Goal: Task Accomplishment & Management: Manage account settings

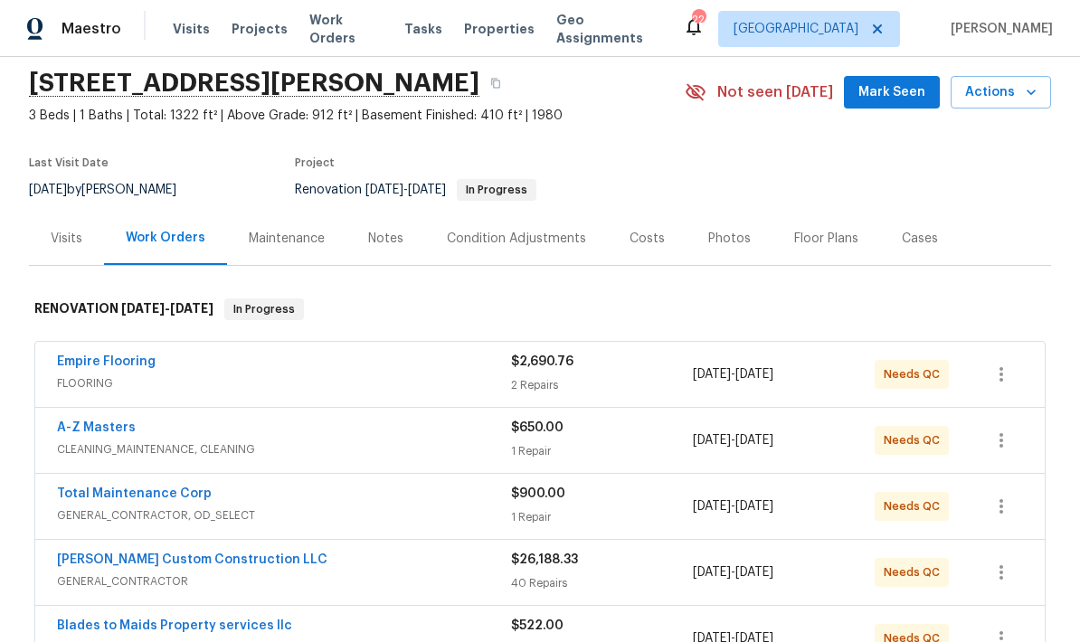
scroll to position [149, 0]
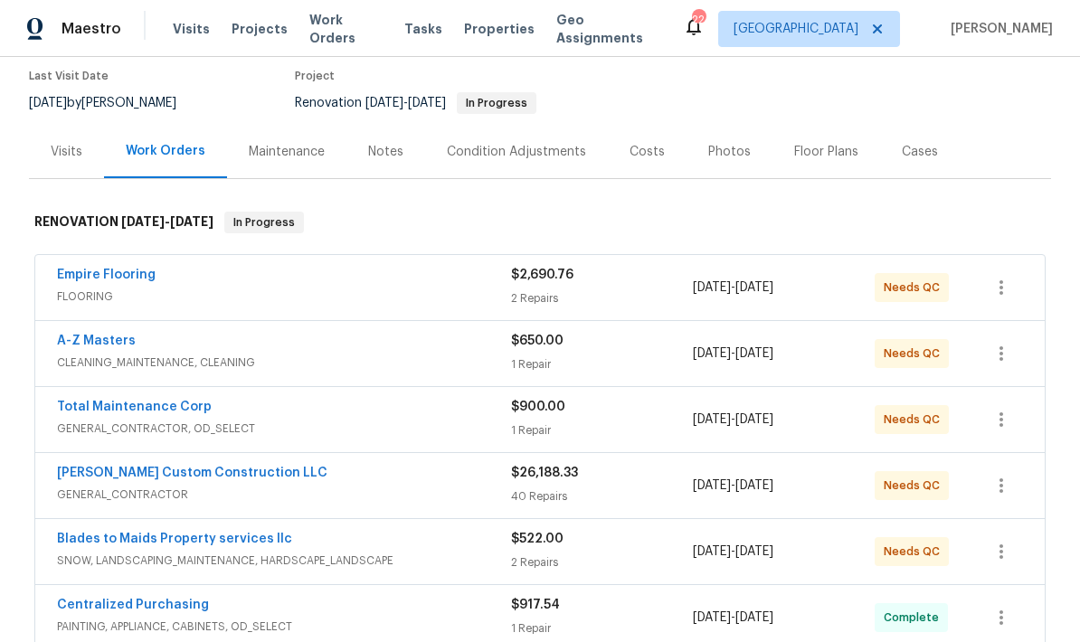
click at [81, 280] on link "Empire Flooring" at bounding box center [106, 275] width 99 height 13
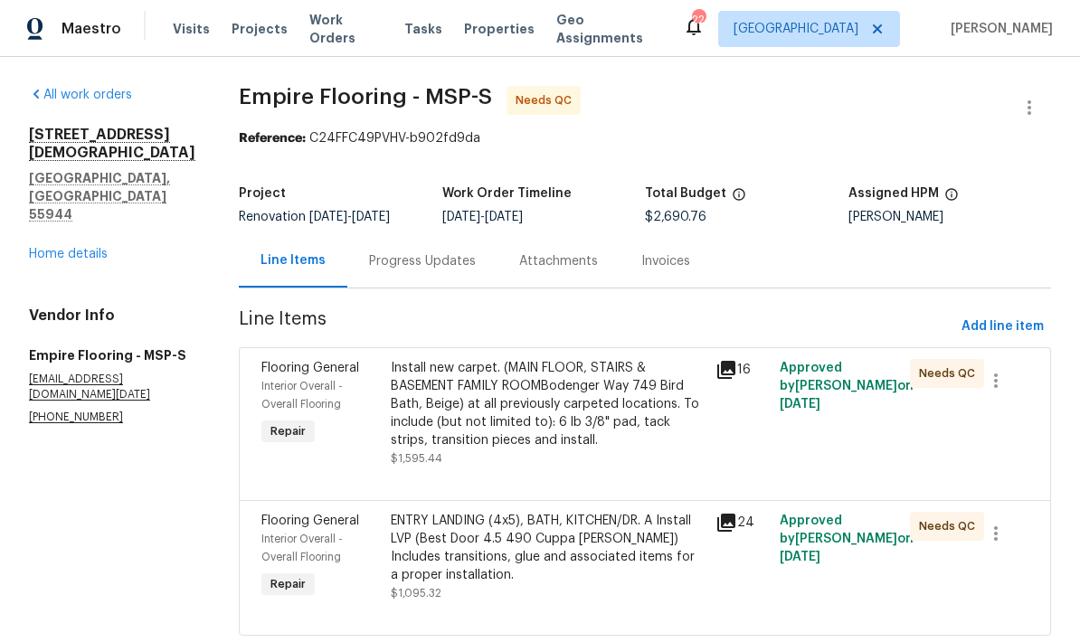
click at [396, 274] on div "Progress Updates" at bounding box center [422, 260] width 150 height 53
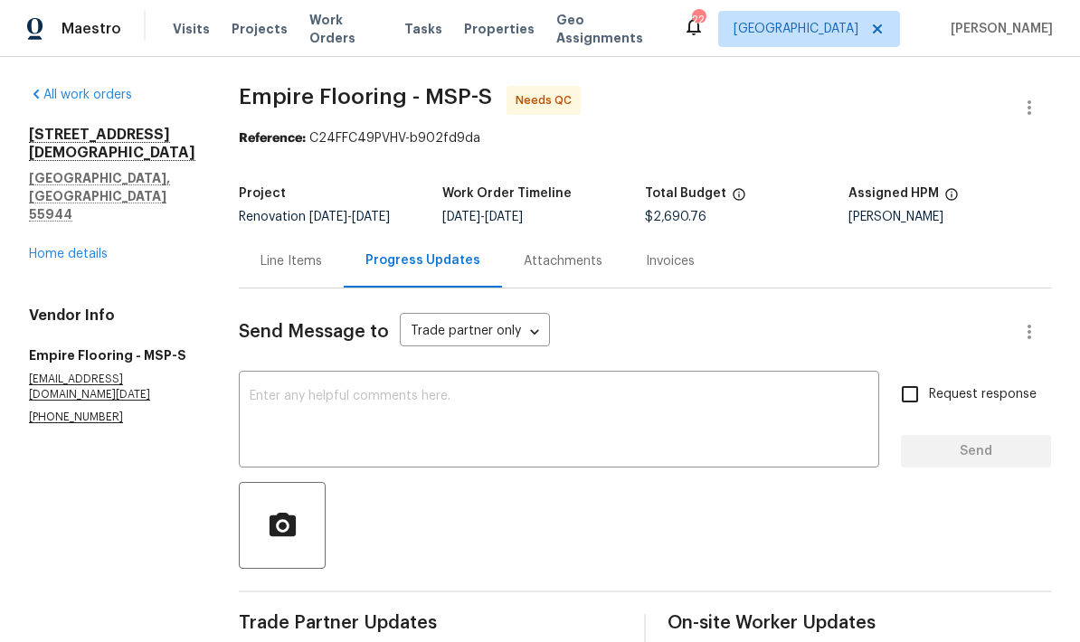
click at [280, 252] on div "Line Items" at bounding box center [292, 261] width 62 height 18
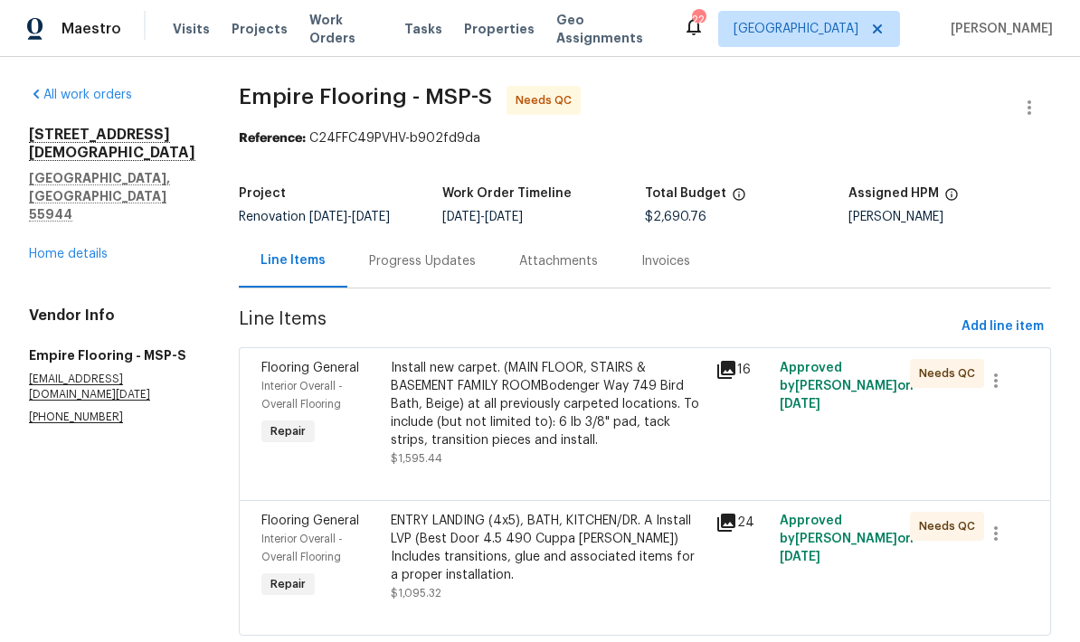
click at [399, 252] on div "Progress Updates" at bounding box center [422, 261] width 107 height 18
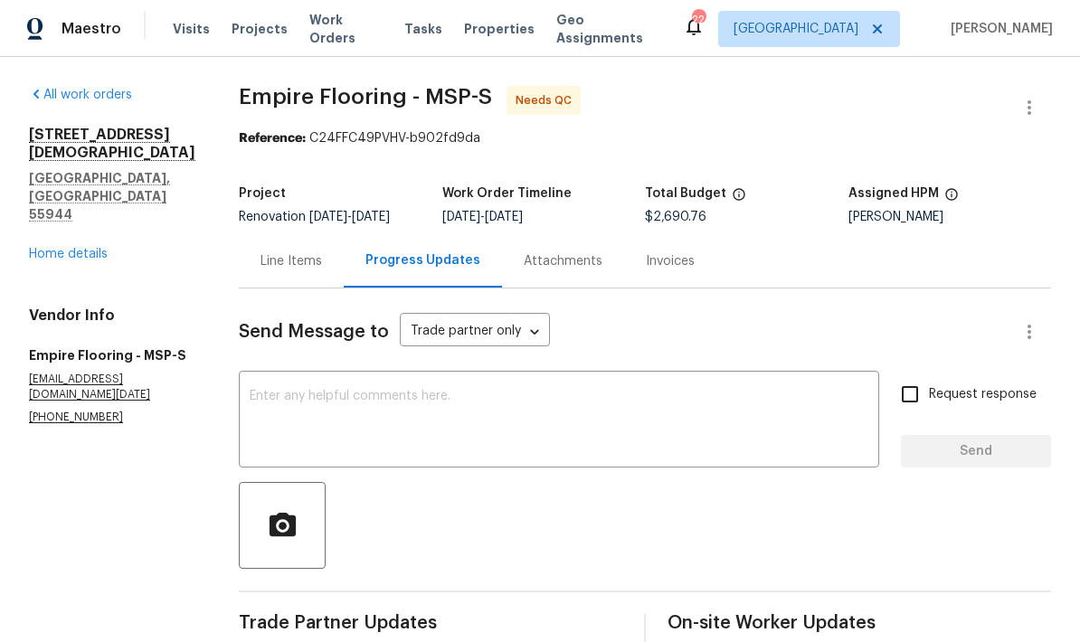
click at [263, 252] on div "Line Items" at bounding box center [292, 261] width 62 height 18
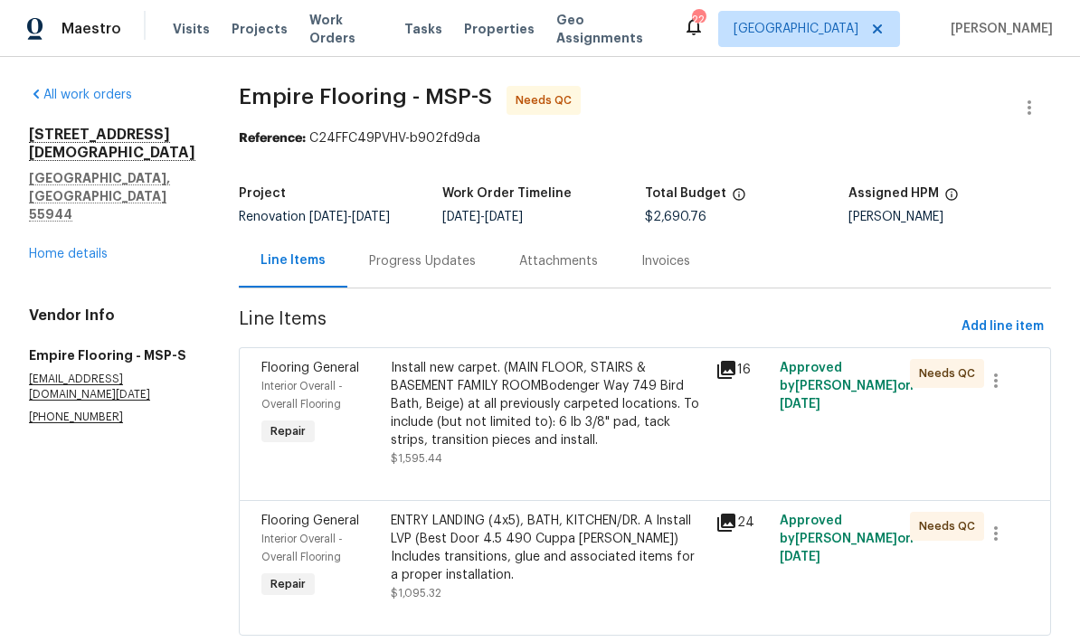
click at [475, 512] on div "ENTRY LANDING (4x5), BATH, KITCHEN/DR. A Install LVP (Best Door 4.5 490 Cuppa […" at bounding box center [547, 548] width 313 height 72
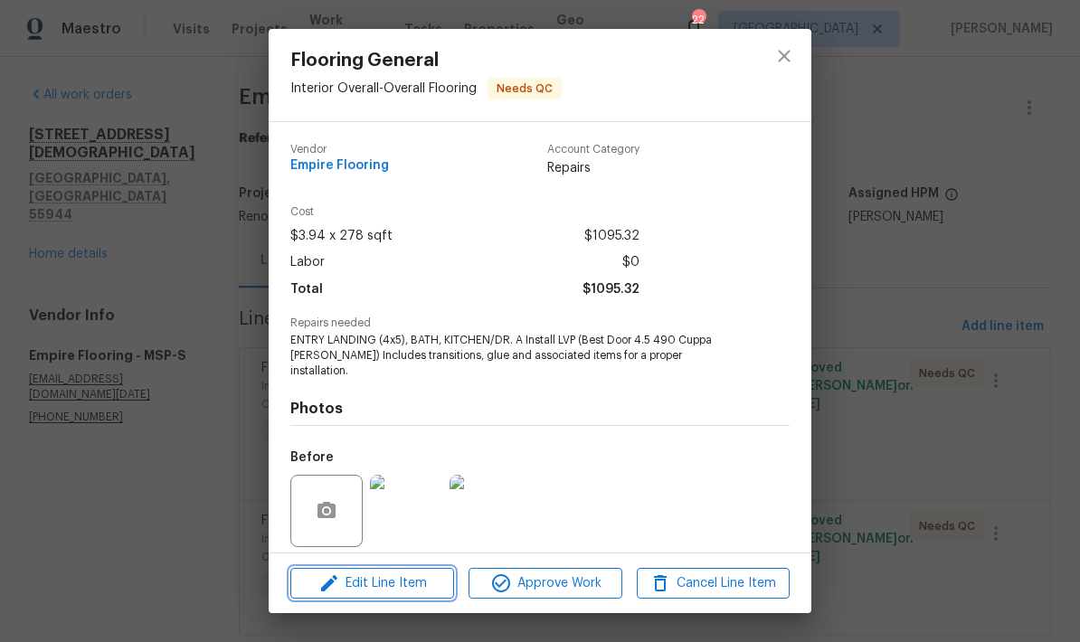
click at [372, 578] on span "Edit Line Item" at bounding box center [372, 584] width 153 height 23
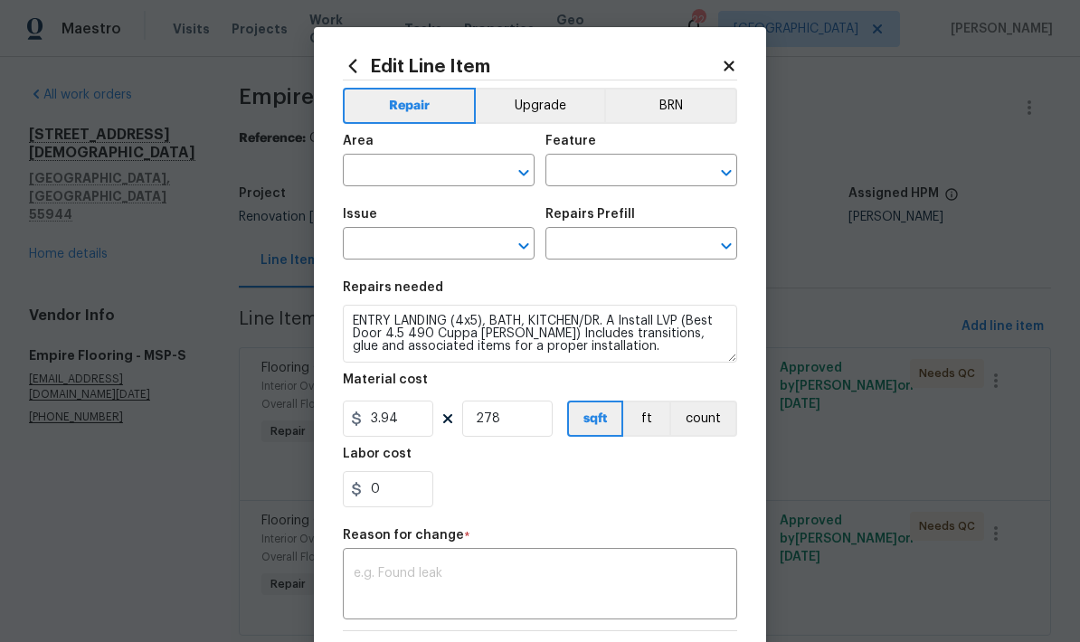
type input "Interior Overall"
type input "Overall Flooring"
type input "Flooring General"
type input "Vinyl Plank LVL 2 - Best Door 4.5 (Brown) $3.94"
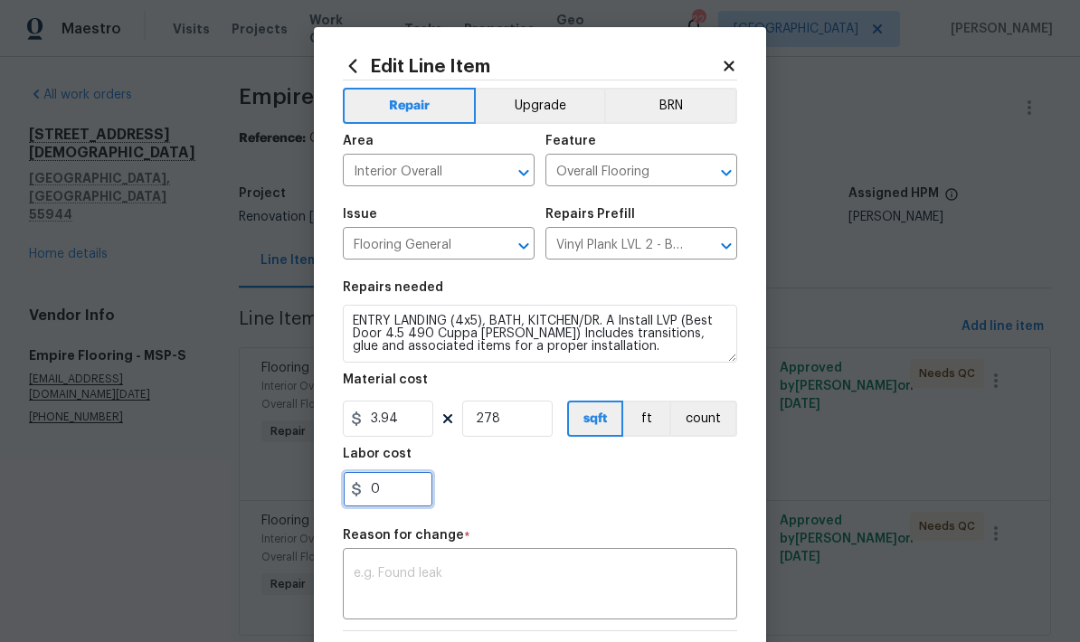
click at [394, 496] on input "0" at bounding box center [388, 489] width 90 height 36
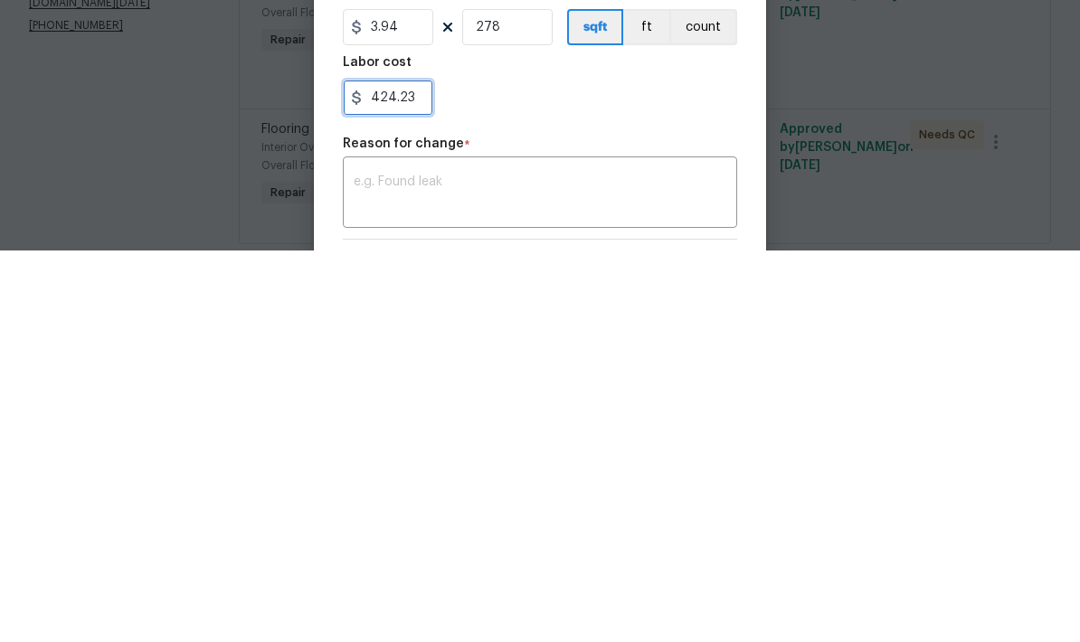
type input "424.23"
click at [379, 567] on textarea at bounding box center [540, 586] width 373 height 38
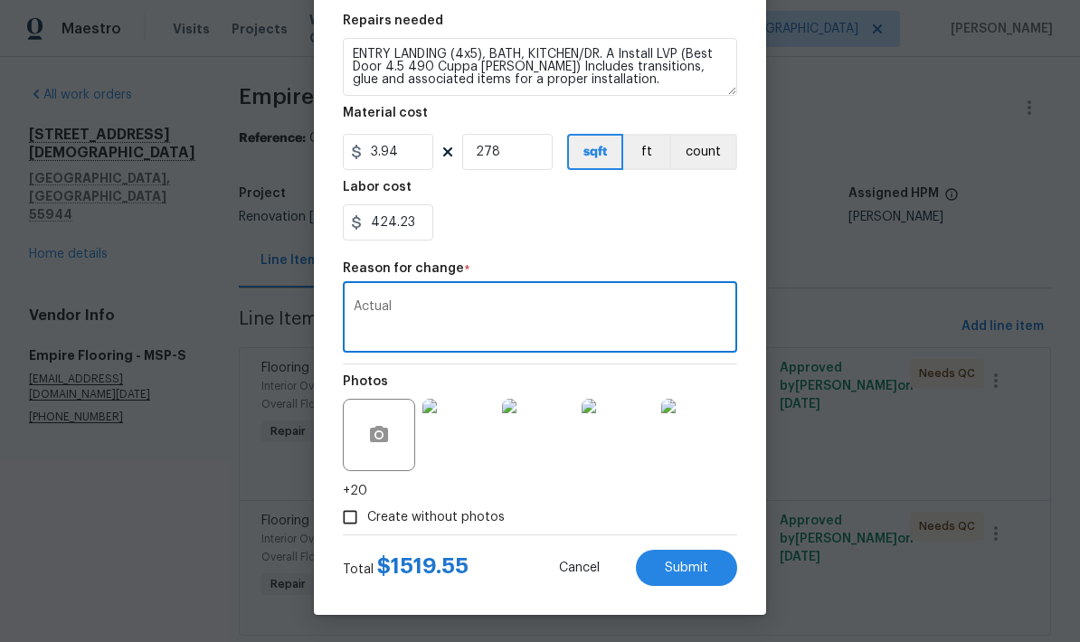
scroll to position [270, 0]
type textarea "Actual"
click at [679, 567] on span "Submit" at bounding box center [686, 569] width 43 height 14
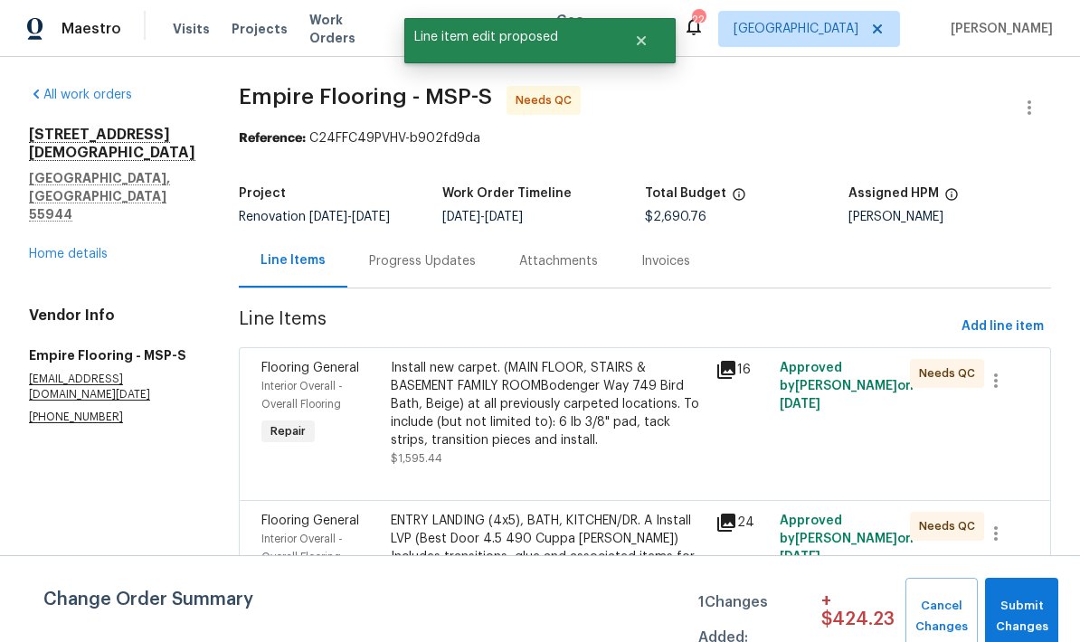
scroll to position [0, 0]
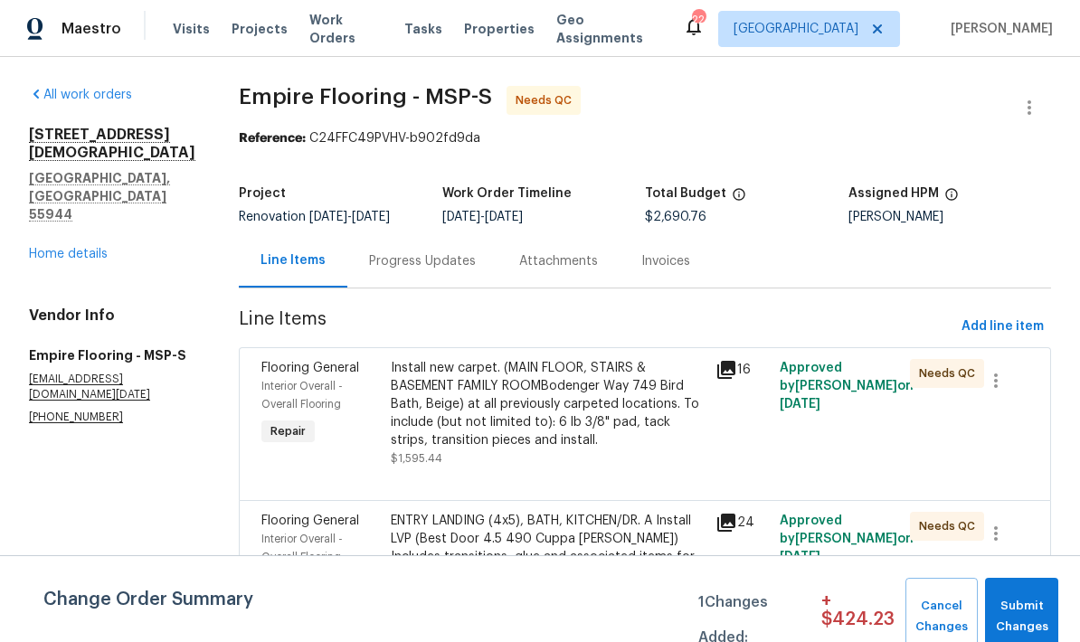
click at [384, 252] on div "Progress Updates" at bounding box center [422, 261] width 107 height 18
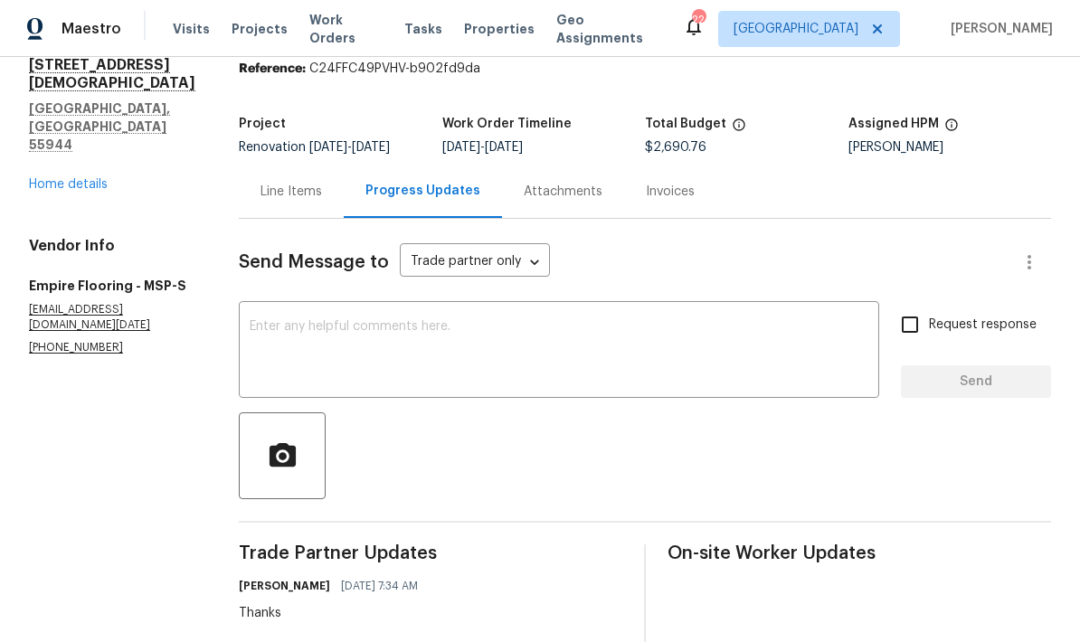
scroll to position [47, 0]
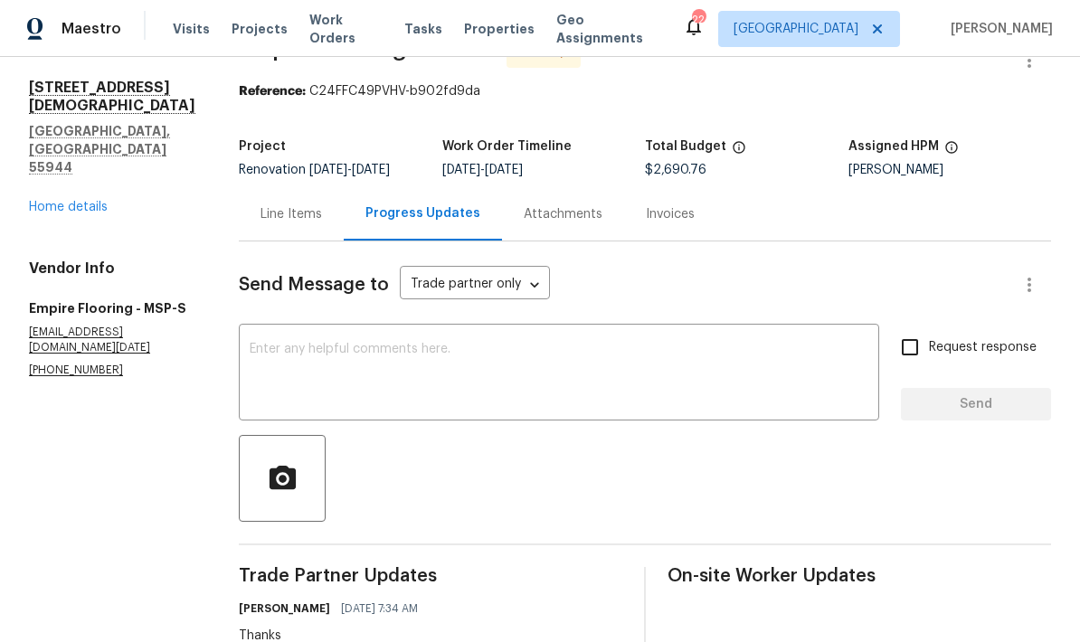
click at [261, 205] on div "Line Items" at bounding box center [292, 214] width 62 height 18
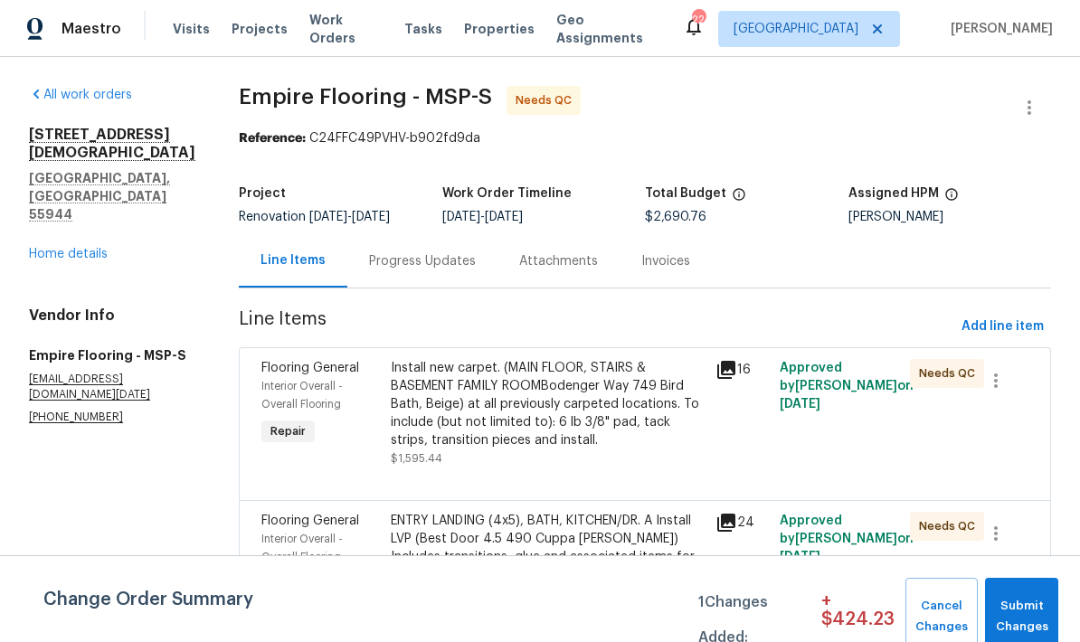
click at [473, 359] on div "Install new carpet. (MAIN FLOOR, STAIRS & BASEMENT FAMILY ROOMBodenger Way 749 …" at bounding box center [547, 404] width 313 height 90
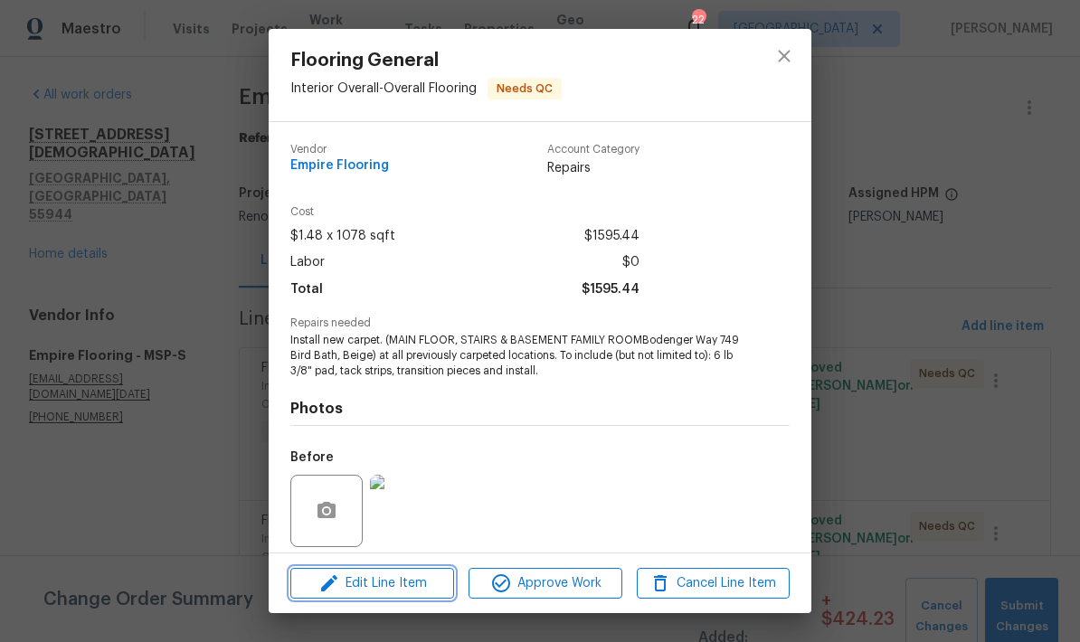
click at [366, 584] on span "Edit Line Item" at bounding box center [372, 584] width 153 height 23
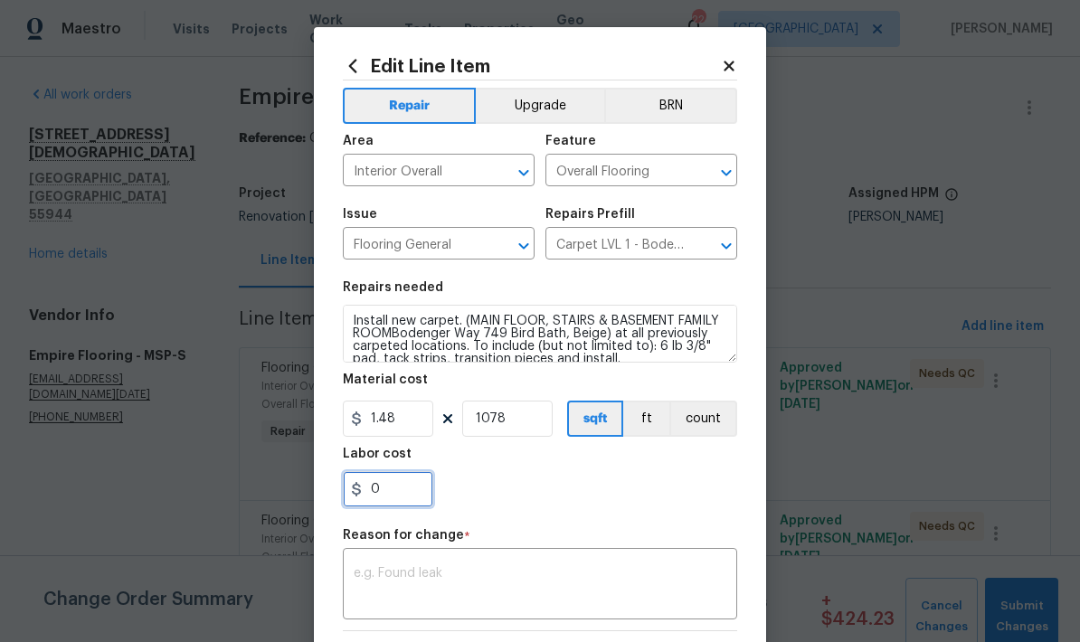
click at [407, 490] on input "0" at bounding box center [388, 489] width 90 height 36
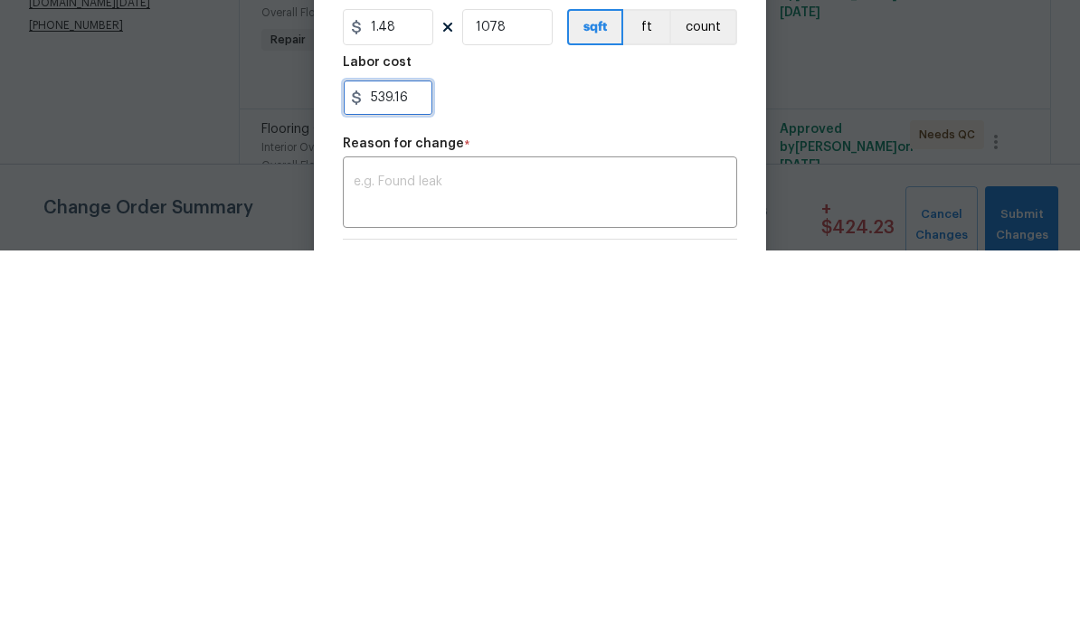
type input "539.16"
click at [379, 567] on textarea at bounding box center [540, 586] width 373 height 38
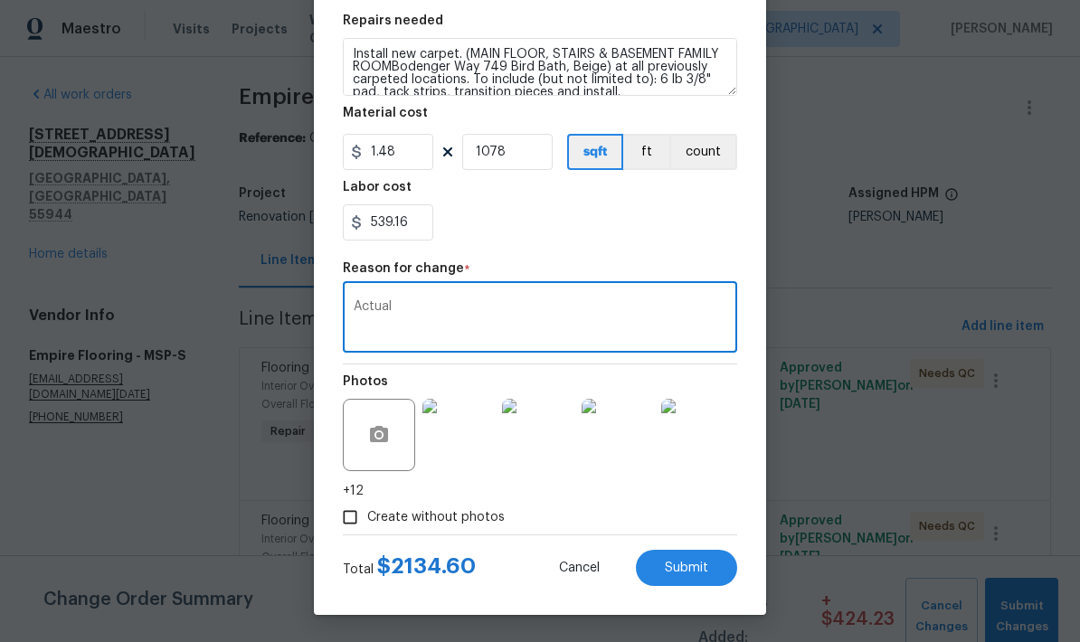
scroll to position [270, 0]
type textarea "Actual"
click at [678, 569] on span "Submit" at bounding box center [686, 569] width 43 height 14
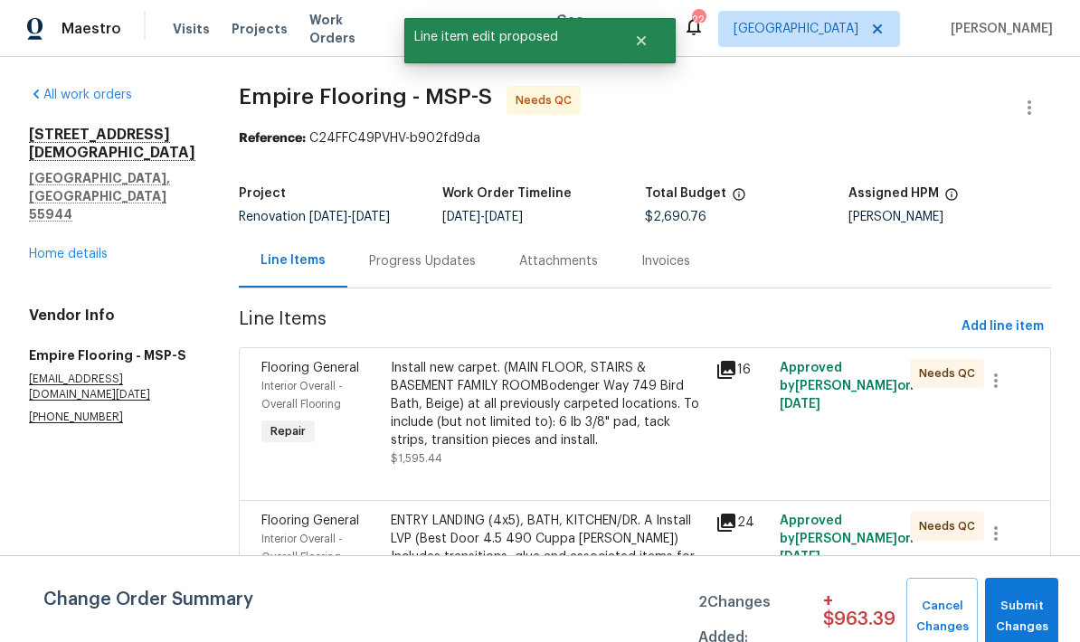
scroll to position [0, 0]
click at [1018, 597] on span "Submit Changes" at bounding box center [1021, 617] width 55 height 42
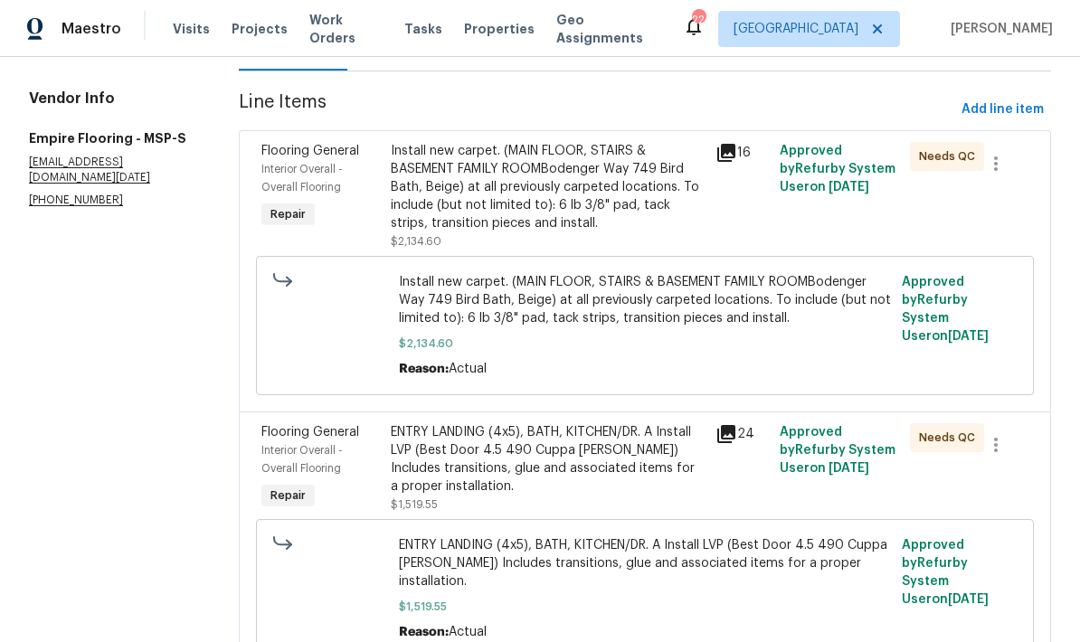
scroll to position [215, 0]
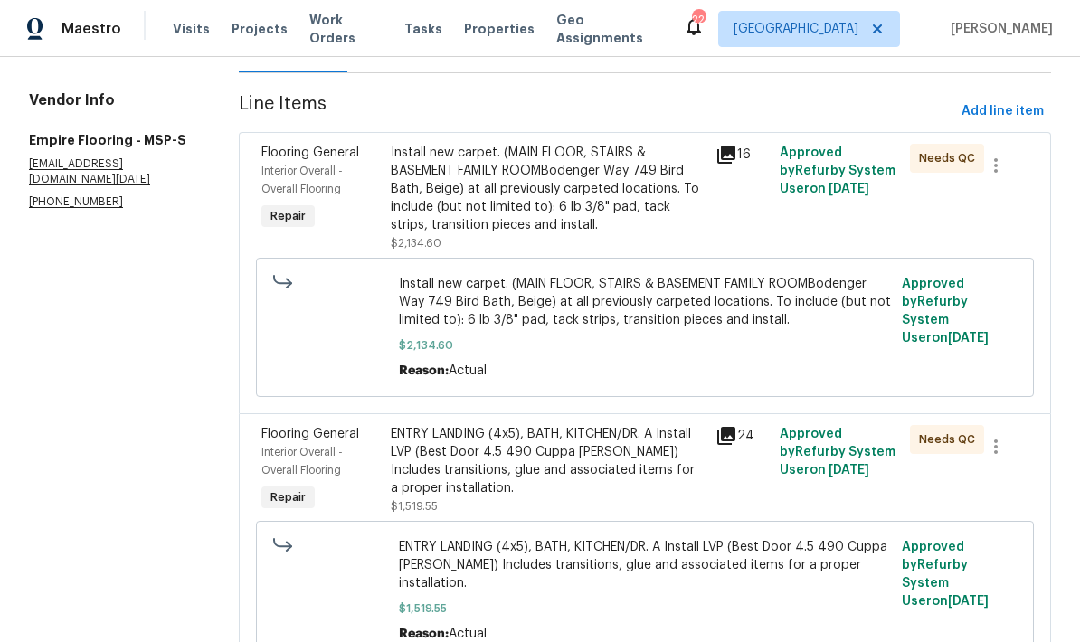
click at [460, 204] on div "Install new carpet. (MAIN FLOOR, STAIRS & BASEMENT FAMILY ROOMBodenger Way 749 …" at bounding box center [547, 189] width 313 height 90
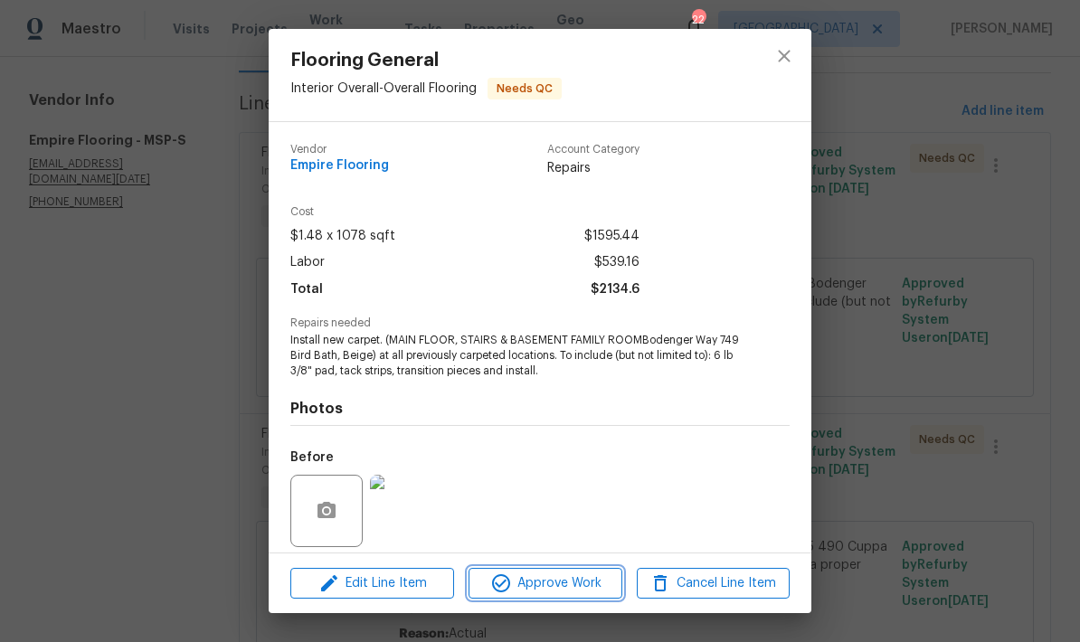
click at [525, 578] on span "Approve Work" at bounding box center [545, 584] width 142 height 23
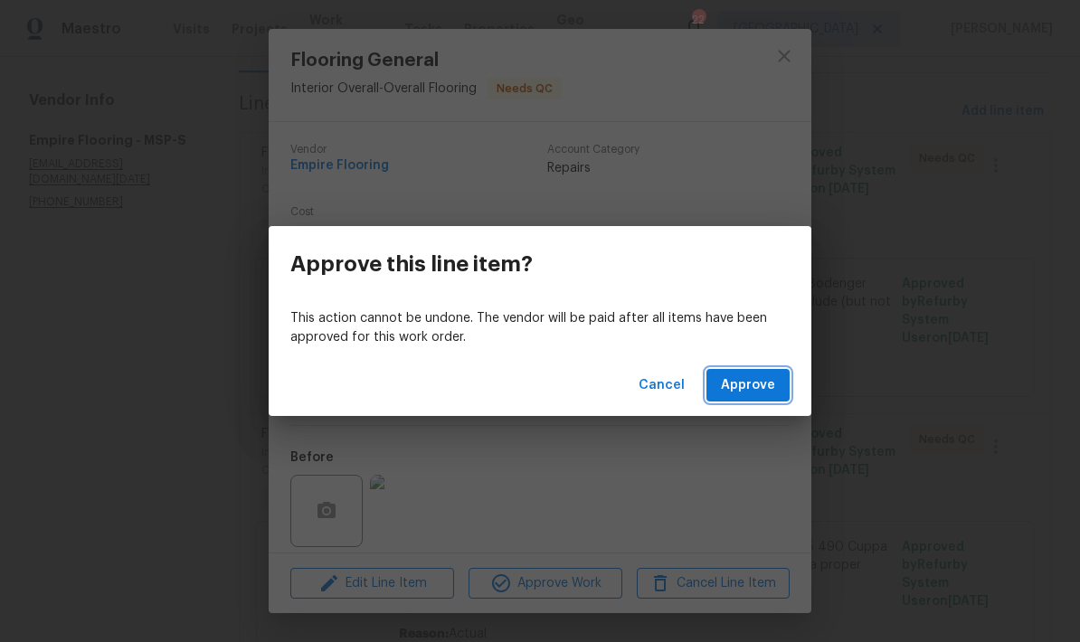
click at [744, 391] on span "Approve" at bounding box center [748, 386] width 54 height 23
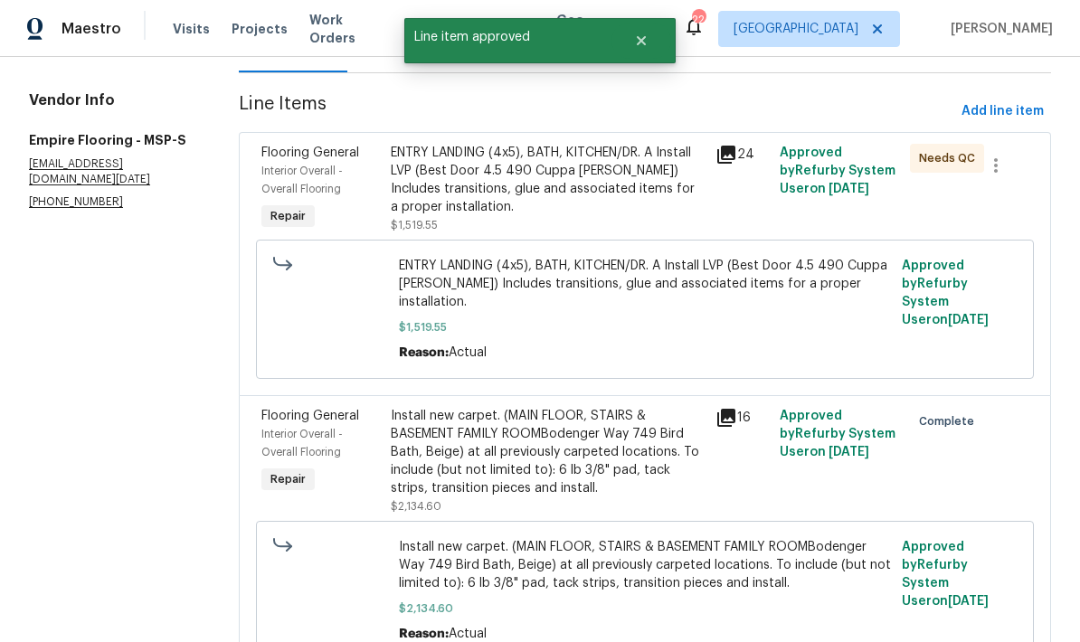
click at [478, 175] on div "ENTRY LANDING (4x5), BATH, KITCHEN/DR. A Install LVP (Best Door 4.5 490 Cuppa […" at bounding box center [547, 180] width 313 height 72
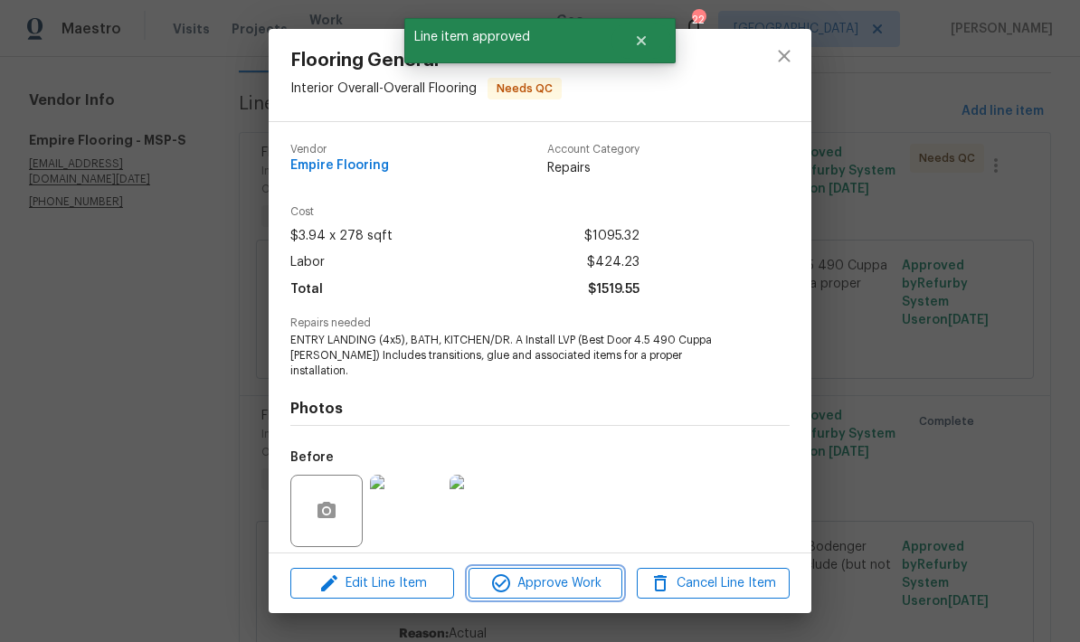
click at [538, 586] on span "Approve Work" at bounding box center [545, 584] width 142 height 23
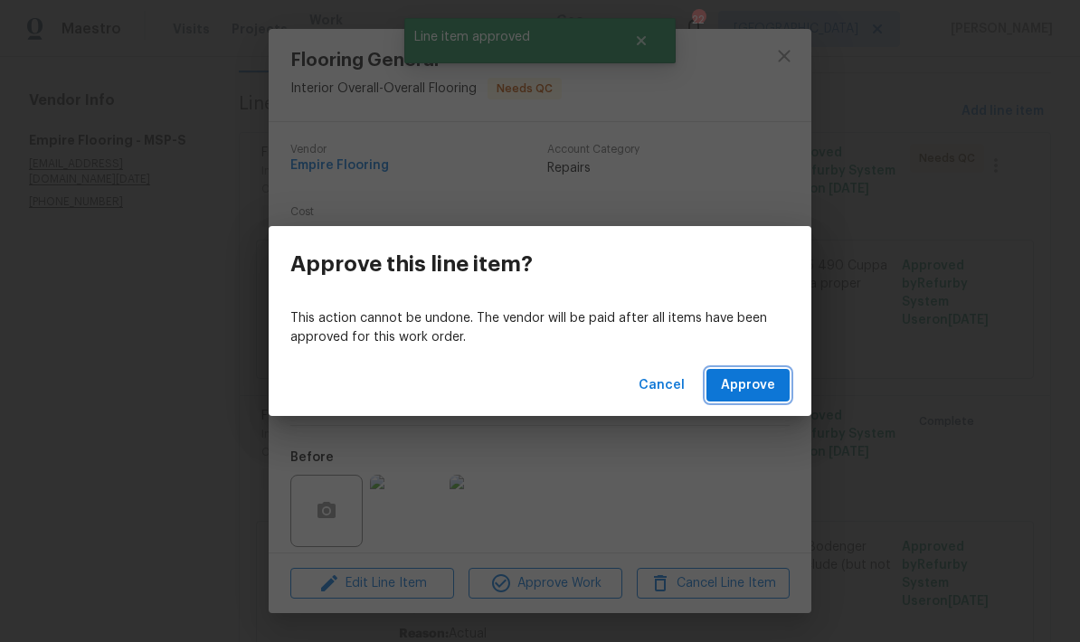
click at [749, 395] on span "Approve" at bounding box center [748, 386] width 54 height 23
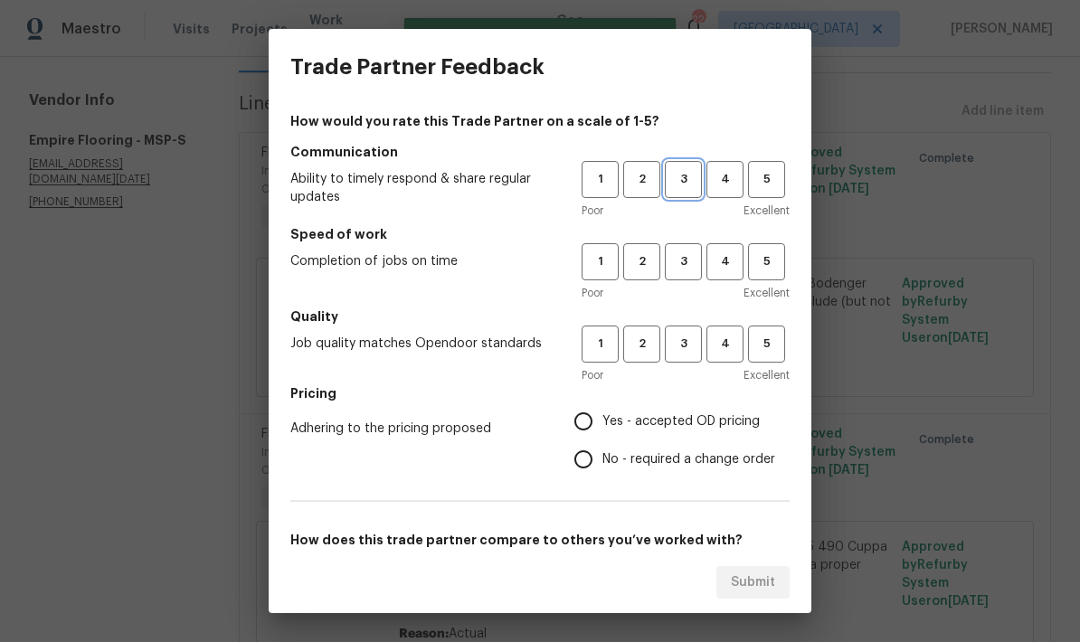
click at [682, 174] on span "3" at bounding box center [683, 179] width 33 height 21
click at [636, 265] on span "2" at bounding box center [641, 261] width 33 height 21
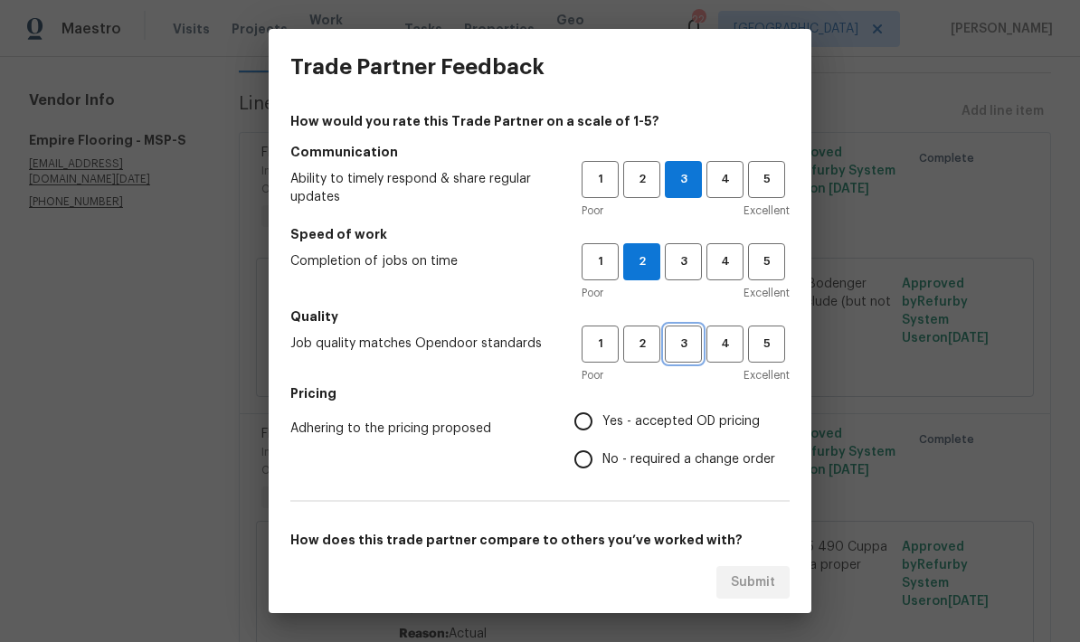
click at [679, 341] on span "3" at bounding box center [683, 344] width 33 height 21
click at [579, 463] on input "No - required a change order" at bounding box center [584, 460] width 38 height 38
radio input "true"
click at [592, 423] on input "Yes - accepted OD pricing" at bounding box center [584, 422] width 38 height 38
radio input "true"
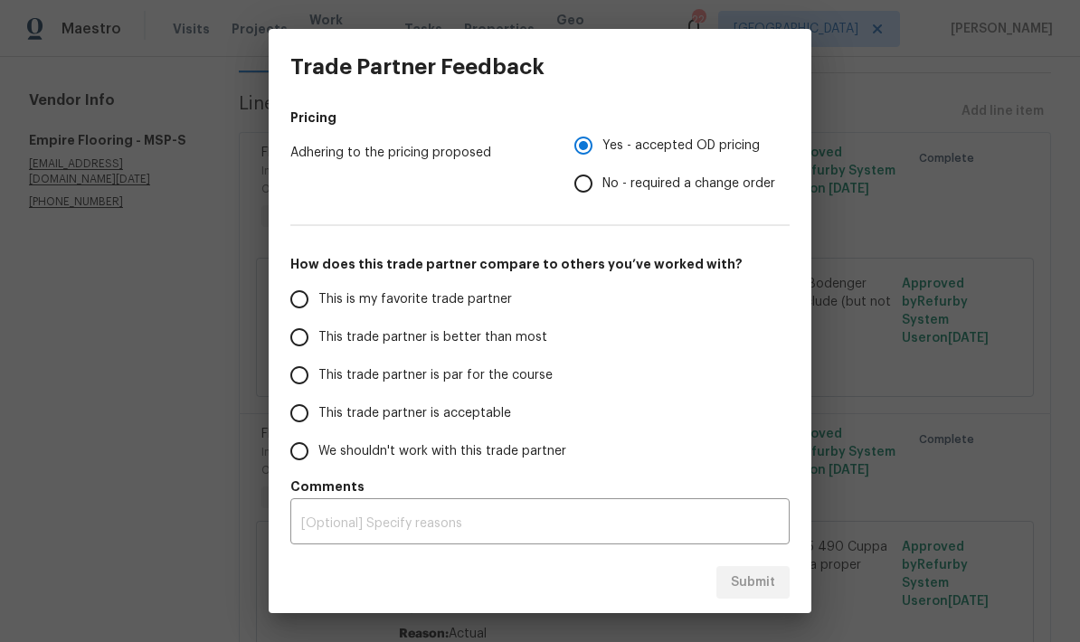
scroll to position [276, 0]
click at [294, 384] on input "This trade partner is par for the course" at bounding box center [299, 375] width 38 height 38
click at [315, 523] on textarea at bounding box center [540, 523] width 478 height 13
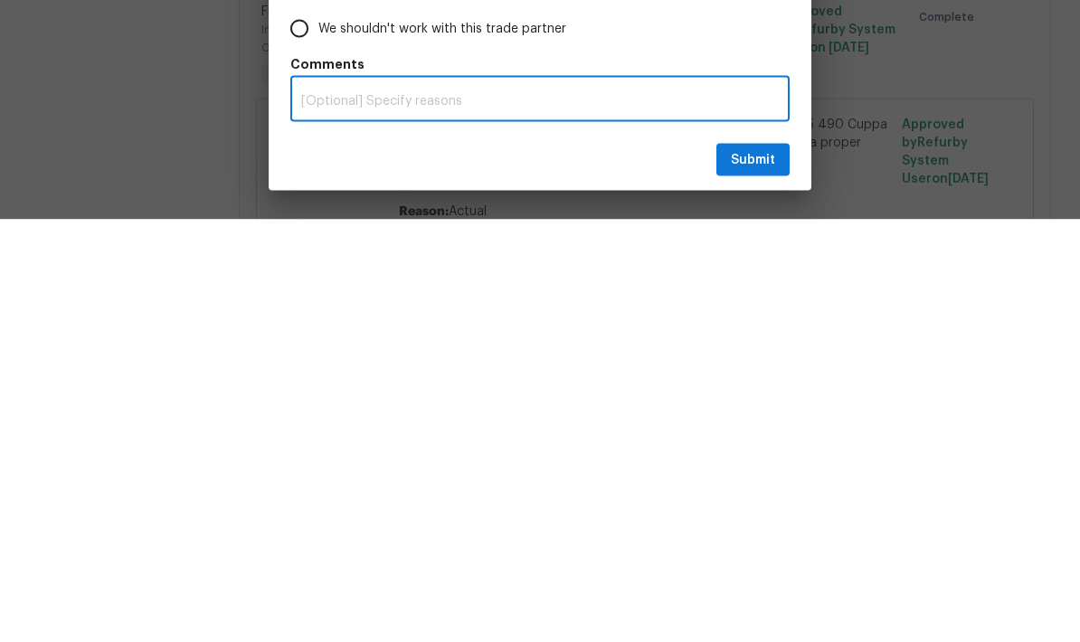
radio input "true"
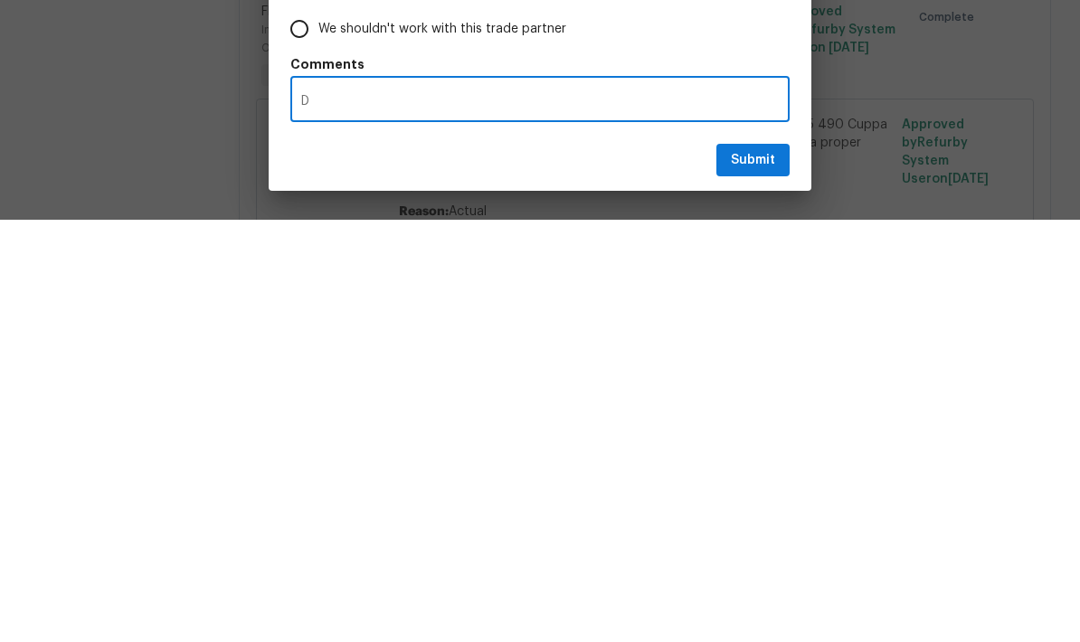
type textarea "De"
radio input "false"
type textarea "Del"
radio input "false"
type textarea "Dela"
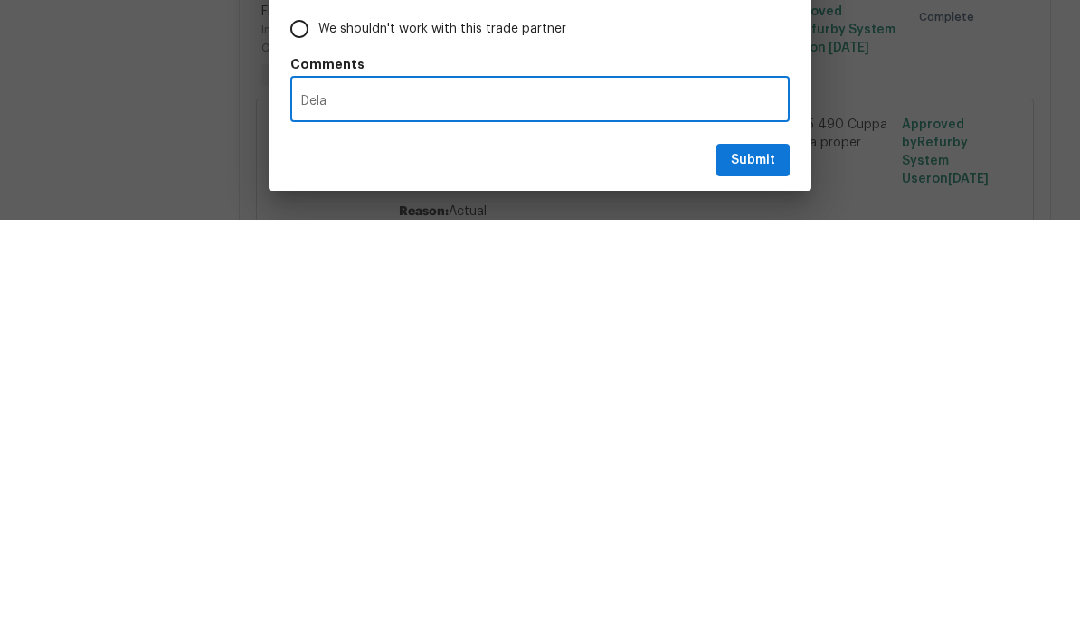
radio input "false"
type textarea "Delay"
radio input "false"
type textarea "Delay"
radio input "false"
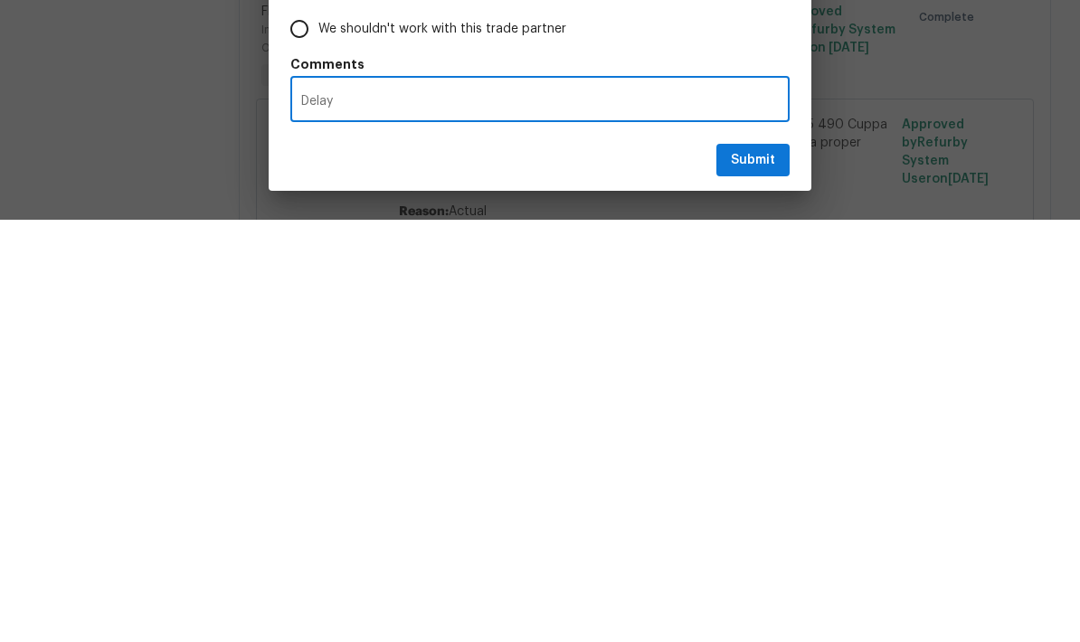
type textarea "Delayed"
radio input "false"
type textarea "Delayed"
radio input "false"
type textarea "Delayed c"
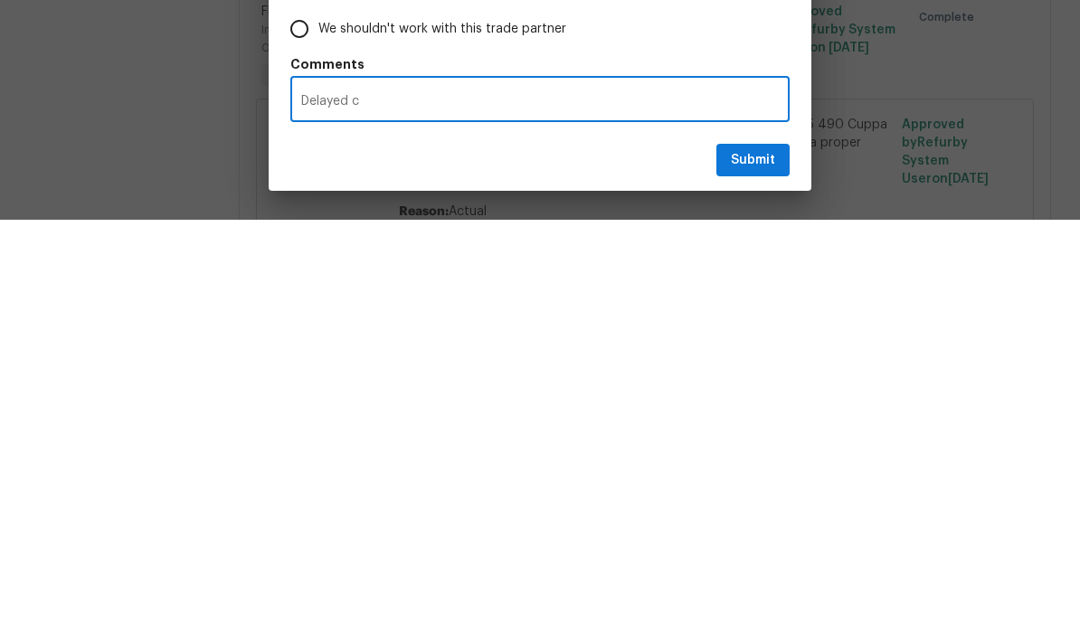
radio input "false"
type textarea "Delayed cl"
radio input "false"
type textarea "Delayed clo"
radio input "false"
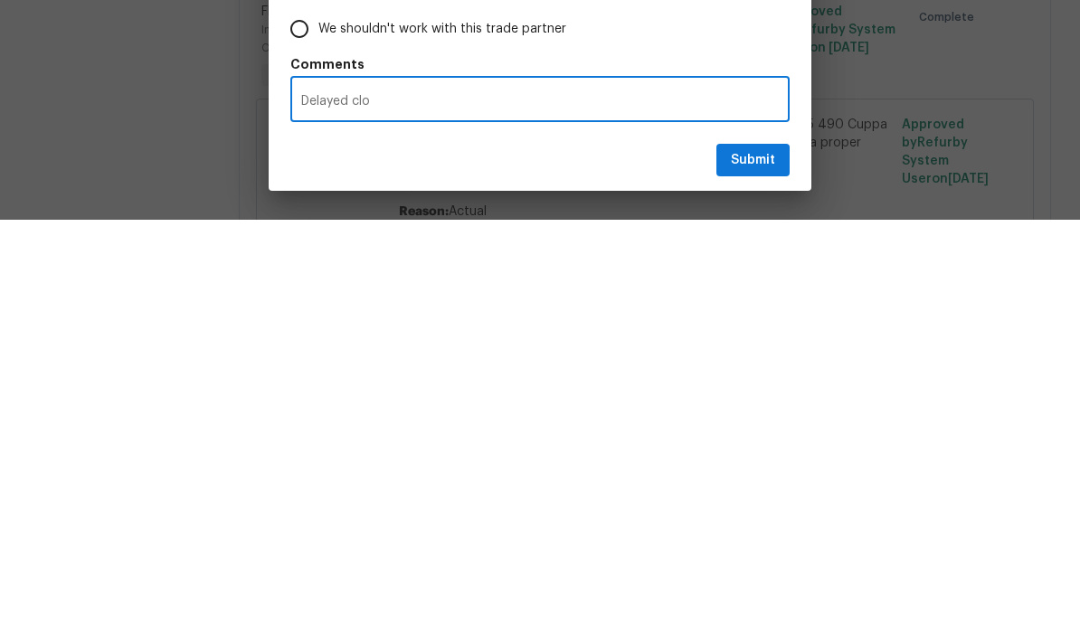
type textarea "Delayed clos"
radio input "false"
type textarea "Delayed closi"
radio input "false"
type textarea "Delayed closin"
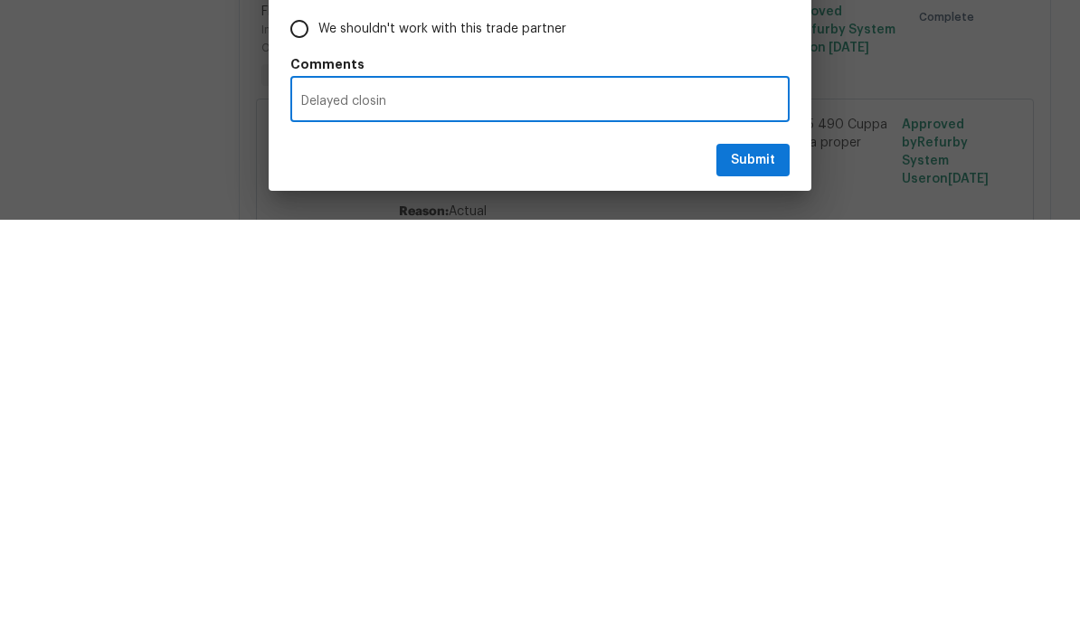
radio input "false"
type textarea "Delayed closing"
radio input "false"
type textarea "Delayed closing"
radio input "false"
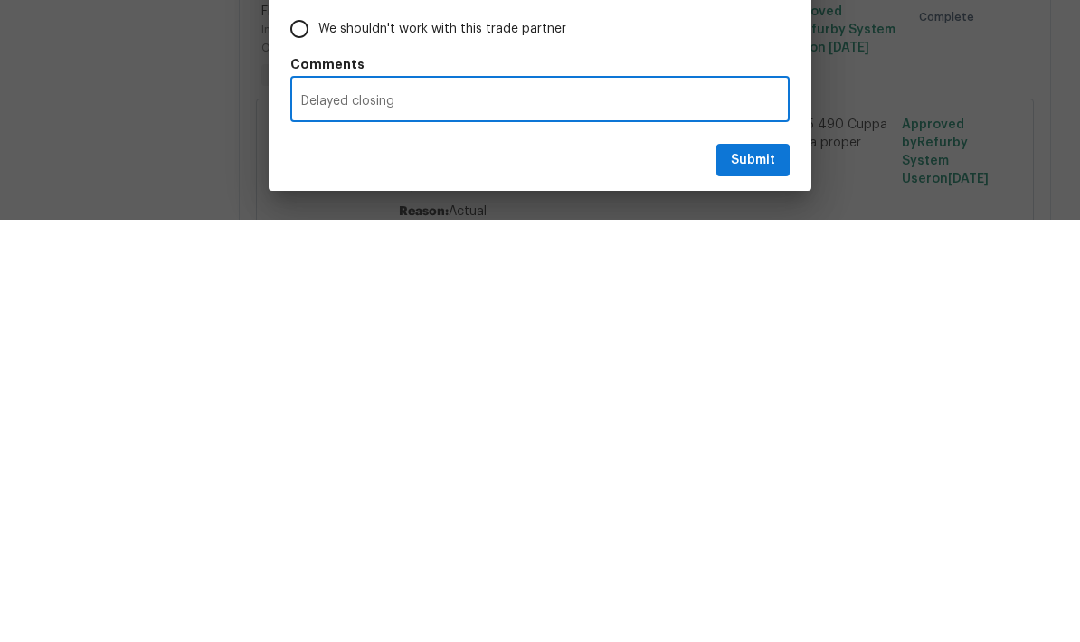
type textarea "Delayed closing o"
radio input "false"
type textarea "Delayed closing of"
radio input "false"
type textarea "Delayed closing of"
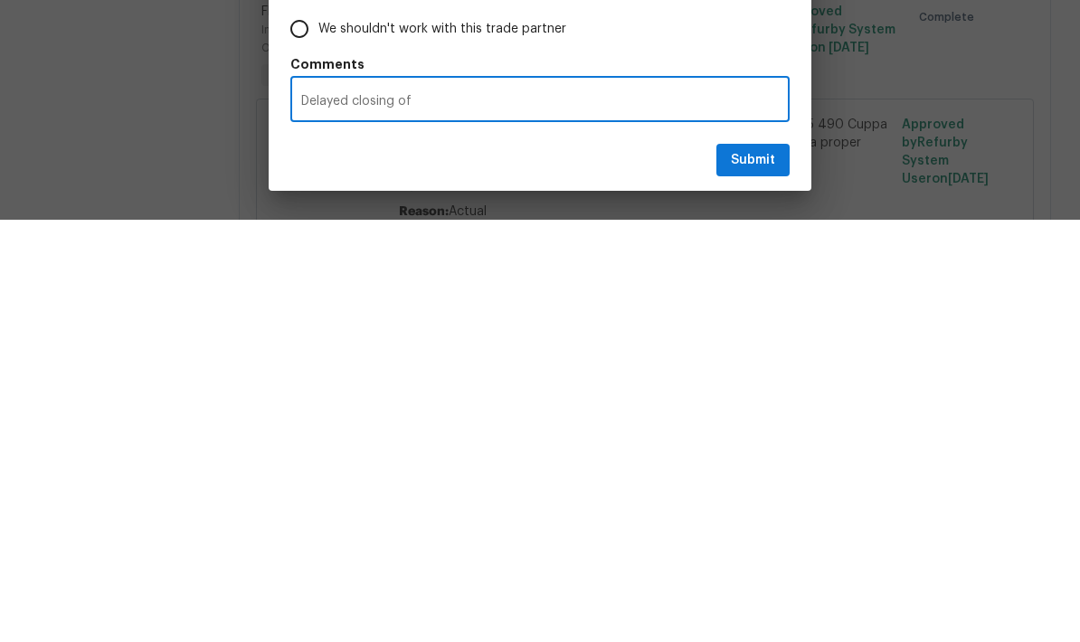
radio input "false"
type textarea "Delayed closing of h"
radio input "false"
type textarea "Delayed closing of ho"
radio input "false"
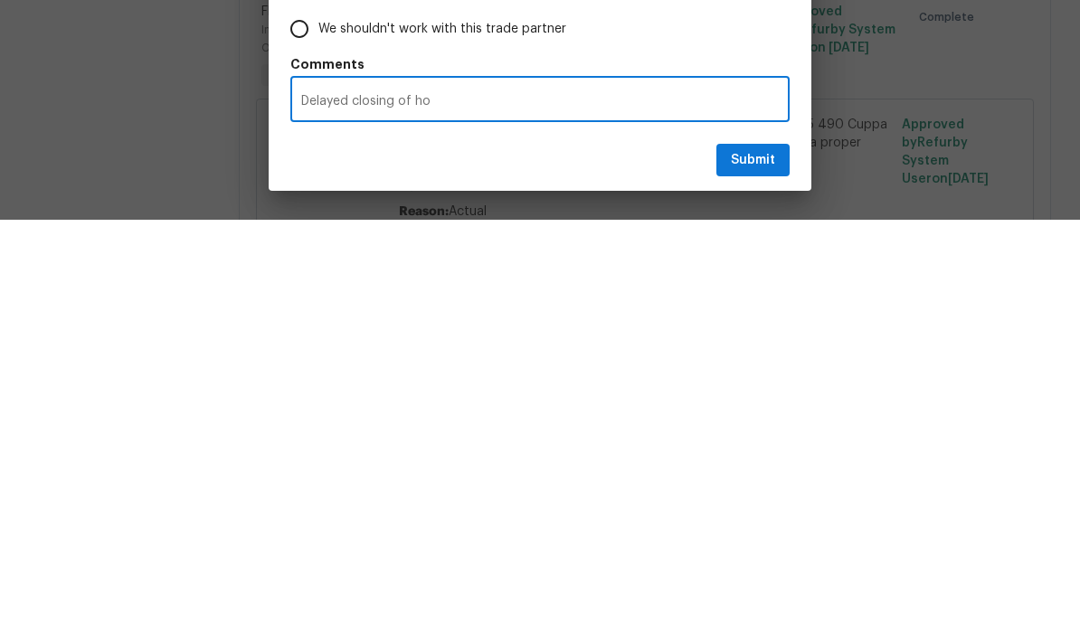
type textarea "Delayed closing of hou"
radio input "false"
type textarea "Delayed closing of hous"
radio input "false"
type textarea "Delayed closing of house"
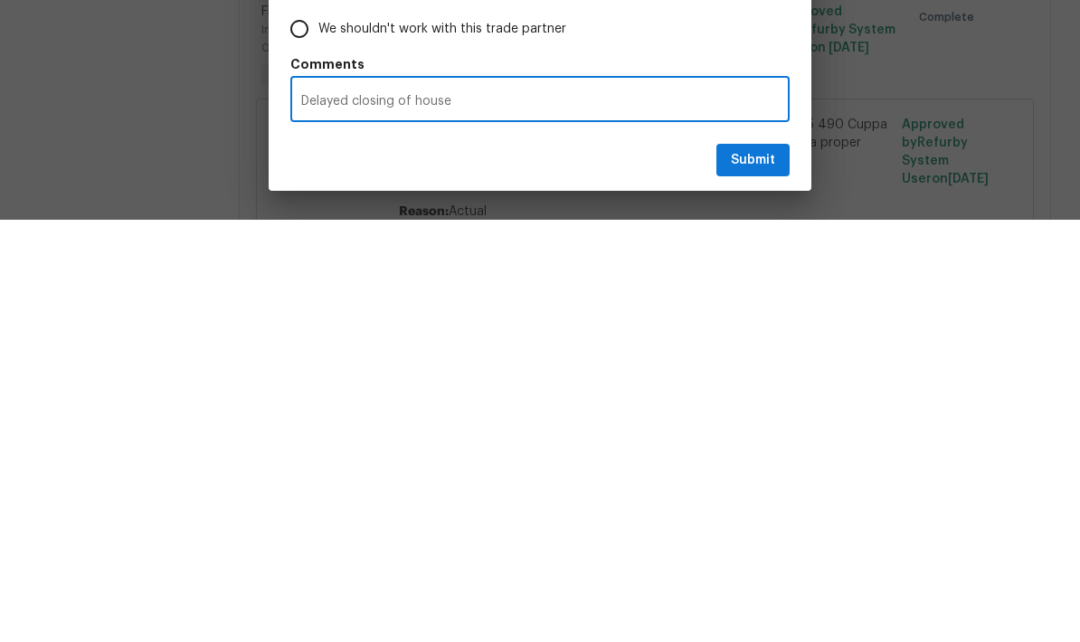
radio input "false"
type textarea "Delayed closing of house"
radio input "false"
type textarea "Delayed closing of house."
radio input "false"
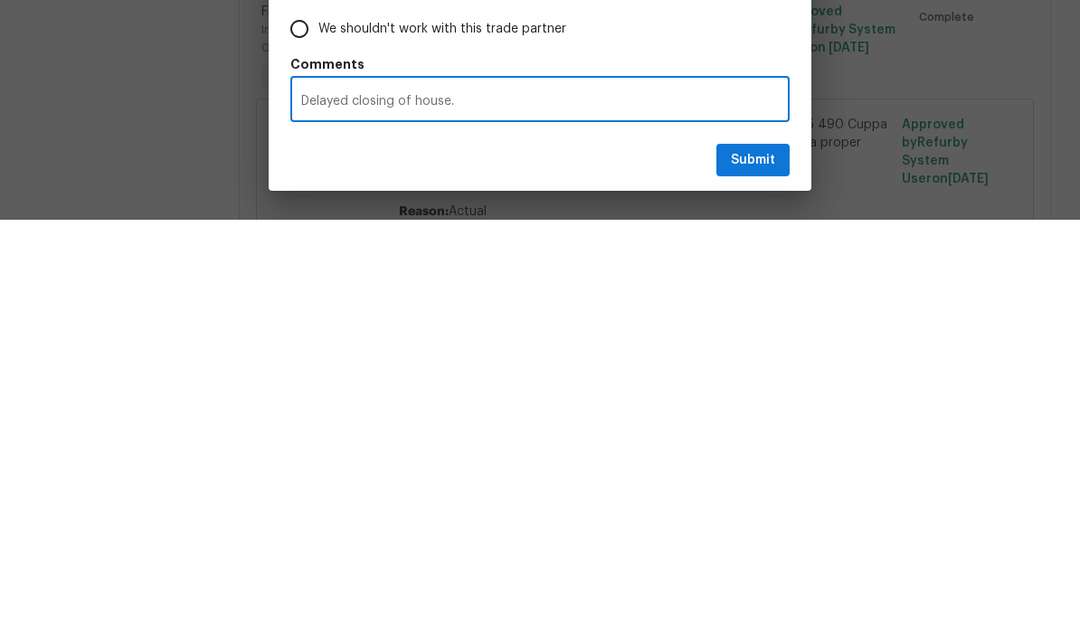
type textarea "Delayed closing of house."
radio input "false"
type textarea "Delayed closing of house. 2"
radio input "false"
type textarea "Delayed closing of house. 2"
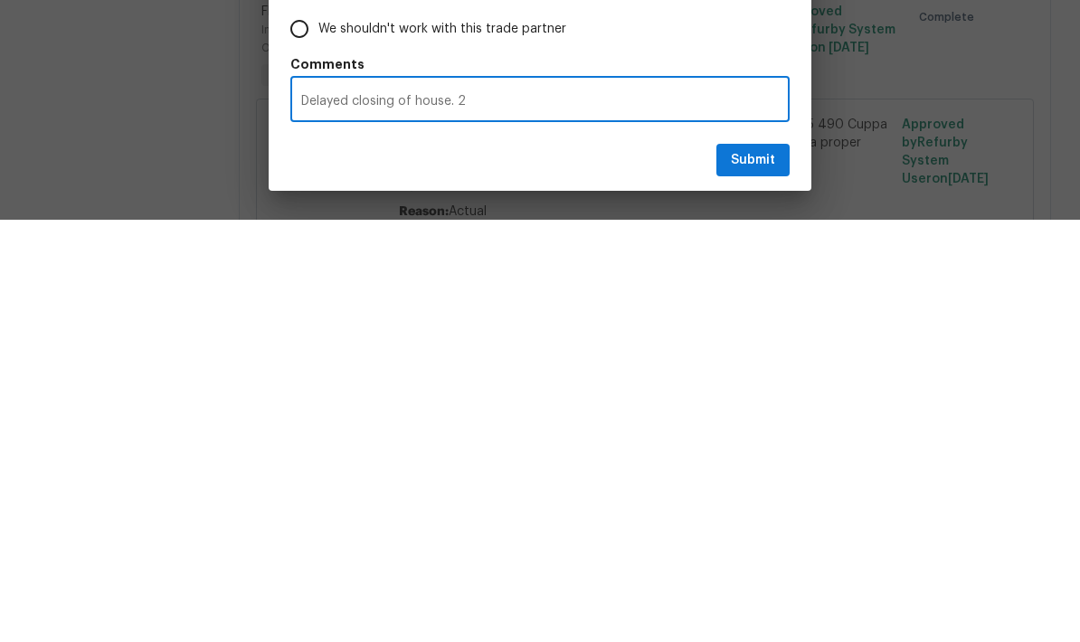
radio input "false"
type textarea "Delayed closing of house. 2"
radio input "false"
type textarea "Delayed closing of house."
radio input "false"
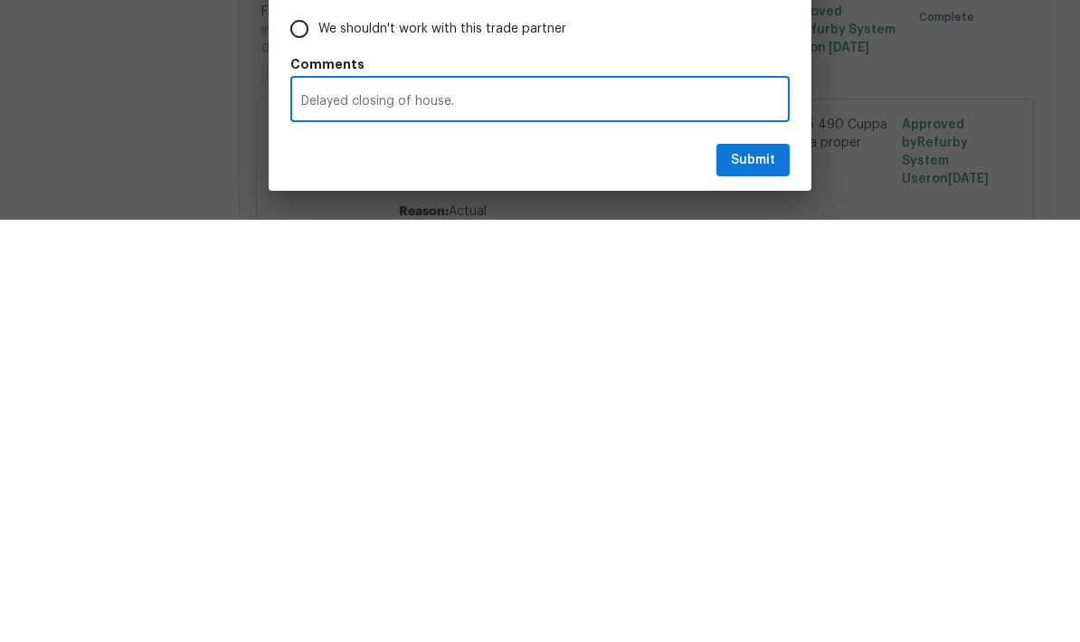
type textarea "Delayed closing of house."
radio input "false"
type textarea "Delayed closing of house"
radio input "false"
type textarea "Delayed closing of house"
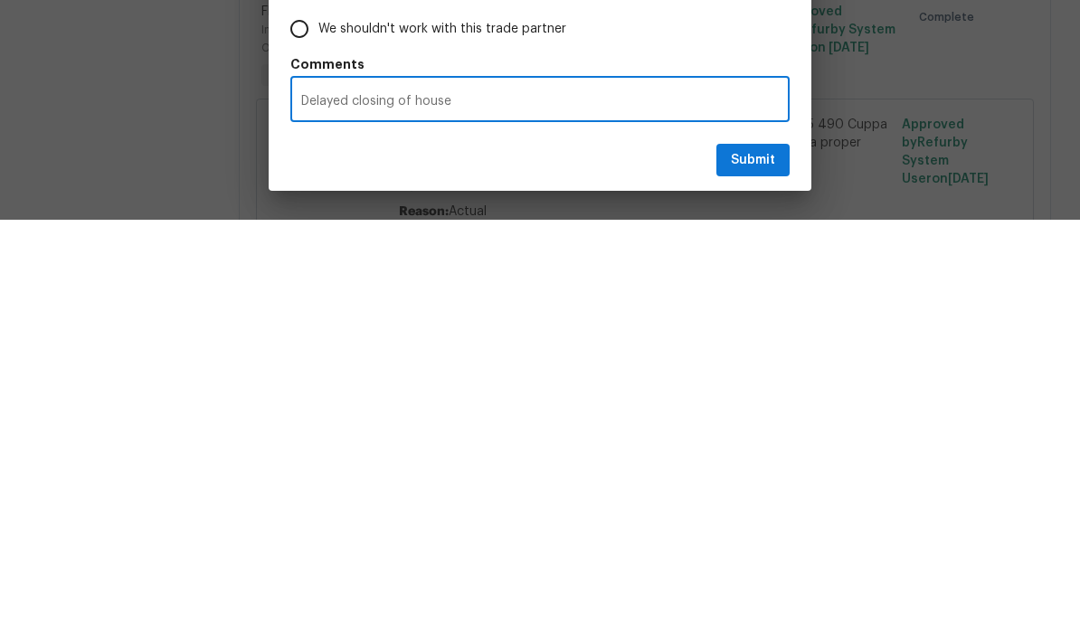
radio input "false"
type textarea "Delayed closing of house 2"
radio input "false"
type textarea "Delayed closing of house 2d"
radio input "false"
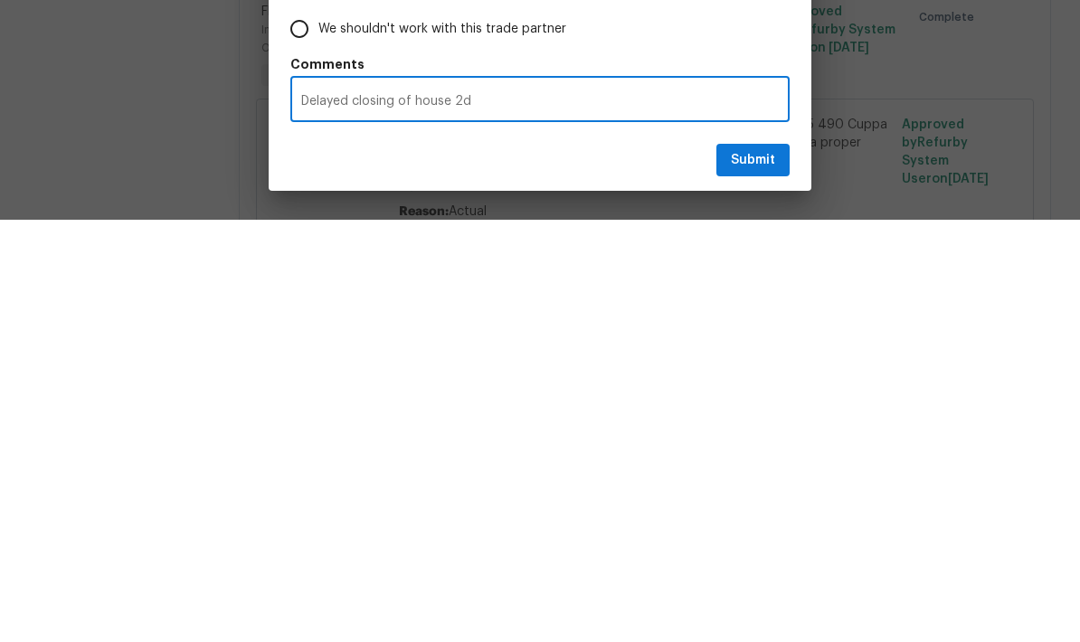
type textarea "Delayed closing of house 2ds"
radio input "false"
type textarea "Delayed closing of house 2dsy"
radio input "false"
type textarea "Delayed closing of house 2dsys"
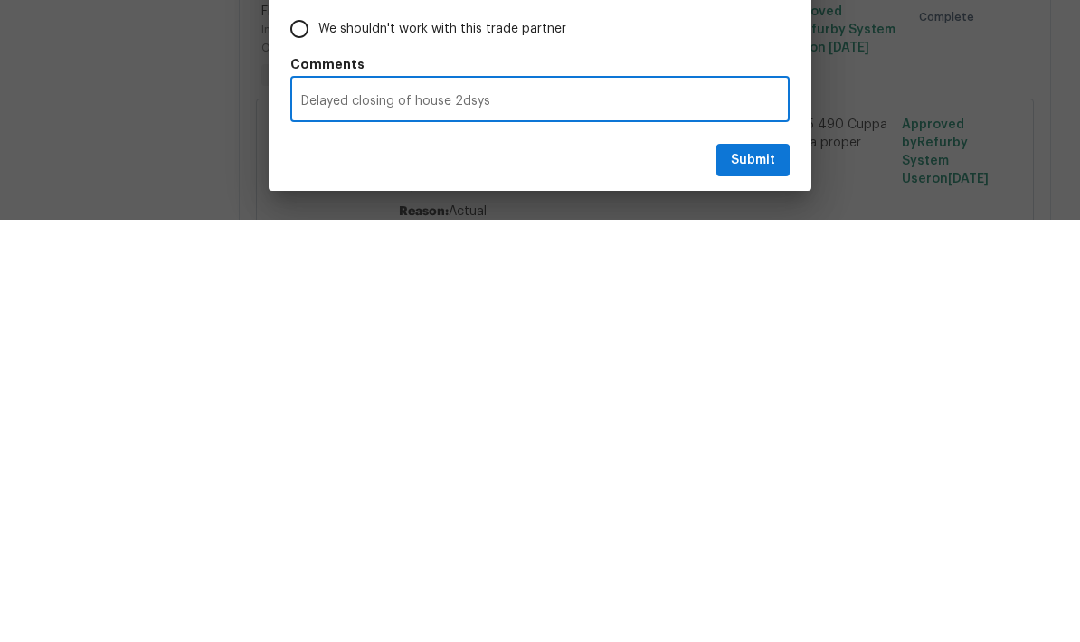
radio input "false"
type textarea "Delayed closing of house 2dsys"
radio input "false"
type textarea "Delayed closing of house 2dsys"
radio input "false"
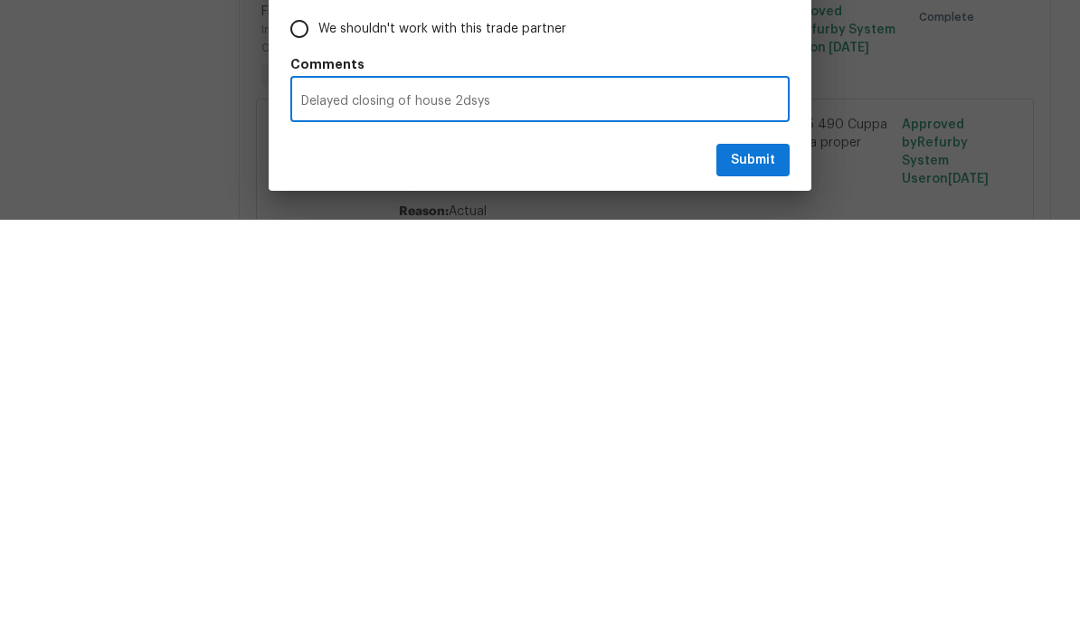
type textarea "Delayed closing of house 2dsy"
radio input "false"
type textarea "Delayed closing of house 2ds"
radio input "false"
type textarea "Delayed closing of house 2d"
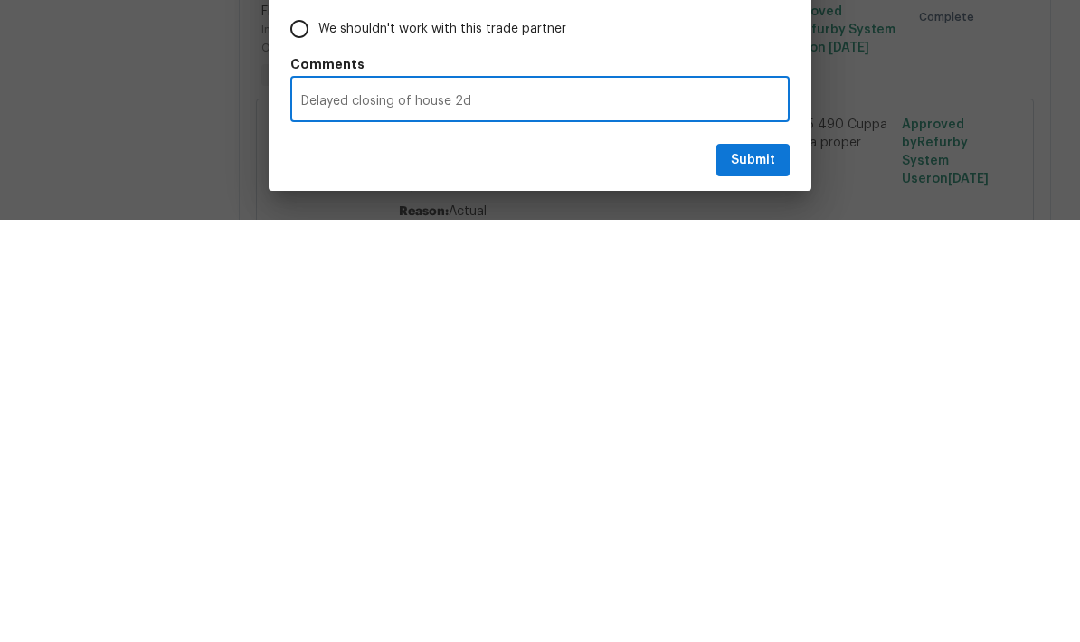
radio input "false"
type textarea "Delayed closing of house 2"
radio input "false"
type textarea "Delayed closing of house 2"
radio input "false"
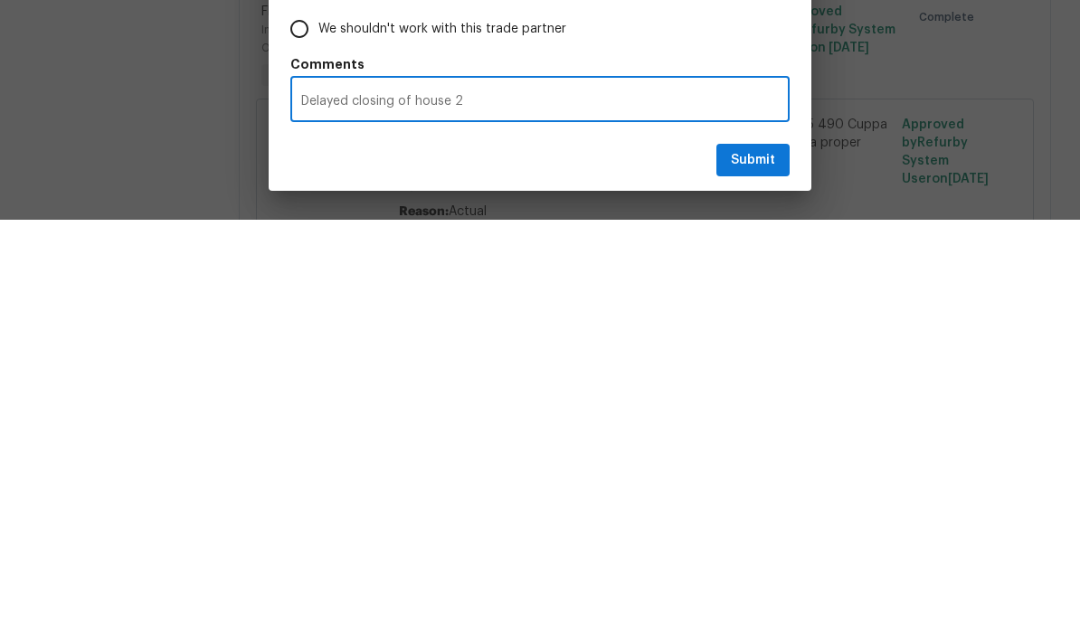
type textarea "Delayed closing of house 2 d"
radio input "false"
type textarea "Delayed closing of house 2 da"
radio input "false"
type textarea "Delayed closing of house 2 day"
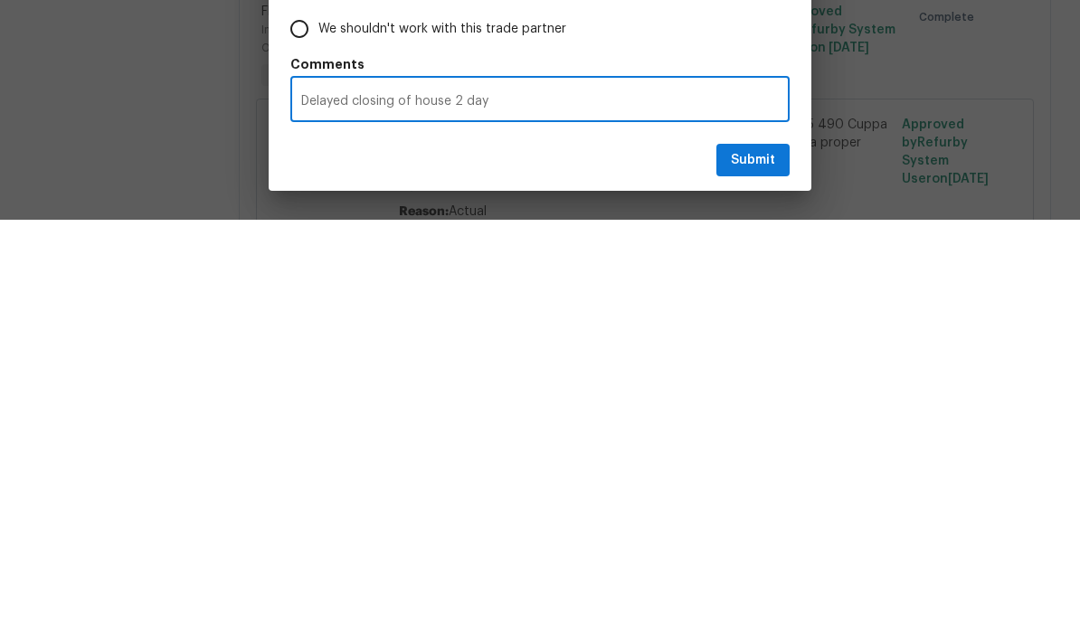
radio input "false"
type textarea "Delayed closing of house 2 days"
radio input "false"
type textarea "Delayed closing of house 2 days"
radio input "false"
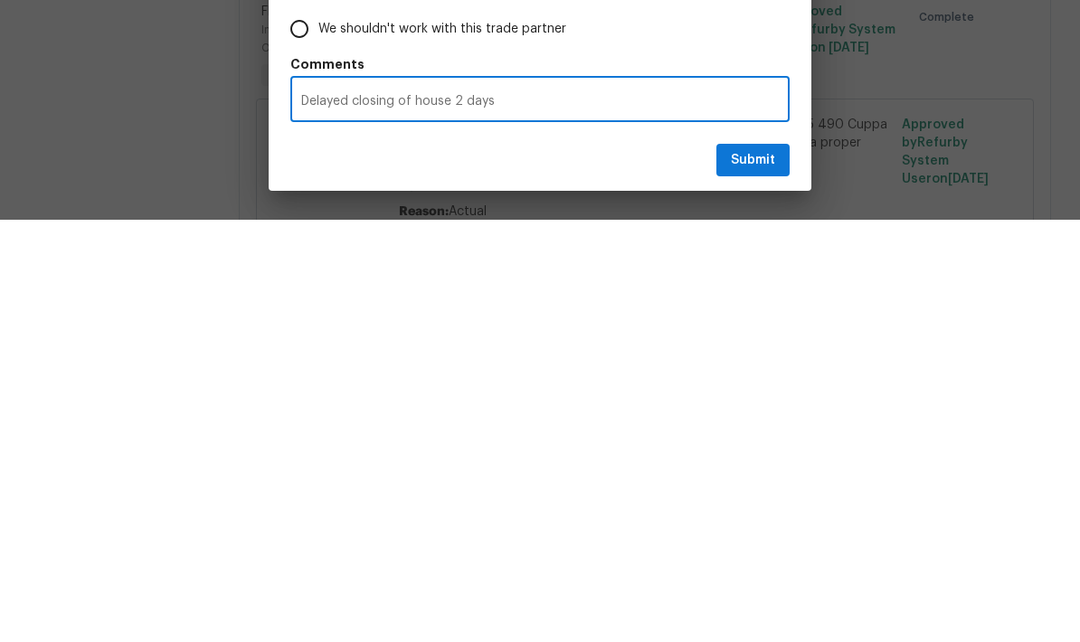
type textarea "Delayed closing of house 2 days d"
radio input "false"
type textarea "Delayed closing of house 2 days du"
radio input "false"
type textarea "Delayed closing of house 2 days due"
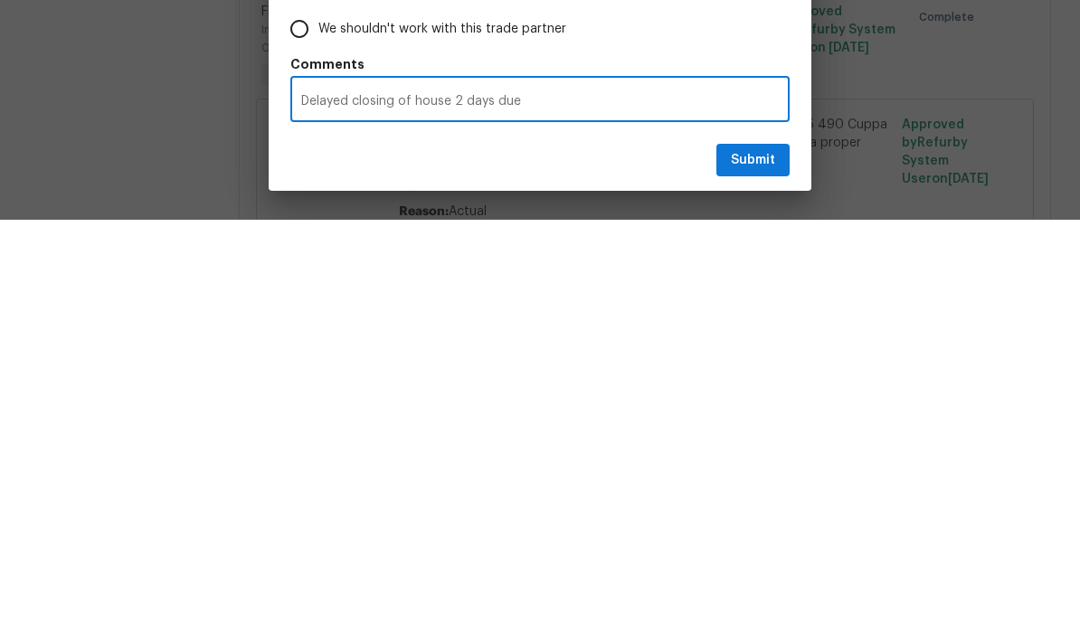
radio input "false"
type textarea "Delayed closing of house 2 days due"
radio input "false"
type textarea "Delayed closing of house 2 days due t"
radio input "false"
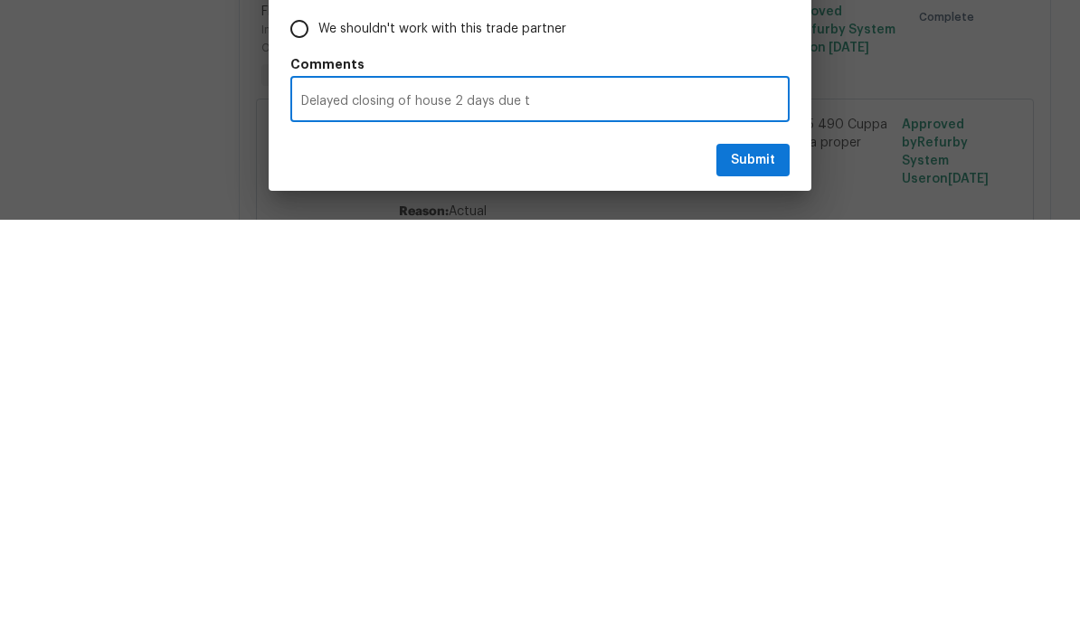
type textarea "Delayed closing of house 2 days due to"
radio input "false"
type textarea "Delayed closing of house 2 days due to"
radio input "false"
type textarea "Delayed closing of house 2 days due to n"
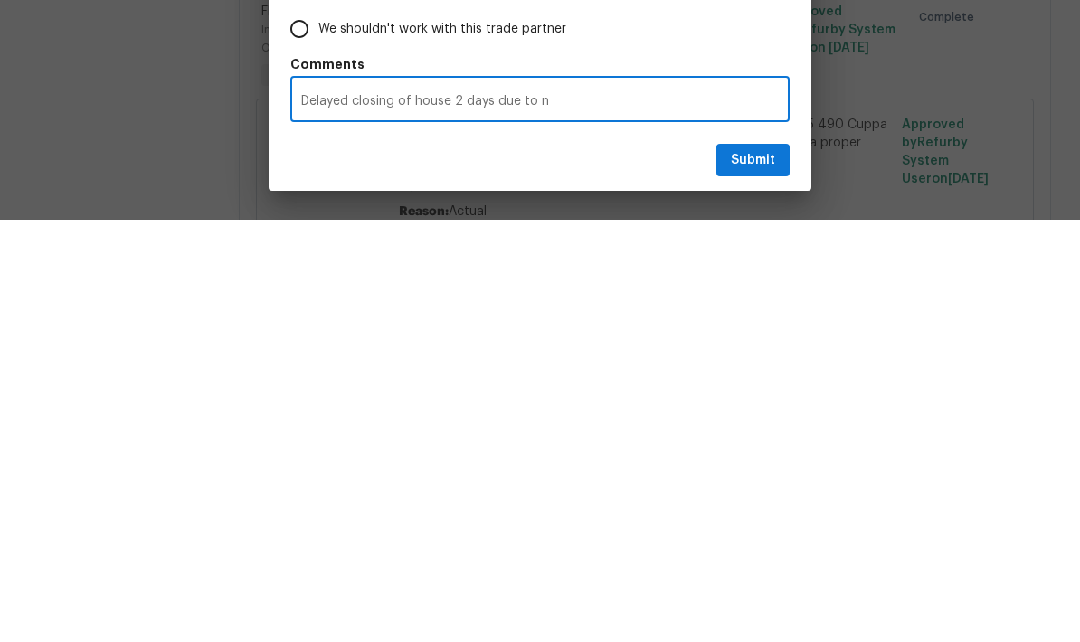
radio input "false"
type textarea "Delayed closing of house 2 days due to no"
radio input "false"
type textarea "Delayed closing of house 2 days due to not"
radio input "false"
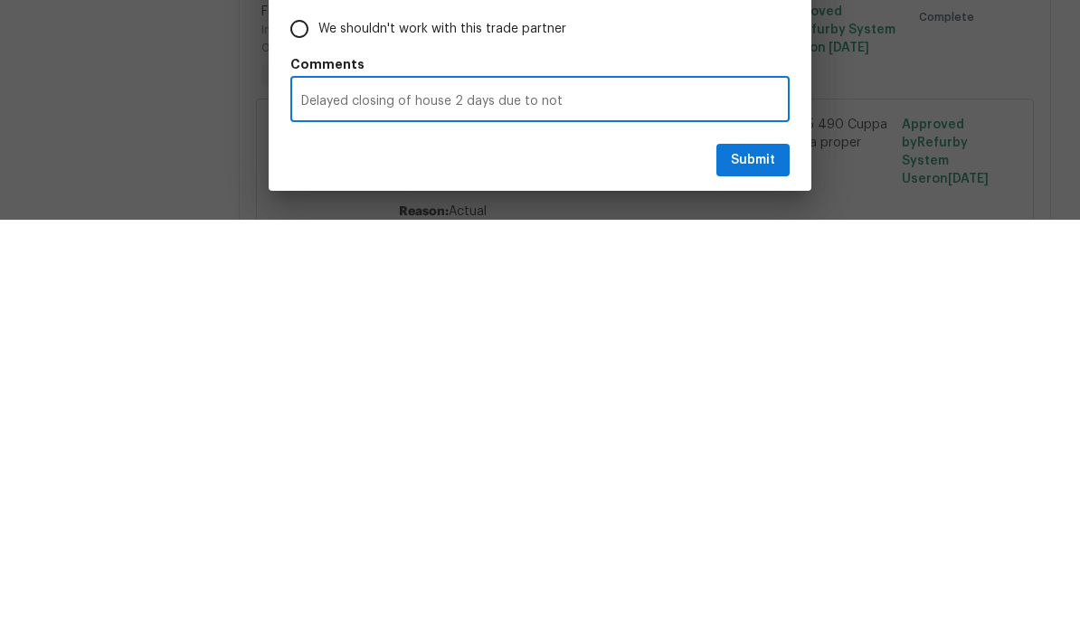
type textarea "Delayed closing of house 2 days due to not"
radio input "false"
type textarea "Delayed closing of house 2 days due to not f"
radio input "false"
type textarea "Delayed closing of house 2 days due to not fo"
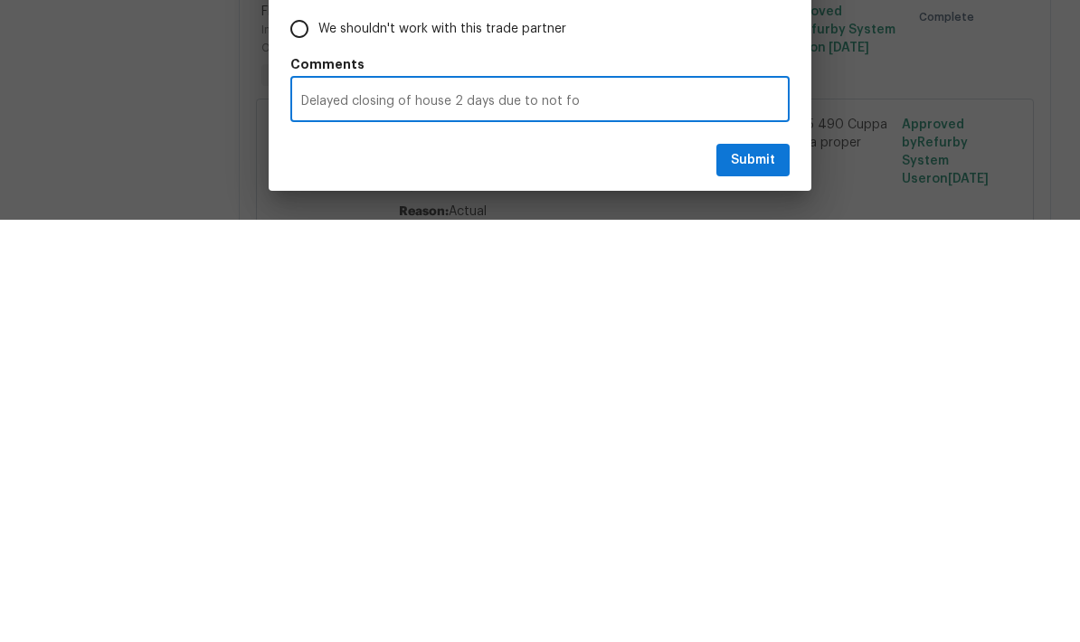
radio input "false"
type textarea "Delayed closing of house 2 days due to not fol"
radio input "false"
type textarea "Delayed closing of house 2 days due to not foll"
radio input "false"
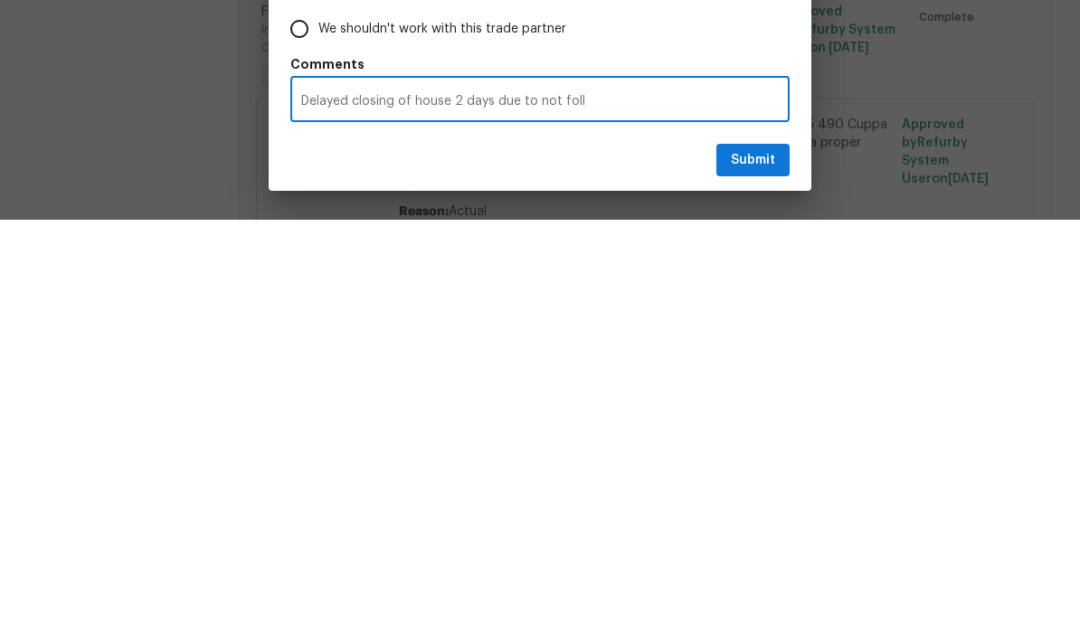
type textarea "Delayed closing of house 2 days due to not follo"
radio input "false"
type textarea "Delayed closing of house 2 days due to not follow"
radio input "false"
type textarea "Delayed closing of house 2 days due to not followi"
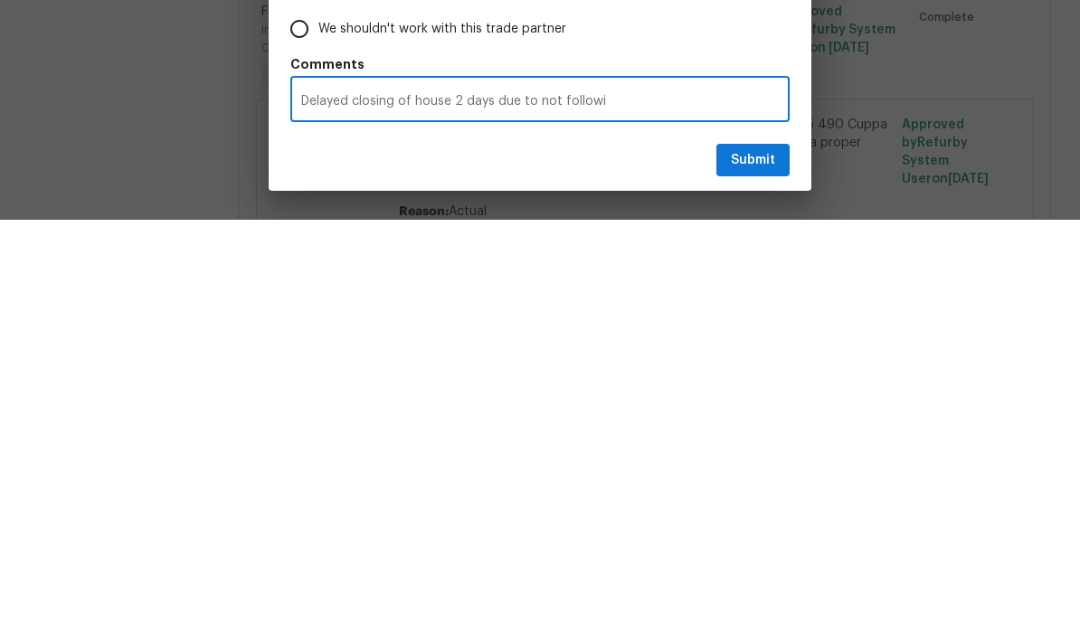
radio input "false"
type textarea "Delayed closing of house 2 days due to not followin"
radio input "false"
type textarea "Delayed closing of house 2 days due to not following"
radio input "false"
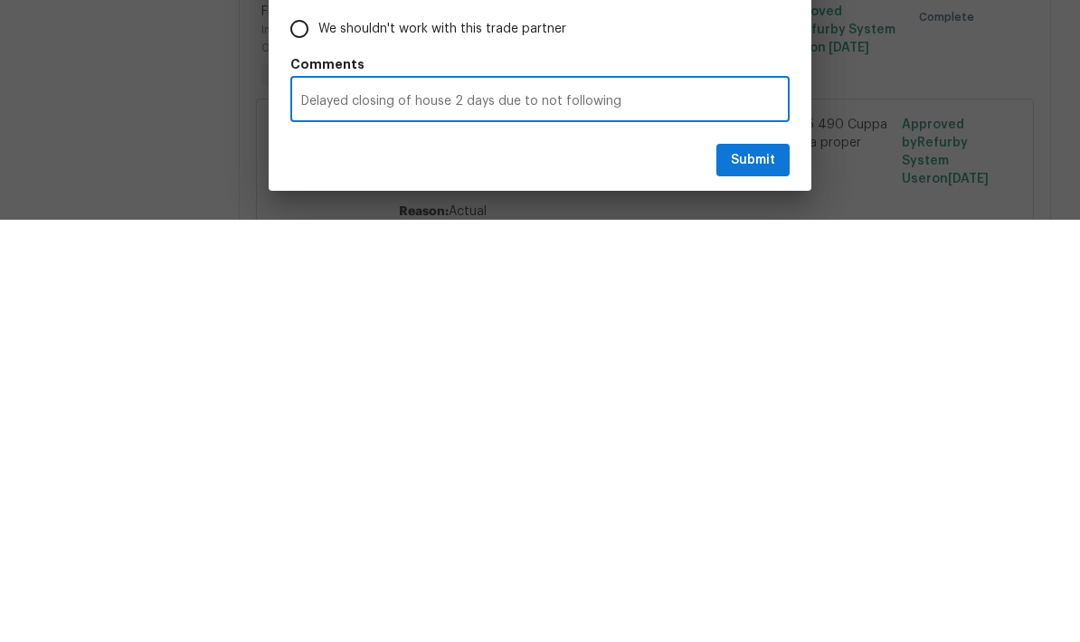
type textarea "Delayed closing of house 2 days due to not following"
radio input "false"
type textarea "Delayed closing of house 2 days due to not following t"
radio input "false"
type textarea "Delayed closing of house 2 days due to not following th"
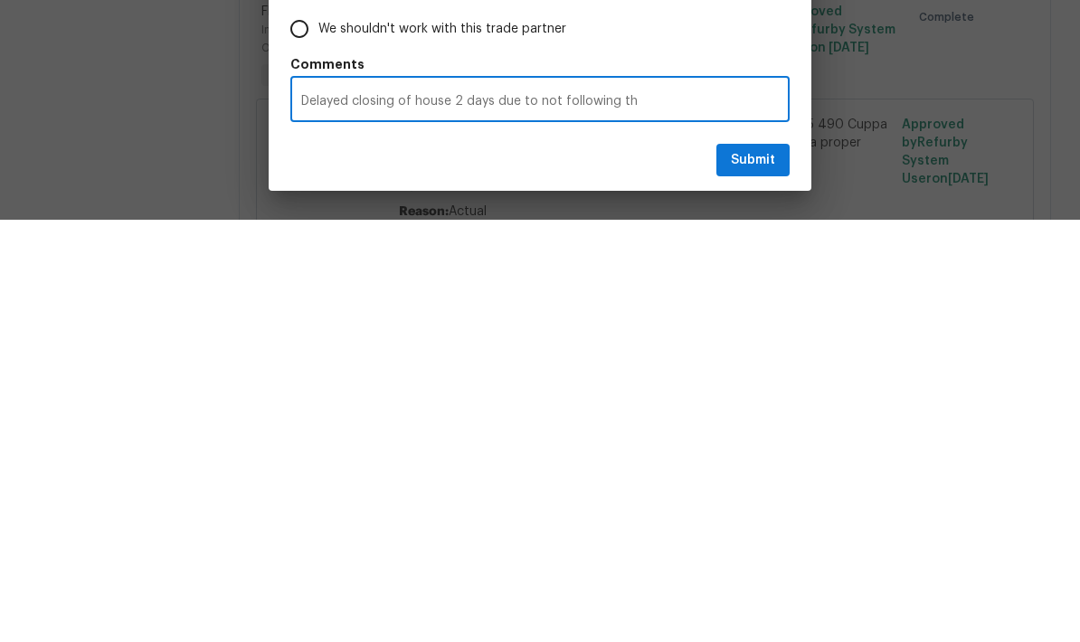
radio input "false"
type textarea "Delayed closing of house 2 days due to not following the"
radio input "false"
type textarea "Delayed closing of house 2 days due to not following the"
radio input "false"
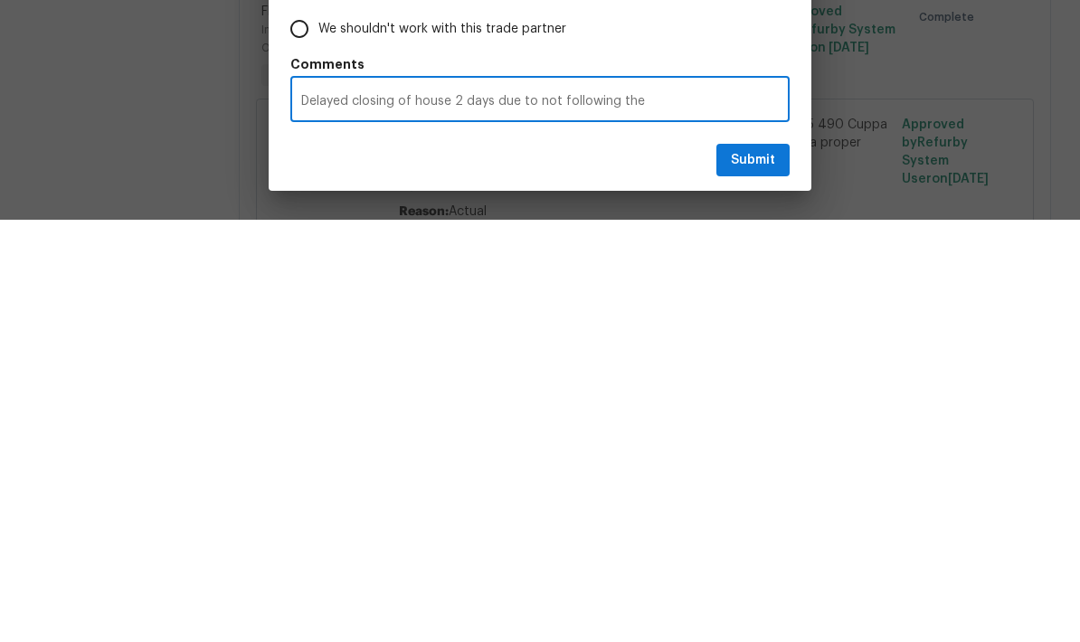
type textarea "Delayed closing of house 2 days due to not following the l"
radio input "false"
type textarea "Delayed closing of house 2 days due to not following the li"
radio input "false"
type textarea "Delayed closing of house 2 days due to not following the lin"
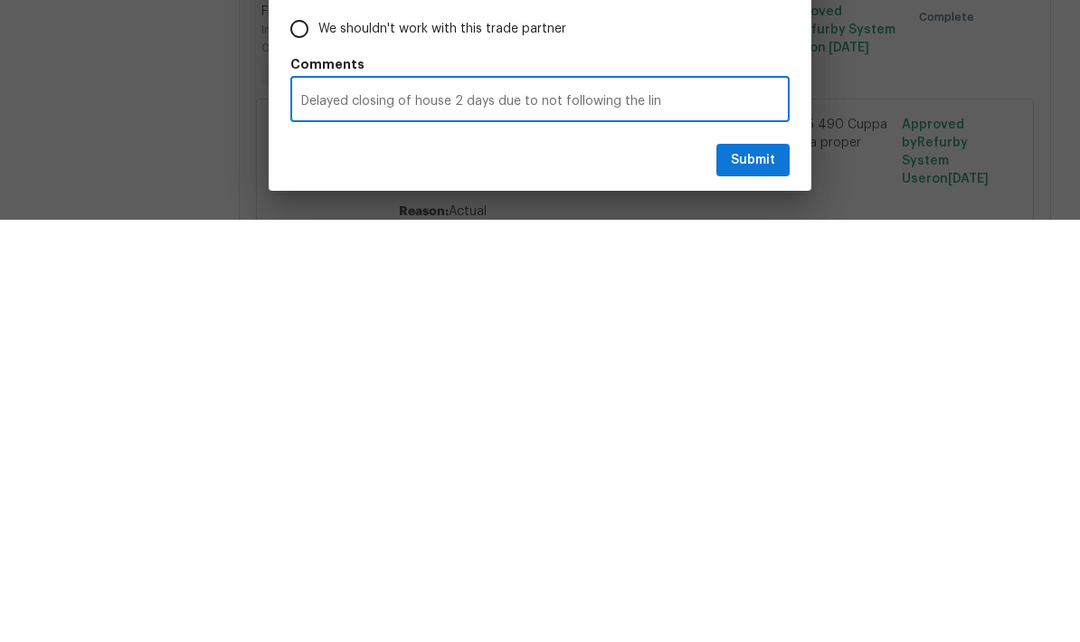
radio input "false"
type textarea "Delayed closing of house 2 days due to not following the line"
radio input "false"
type textarea "Delayed closing of house 2 days due to not following the line"
radio input "false"
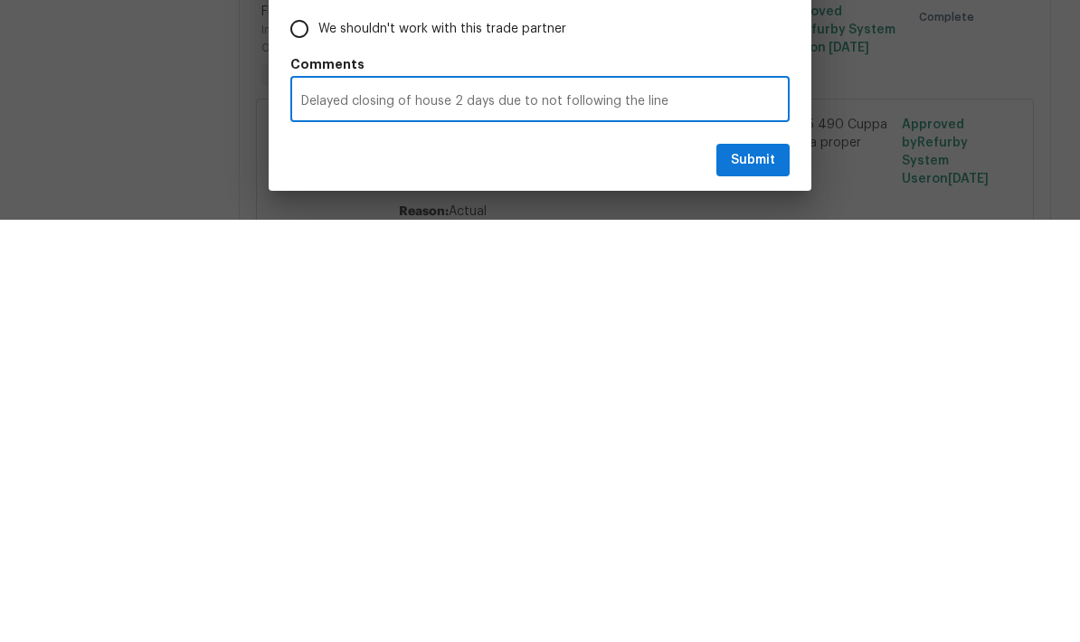
type textarea "Delayed closing of house 2 days due to not following the line o"
radio input "false"
type textarea "Delayed closing of house 2 days due to not following the line ot"
radio input "false"
type textarea "Delayed closing of house 2 days due to not following the line ote"
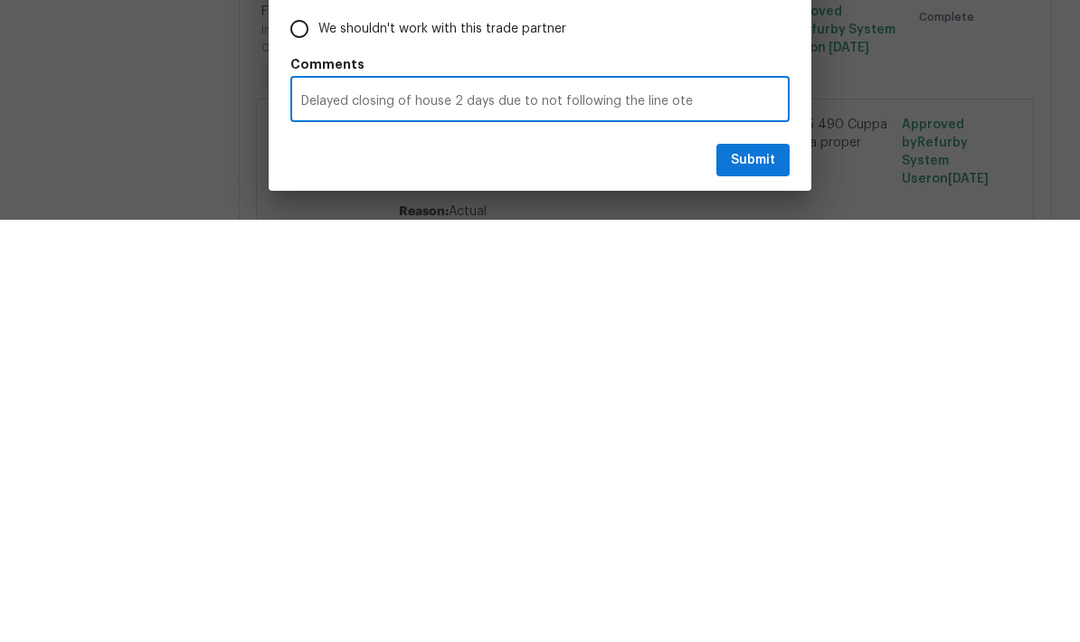
radio input "false"
type textarea "Delayed closing of house 2 days due to not following the line otem"
radio input "false"
type textarea "Delayed closing of house 2 days due to not following the line item"
radio input "false"
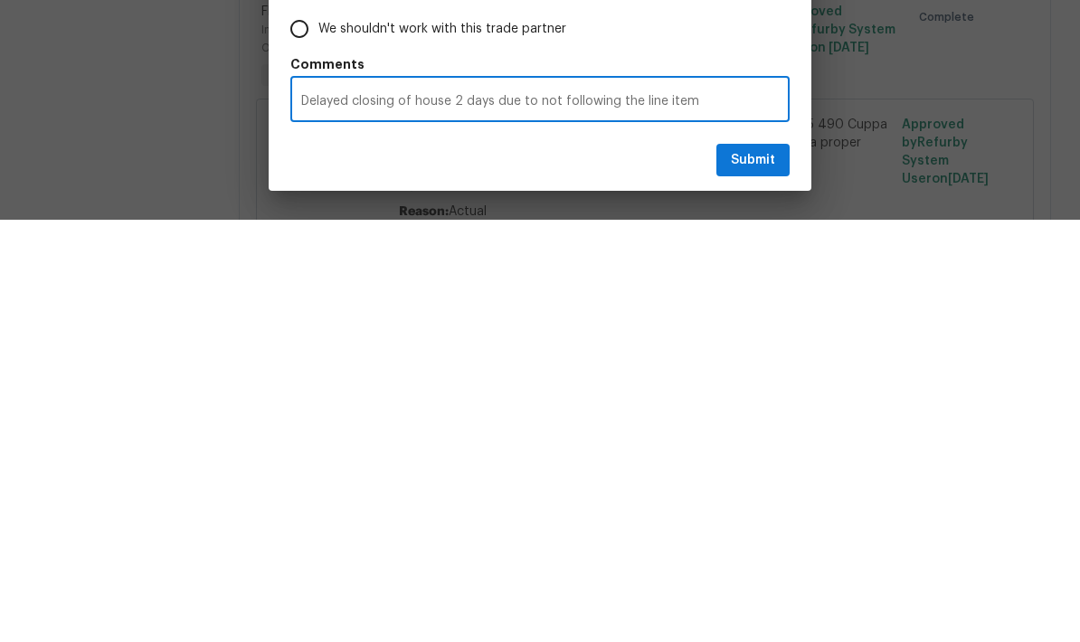
type textarea "Delayed closing of house 2 days due to not following the line item"
radio input "false"
type textarea "Delayed closing of house 2 days due to not following the line item d"
radio input "false"
type textarea "Delayed closing of house 2 days due to not following the line item do"
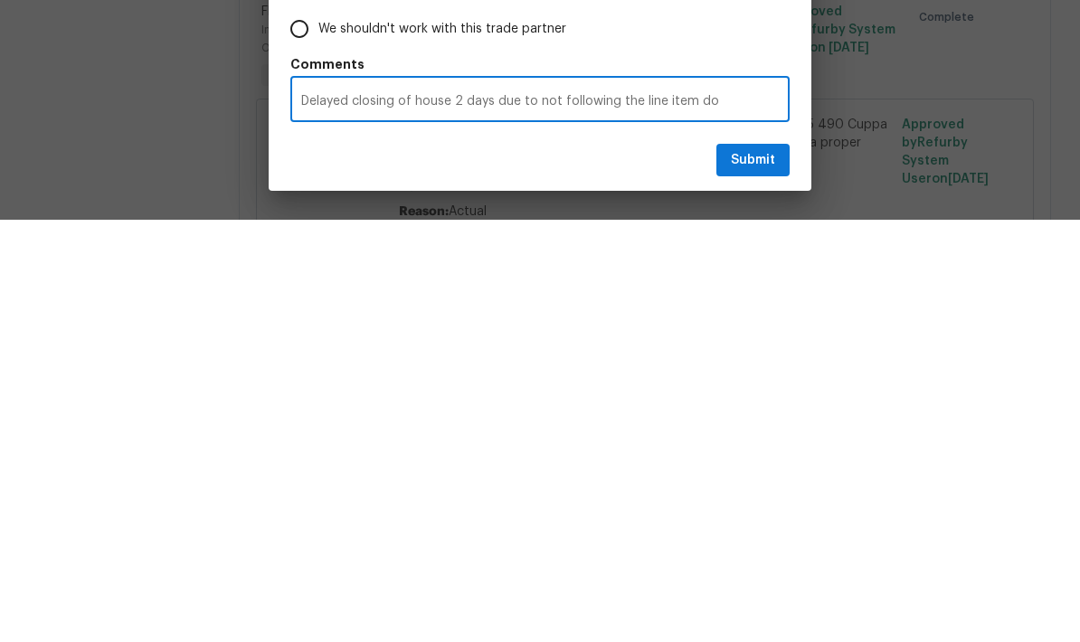
radio input "false"
type textarea "Delayed closing of house 2 days due to not following the line item dor"
radio input "false"
type textarea "Delayed closing of house 2 days due to not following the line item dore"
radio input "false"
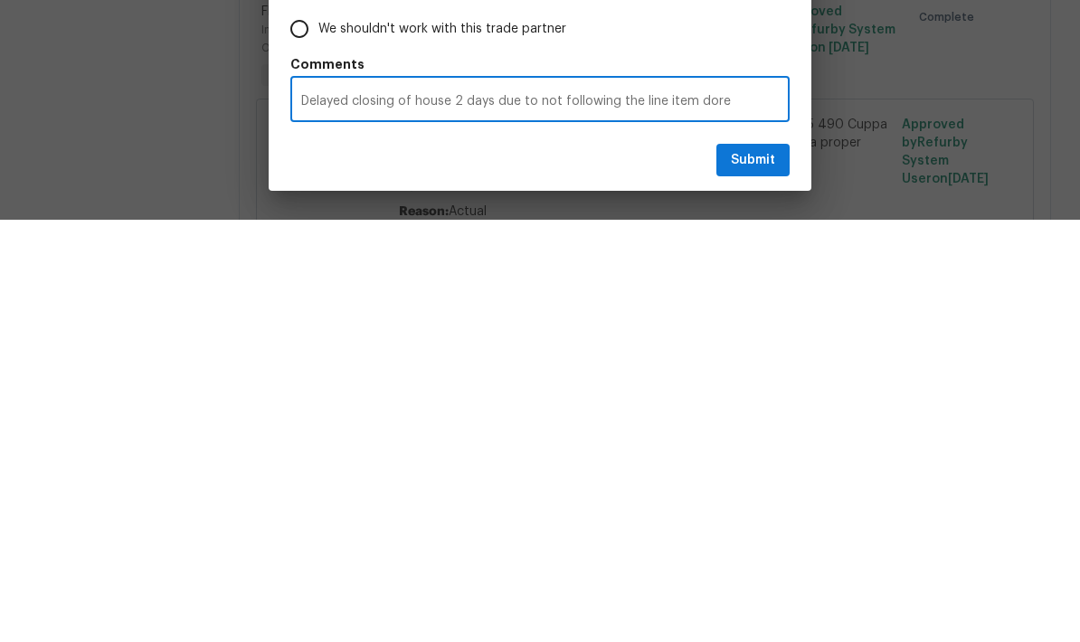
type textarea "Delayed closing of house 2 days due to not following the line item dorec"
radio input "false"
type textarea "Delayed closing of house 2 days due to not following the line item dorect"
radio input "false"
type textarea "Delayed closing of house 2 days due to not following the line item dorecti"
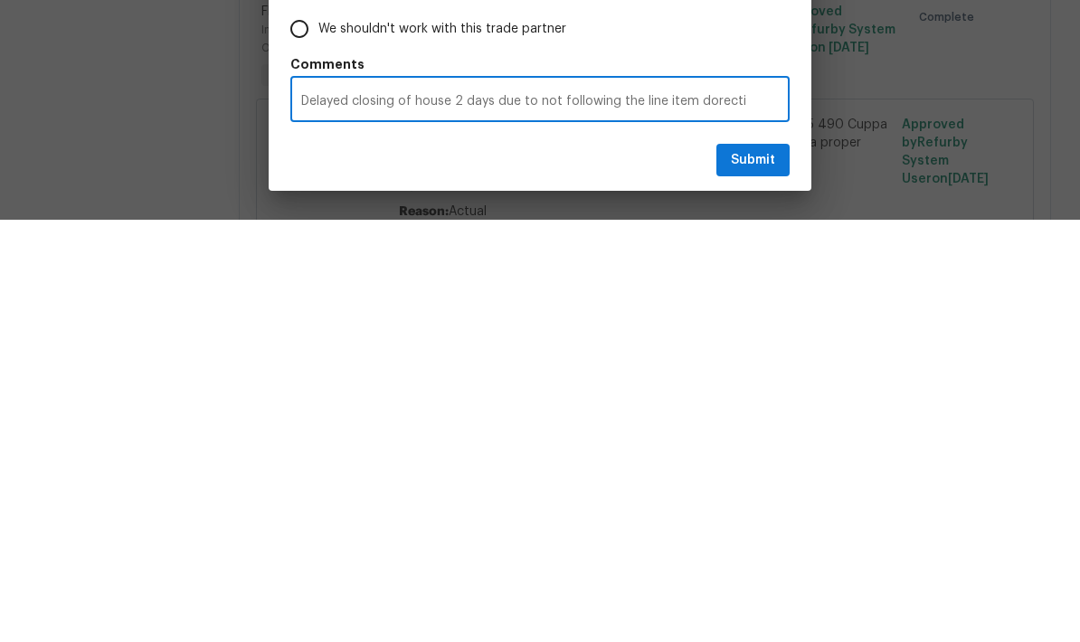
radio input "false"
type textarea "Delayed closing of house 2 days due to not following the line item dorectio"
radio input "false"
type textarea "Delayed closing of house 2 days due to not following the line item dorection"
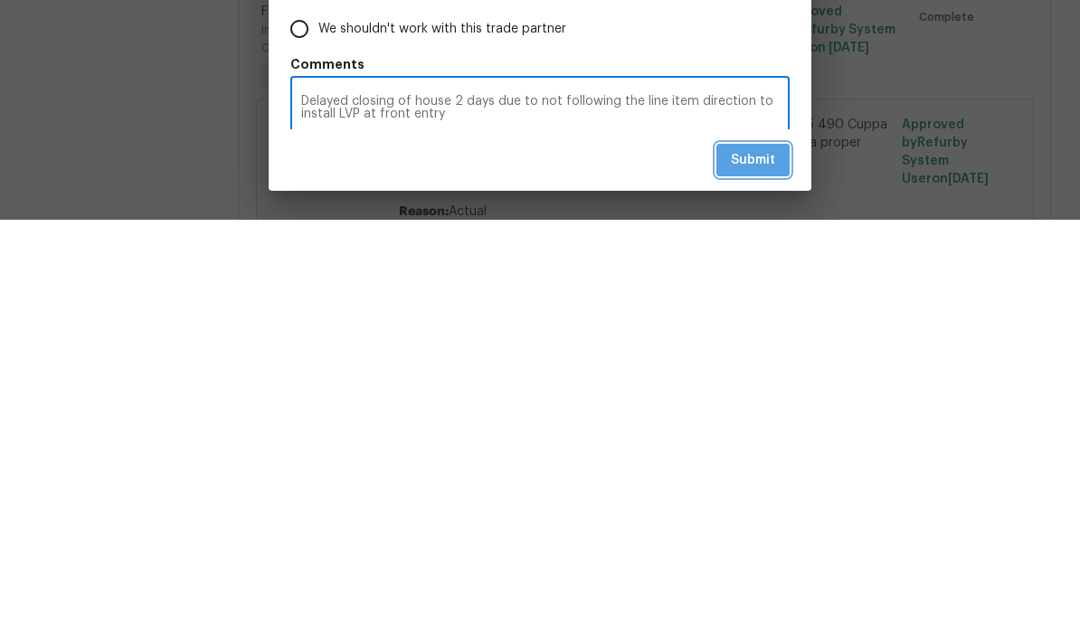
click at [754, 572] on span "Submit" at bounding box center [753, 583] width 44 height 23
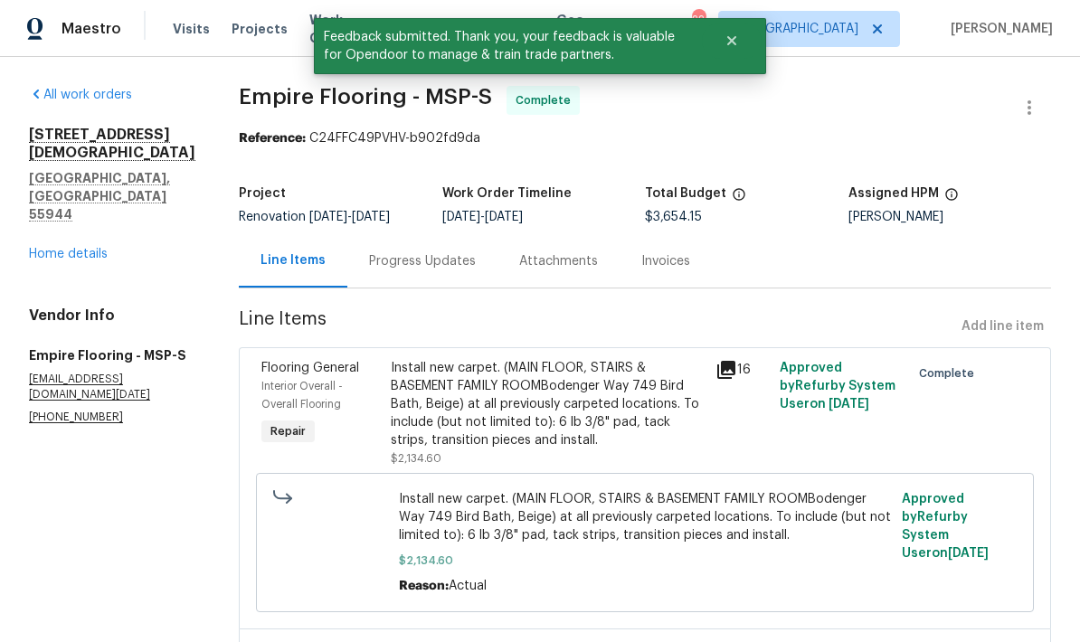
scroll to position [0, 0]
click at [47, 248] on link "Home details" at bounding box center [68, 254] width 79 height 13
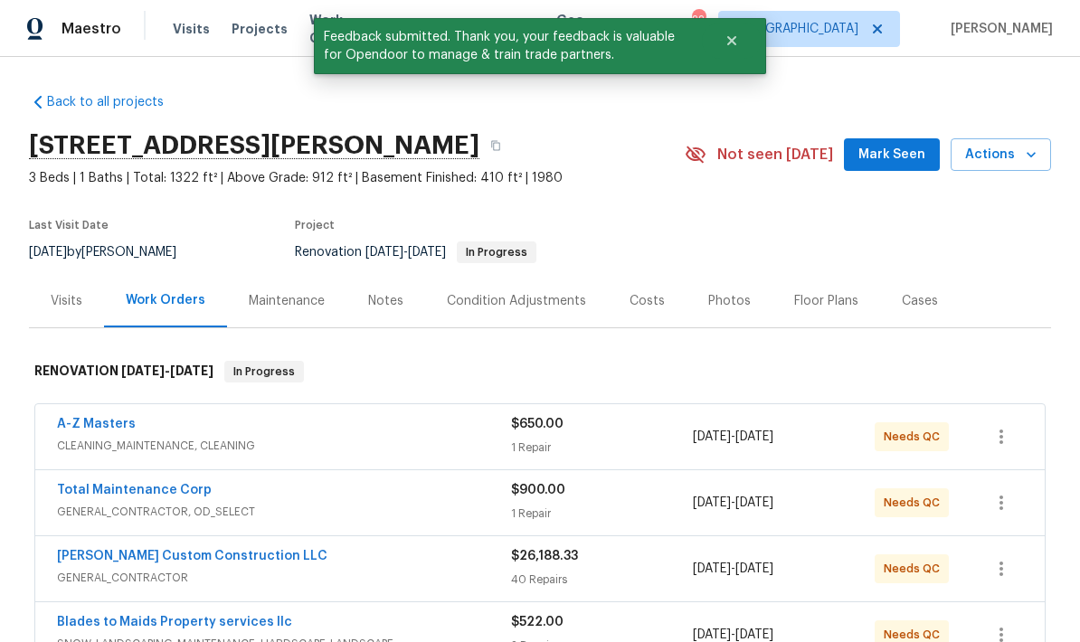
click at [108, 418] on link "A-Z Masters" at bounding box center [96, 424] width 79 height 13
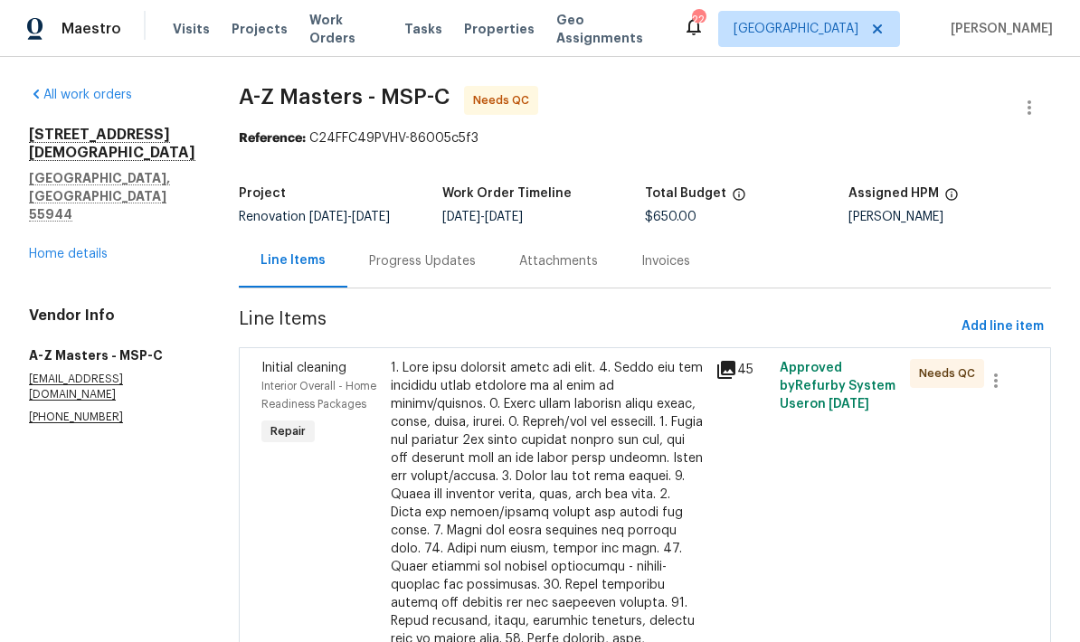
click at [369, 268] on div "Progress Updates" at bounding box center [422, 261] width 107 height 18
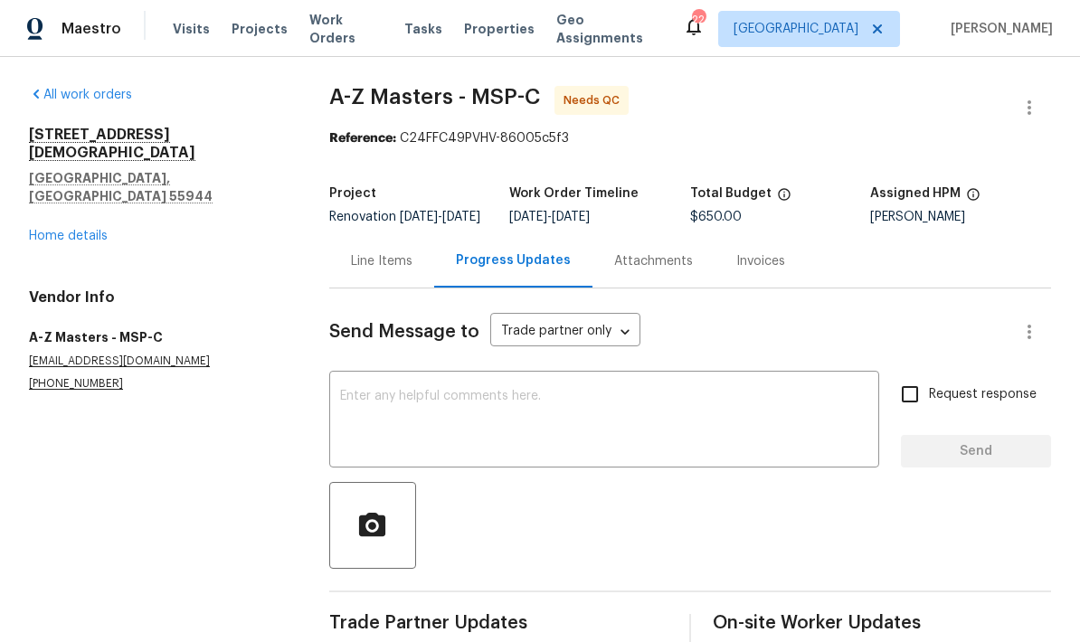
click at [366, 270] on div "Line Items" at bounding box center [382, 261] width 62 height 18
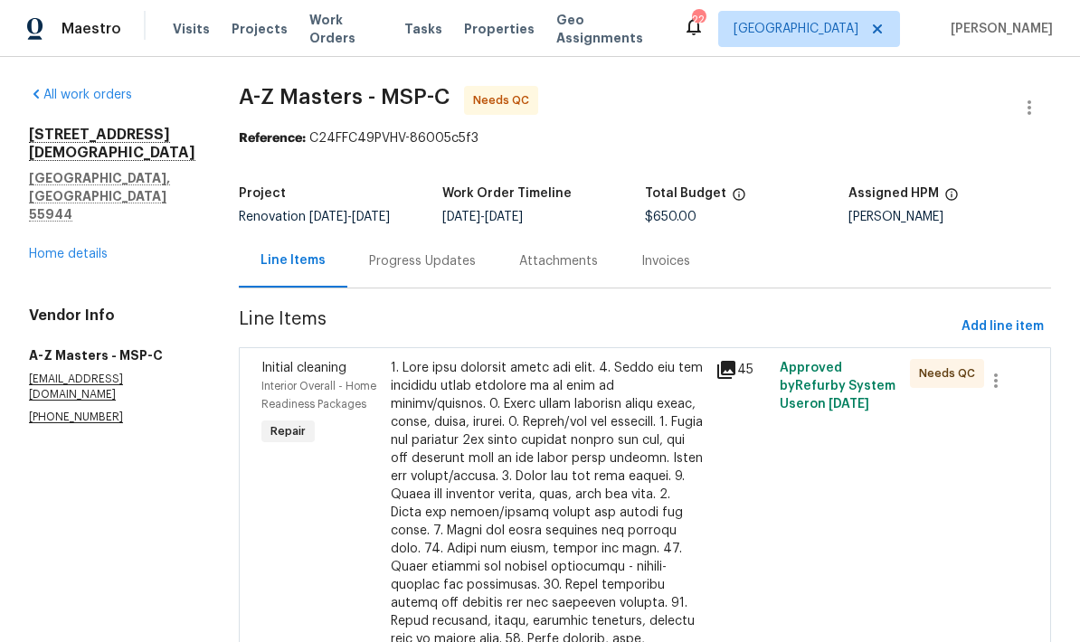
click at [259, 487] on div "Initial cleaning Interior Overall - Home Readiness Packages Repair" at bounding box center [320, 622] width 129 height 536
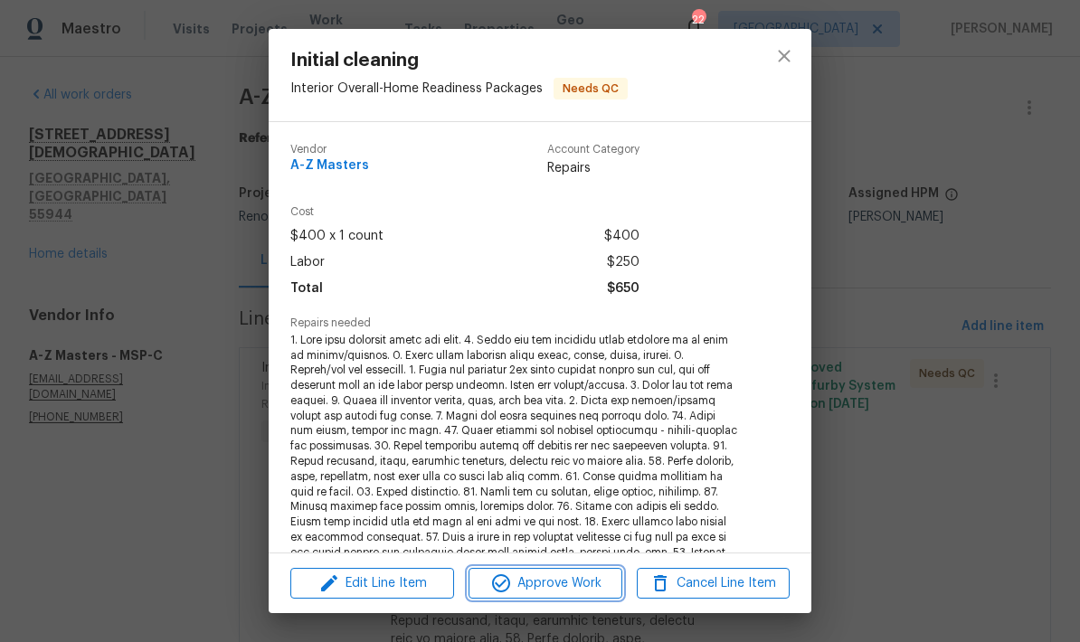
click at [492, 585] on icon "button" at bounding box center [501, 583] width 18 height 18
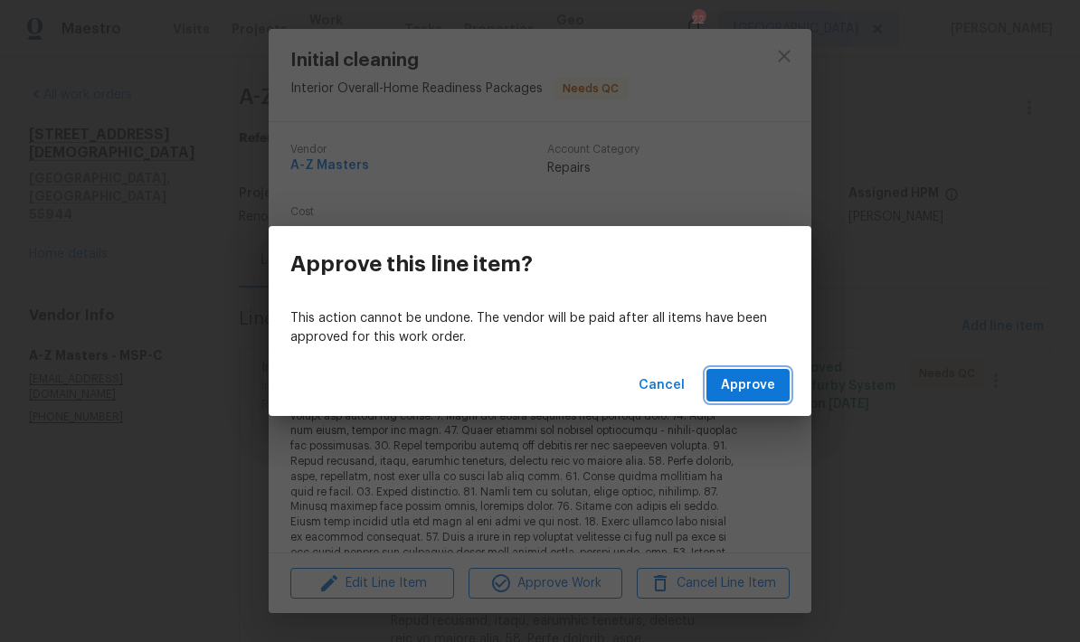
click at [740, 394] on span "Approve" at bounding box center [748, 386] width 54 height 23
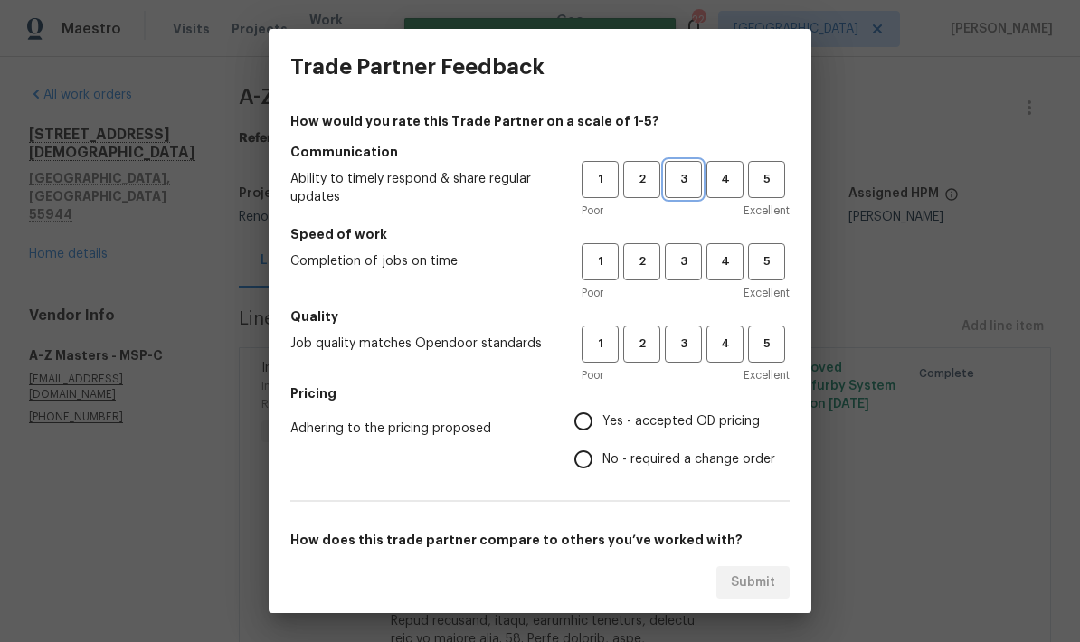
click at [683, 184] on span "3" at bounding box center [683, 179] width 33 height 21
click at [688, 337] on span "3" at bounding box center [683, 344] width 33 height 21
click at [678, 266] on span "3" at bounding box center [683, 261] width 33 height 21
click at [583, 428] on input "Yes - accepted OD pricing" at bounding box center [584, 422] width 38 height 38
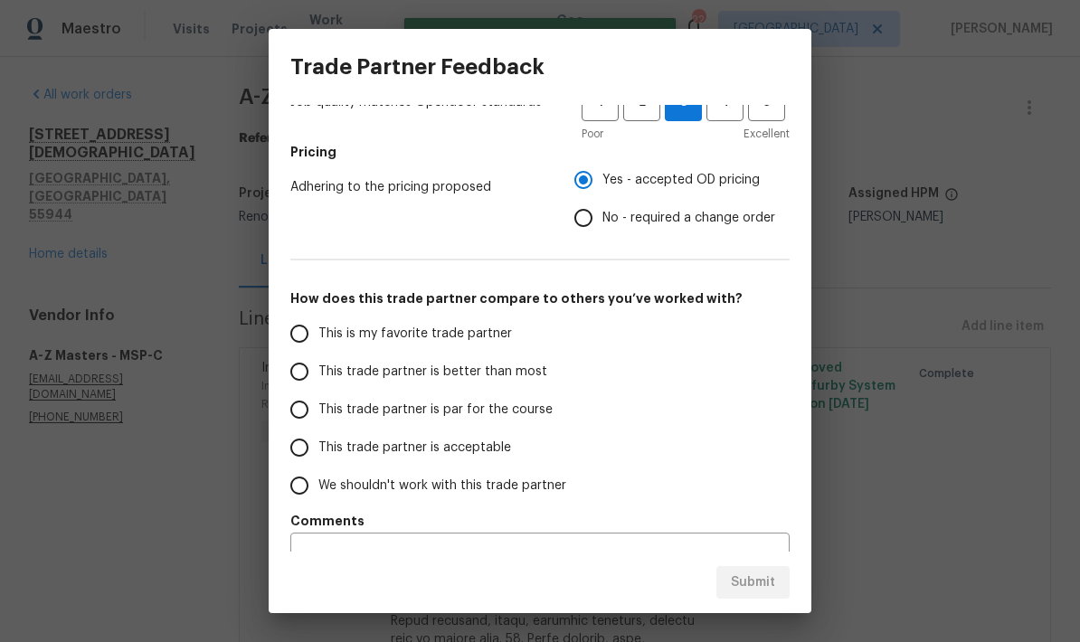
scroll to position [246, 0]
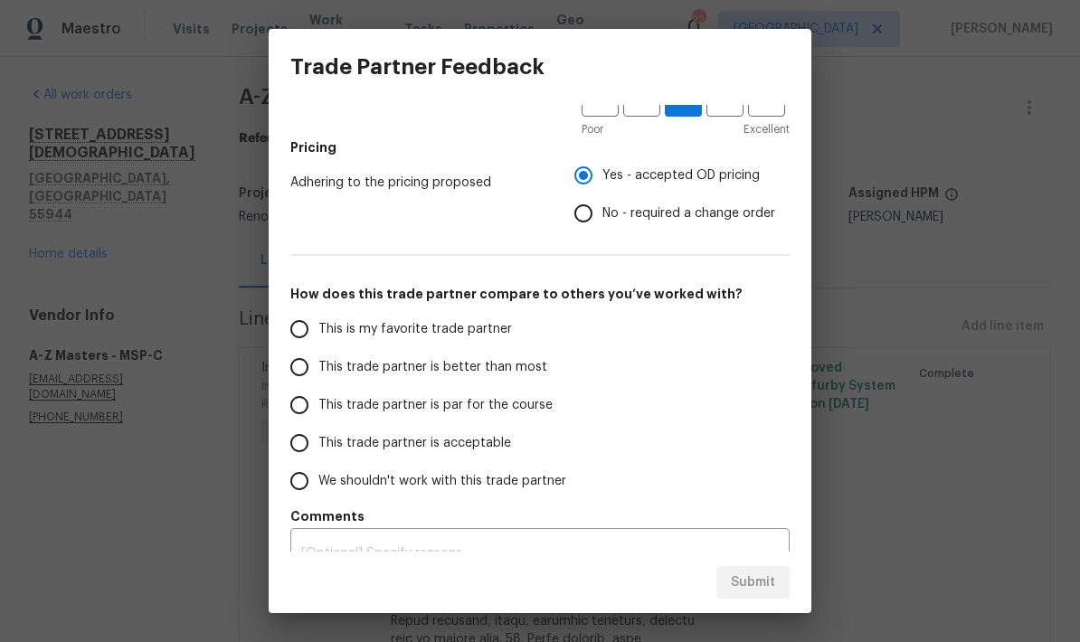
click at [292, 416] on input "This trade partner is par for the course" at bounding box center [299, 405] width 38 height 38
click at [751, 578] on span "Submit" at bounding box center [753, 583] width 44 height 23
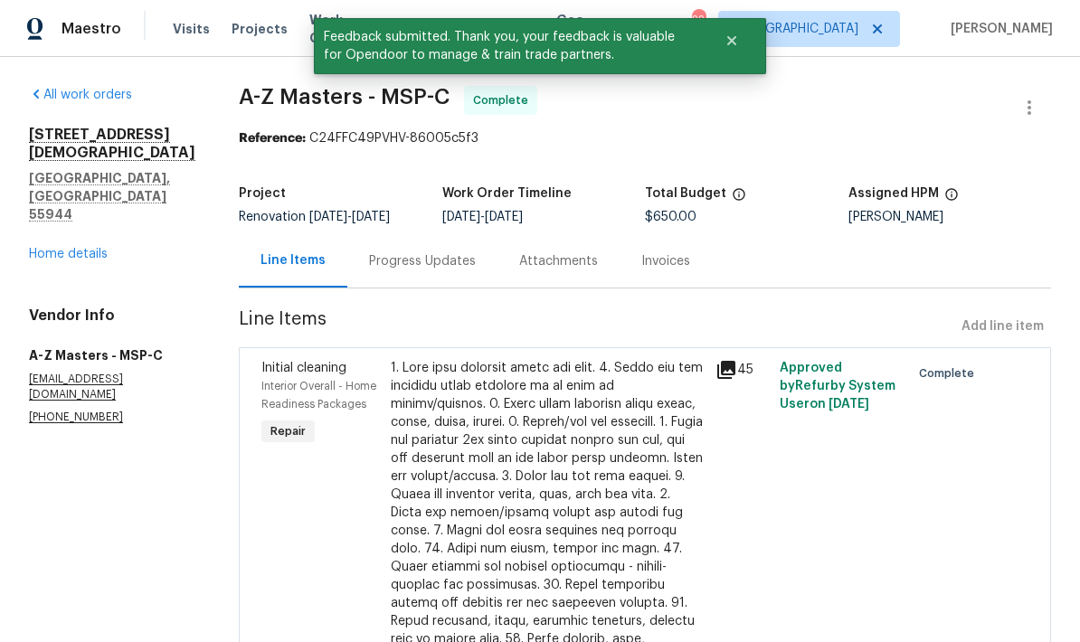
click at [50, 259] on link "Home details" at bounding box center [68, 254] width 79 height 13
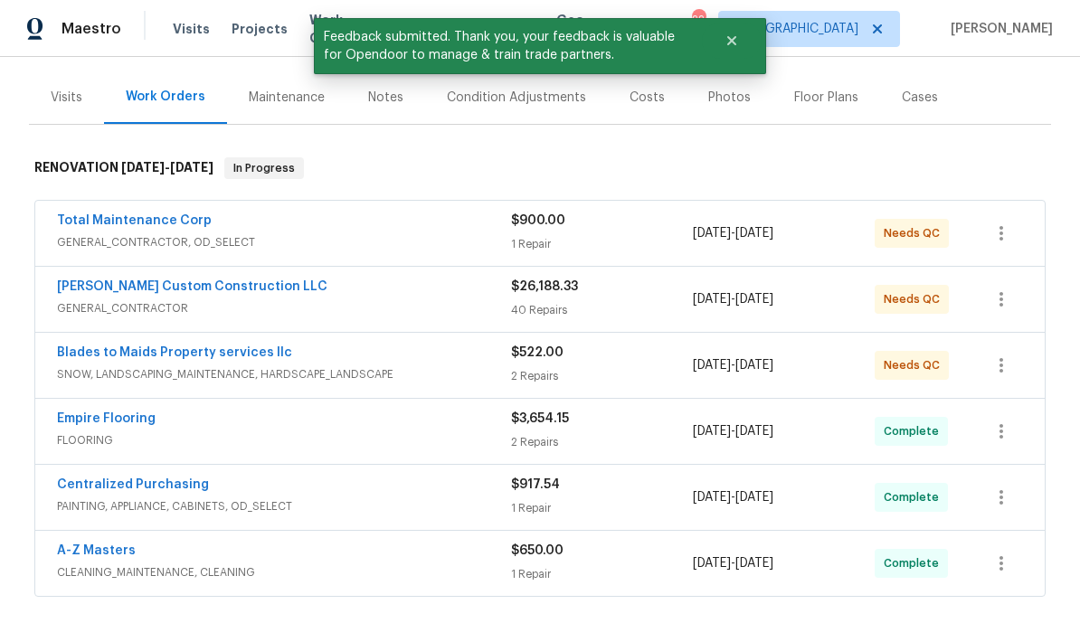
scroll to position [202, 0]
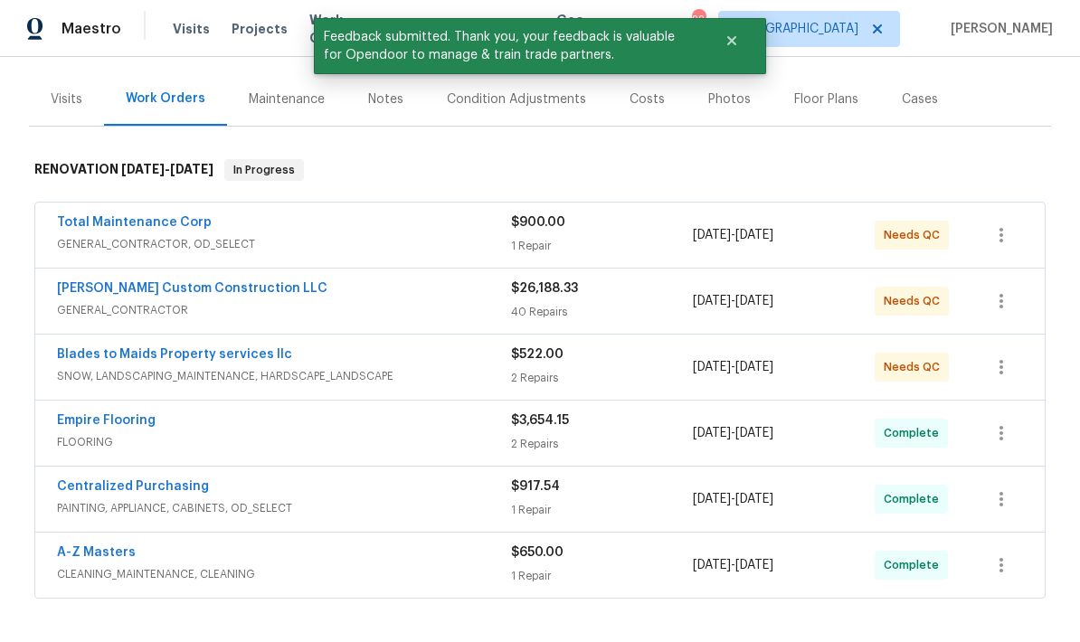
click at [103, 226] on link "Total Maintenance Corp" at bounding box center [134, 222] width 155 height 13
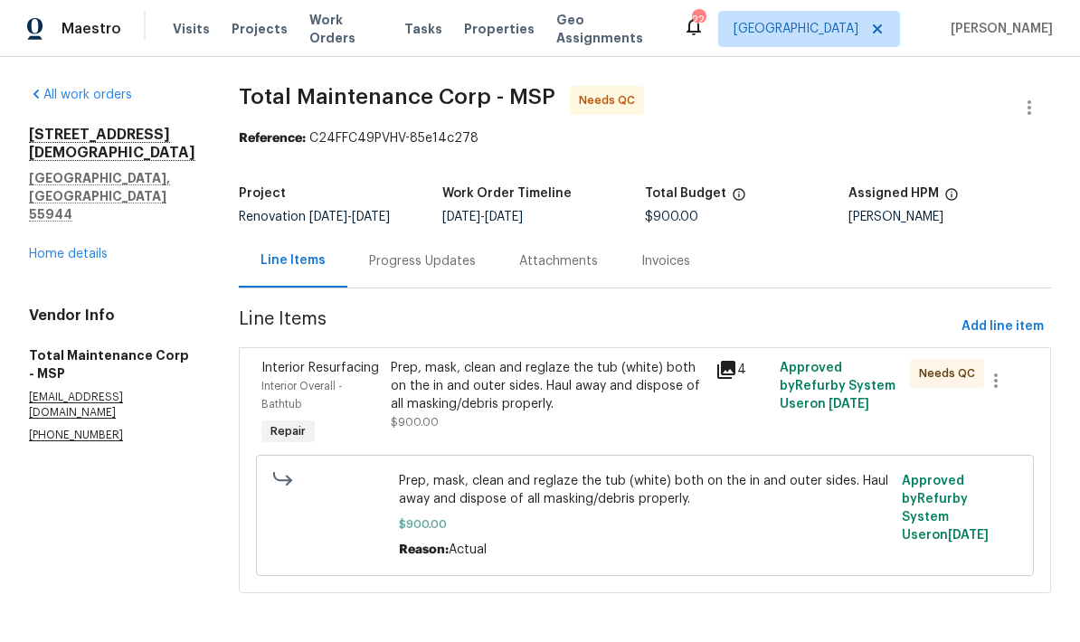
click at [408, 265] on div "Progress Updates" at bounding box center [422, 261] width 107 height 18
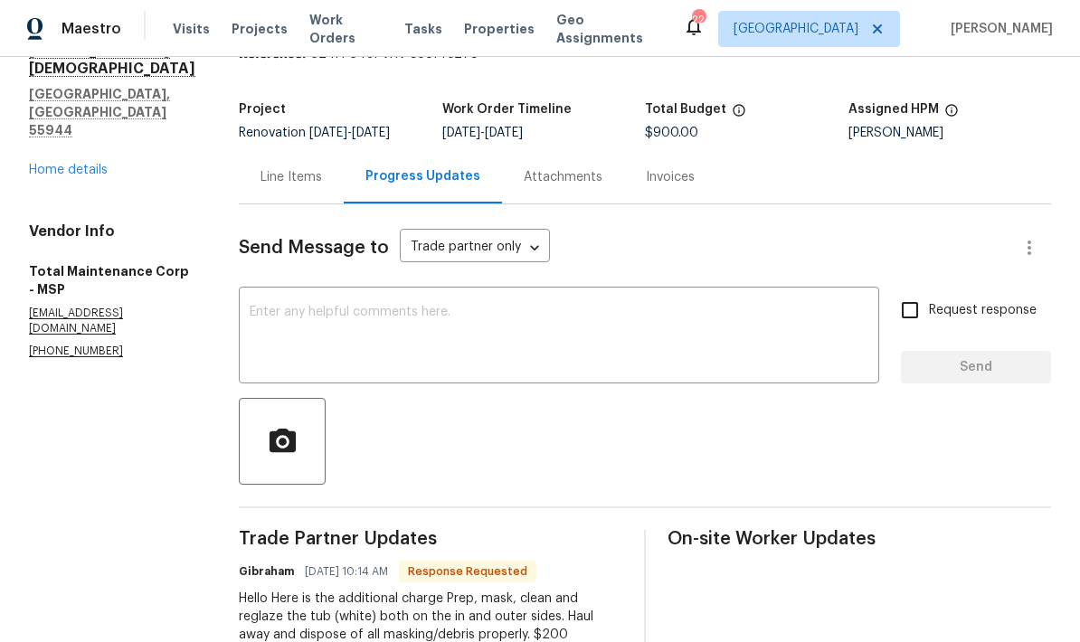
scroll to position [83, 0]
click at [274, 188] on div "Line Items" at bounding box center [291, 177] width 105 height 53
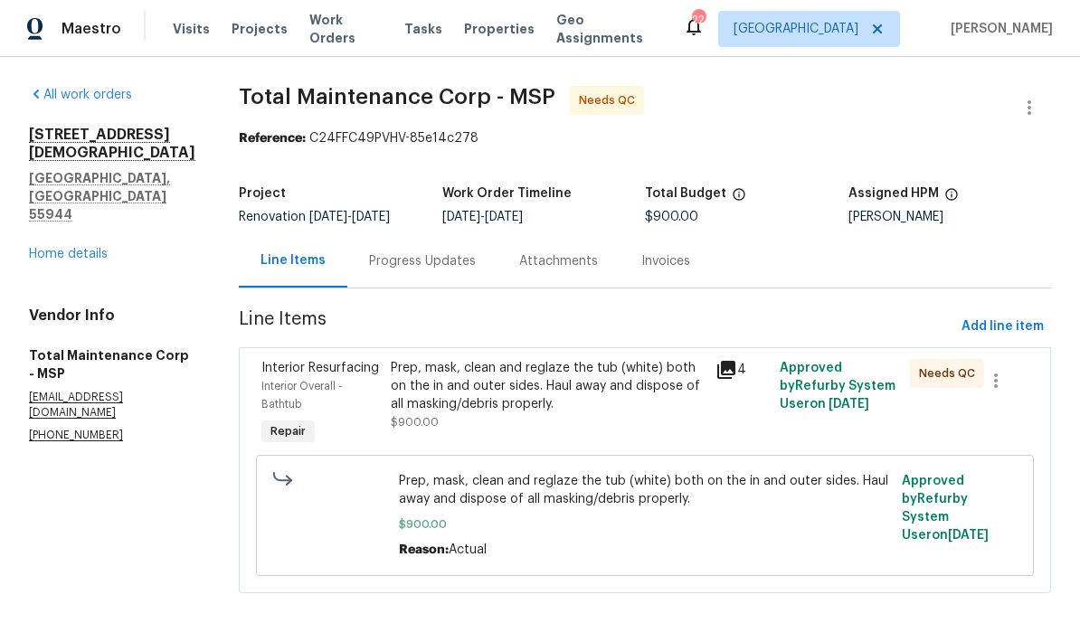
click at [432, 394] on div "Prep, mask, clean and reglaze the tub (white) both on the in and outer sides. H…" at bounding box center [547, 386] width 313 height 54
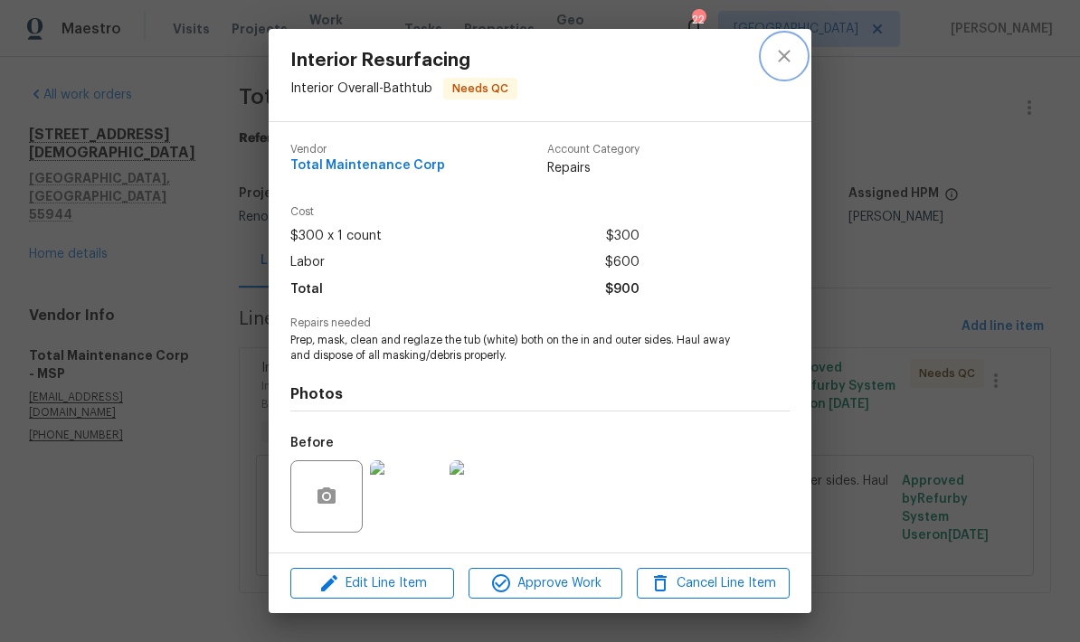
click at [775, 52] on icon "close" at bounding box center [784, 56] width 22 height 22
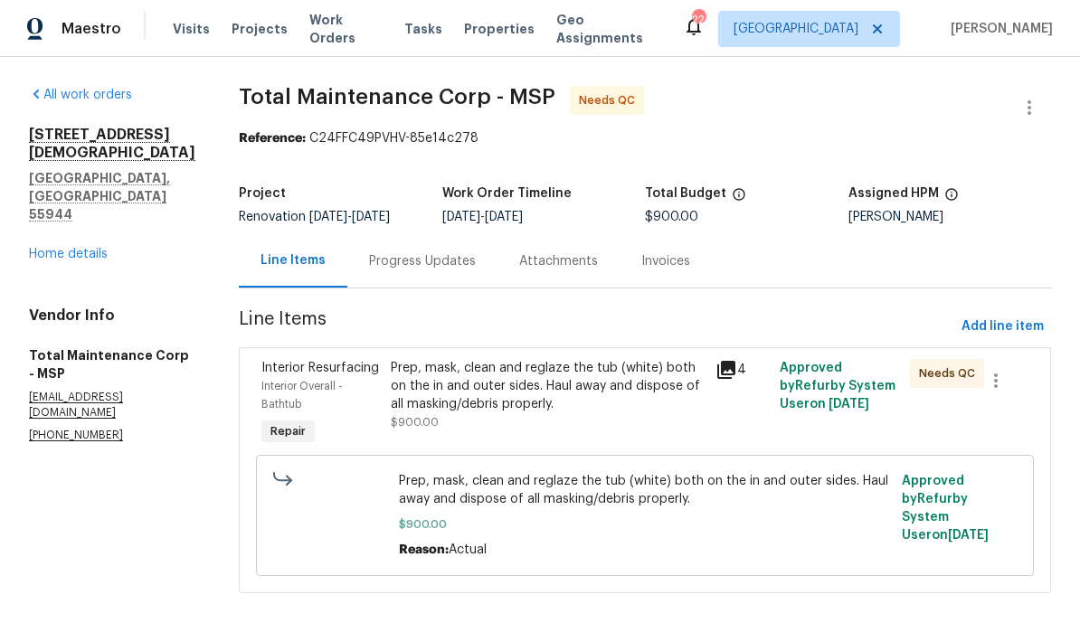
click at [393, 261] on div "Progress Updates" at bounding box center [422, 261] width 107 height 18
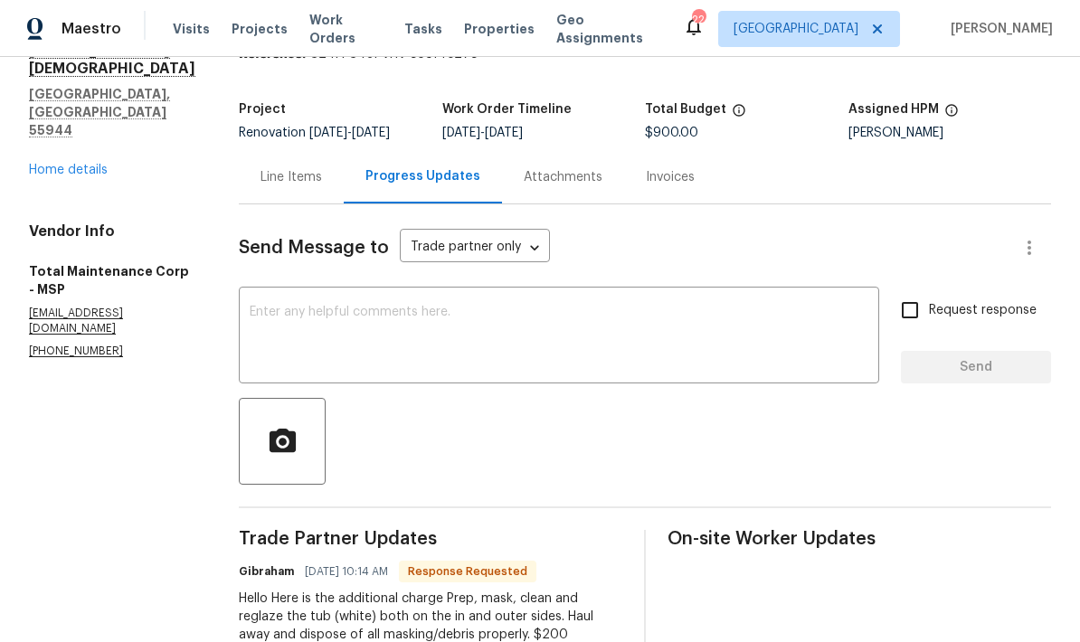
scroll to position [83, 0]
click at [281, 187] on div "Line Items" at bounding box center [292, 178] width 62 height 18
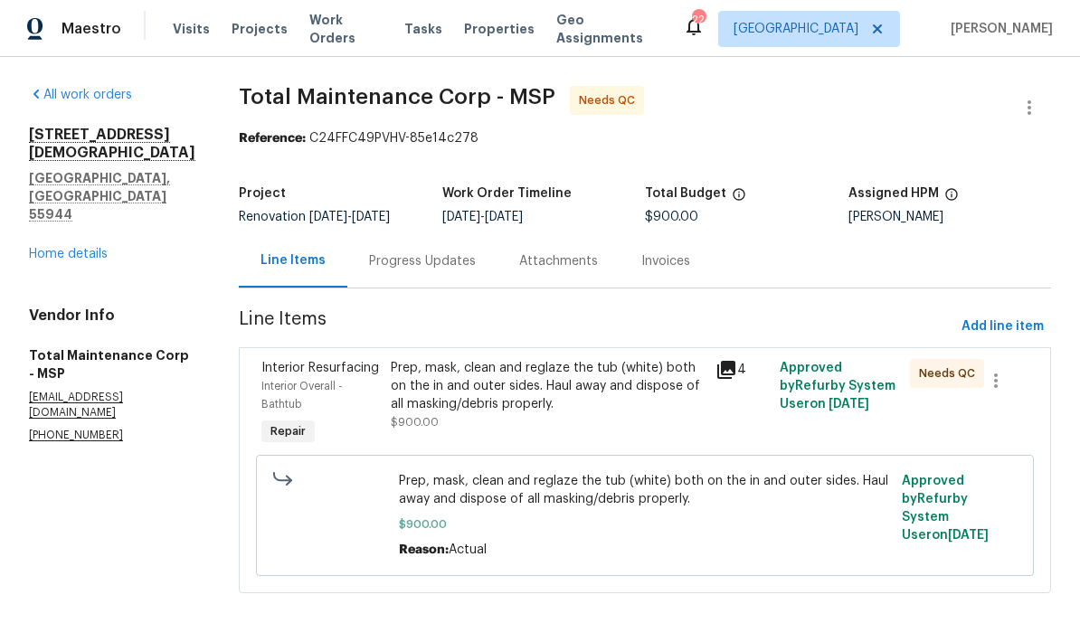
click at [432, 391] on div "Prep, mask, clean and reglaze the tub (white) both on the in and outer sides. H…" at bounding box center [547, 386] width 313 height 54
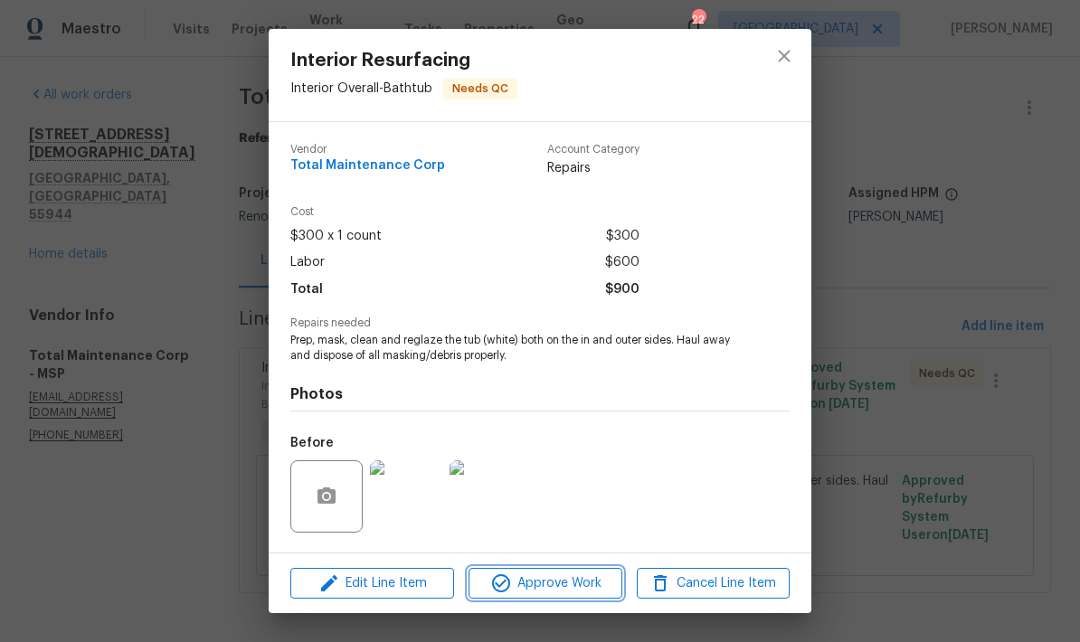
click at [556, 584] on span "Approve Work" at bounding box center [545, 584] width 142 height 23
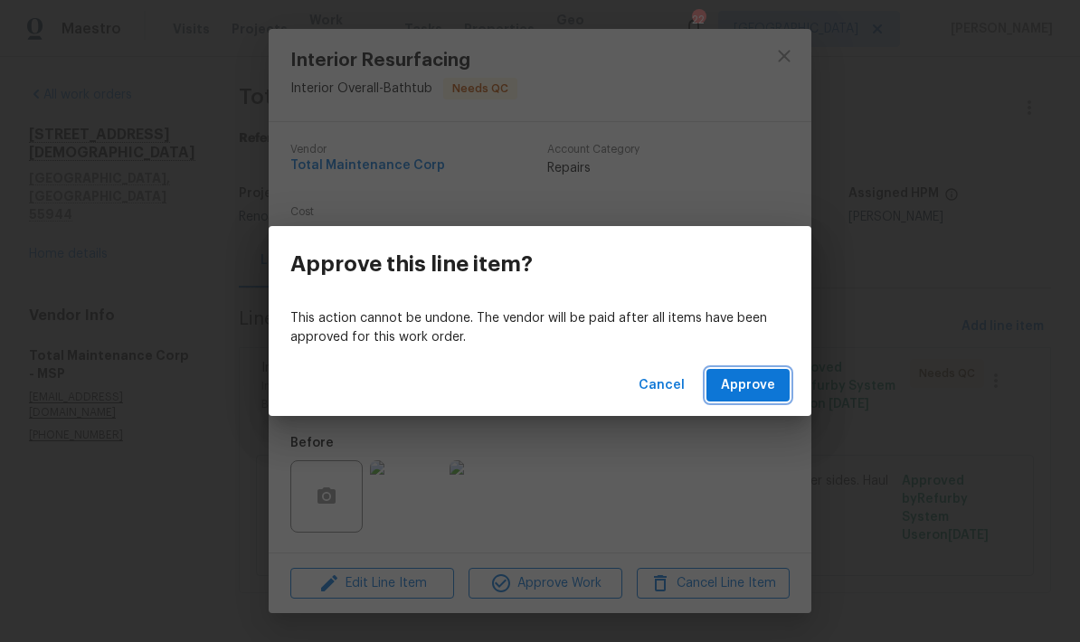
click at [745, 393] on span "Approve" at bounding box center [748, 386] width 54 height 23
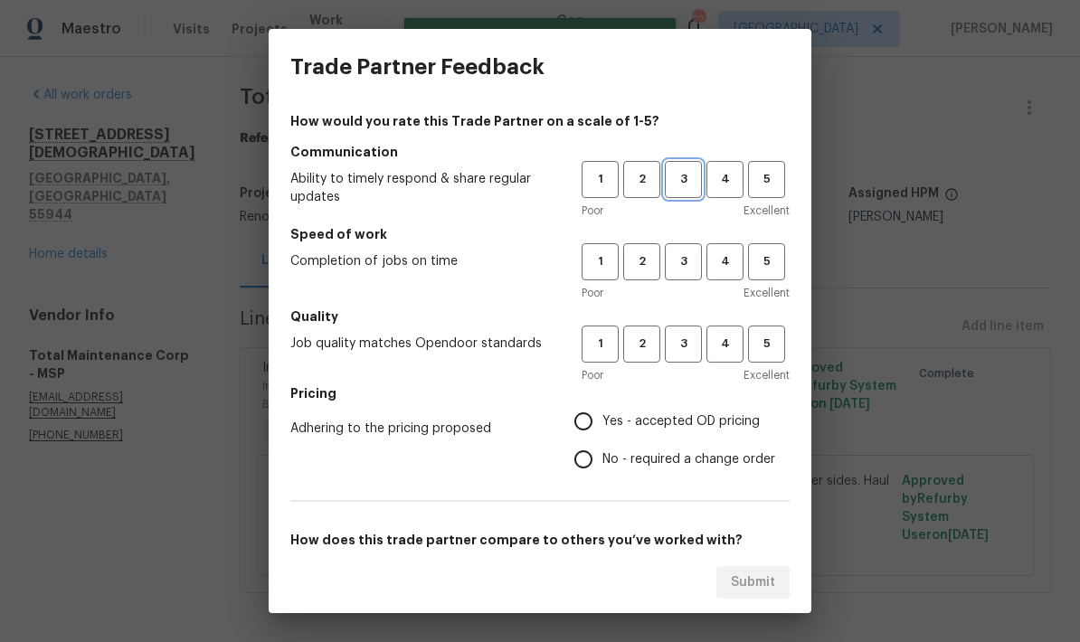
click at [669, 166] on button "3" at bounding box center [683, 179] width 37 height 37
click at [683, 248] on button "3" at bounding box center [683, 261] width 37 height 37
click at [680, 338] on span "3" at bounding box center [683, 344] width 33 height 21
click at [577, 421] on input "Yes - accepted OD pricing" at bounding box center [584, 422] width 38 height 38
click at [730, 262] on span "4" at bounding box center [724, 261] width 33 height 21
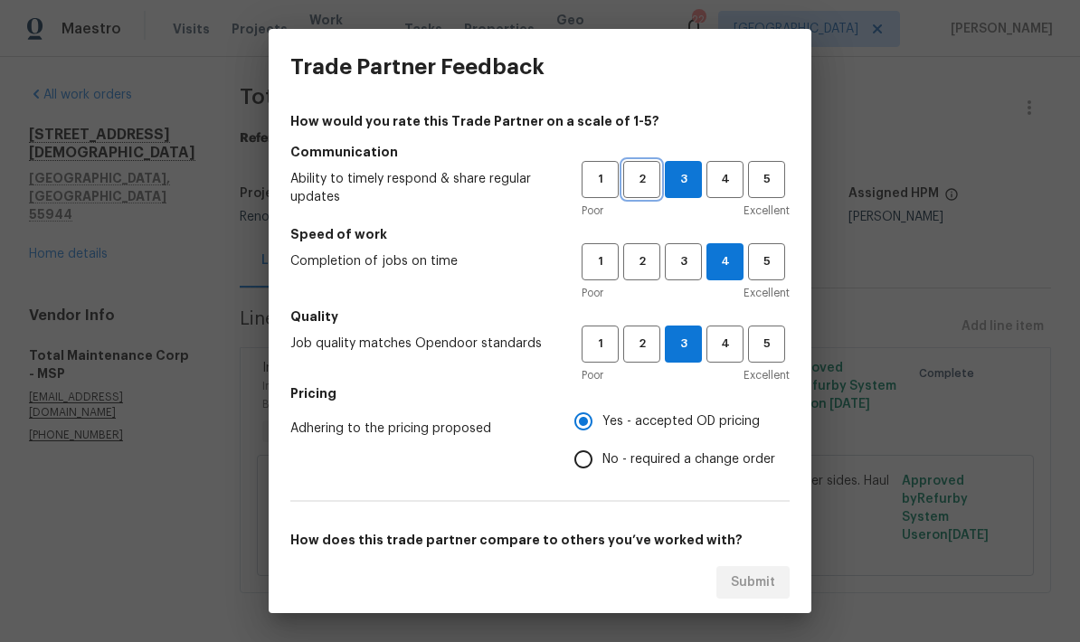
click at [630, 172] on span "2" at bounding box center [641, 179] width 33 height 21
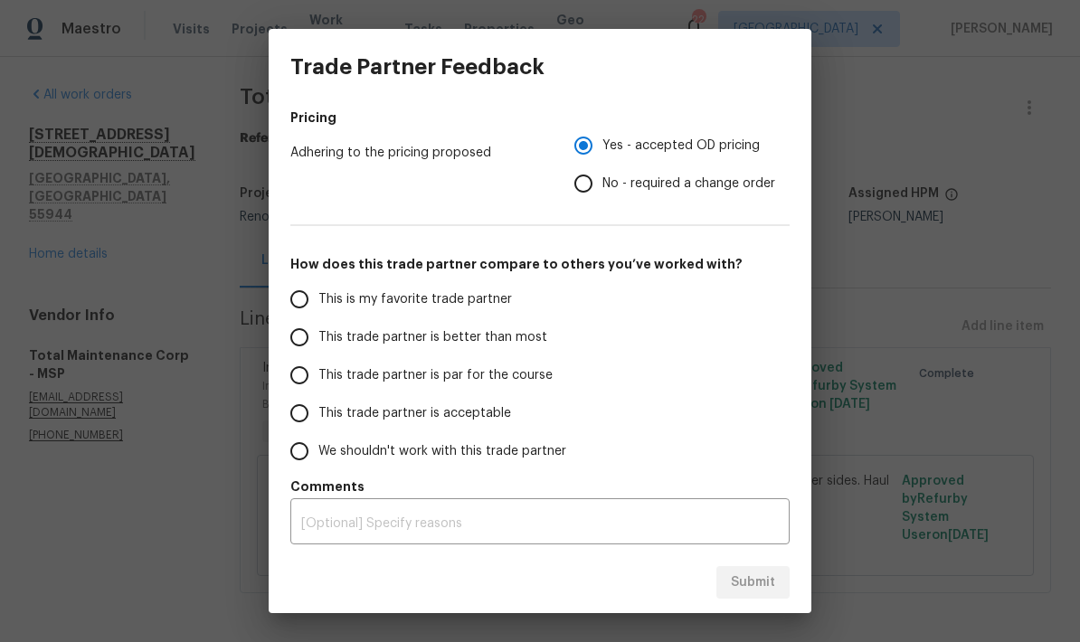
scroll to position [276, 0]
click at [294, 369] on input "This trade partner is par for the course" at bounding box center [299, 375] width 38 height 38
click at [745, 581] on span "Submit" at bounding box center [753, 583] width 44 height 23
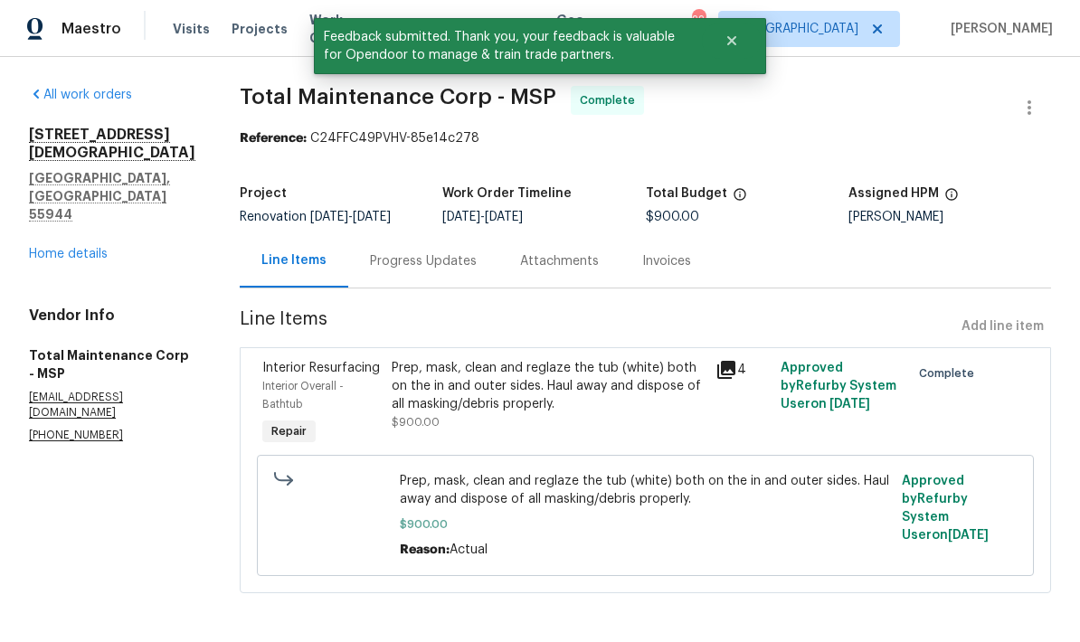
click at [65, 248] on link "Home details" at bounding box center [68, 254] width 79 height 13
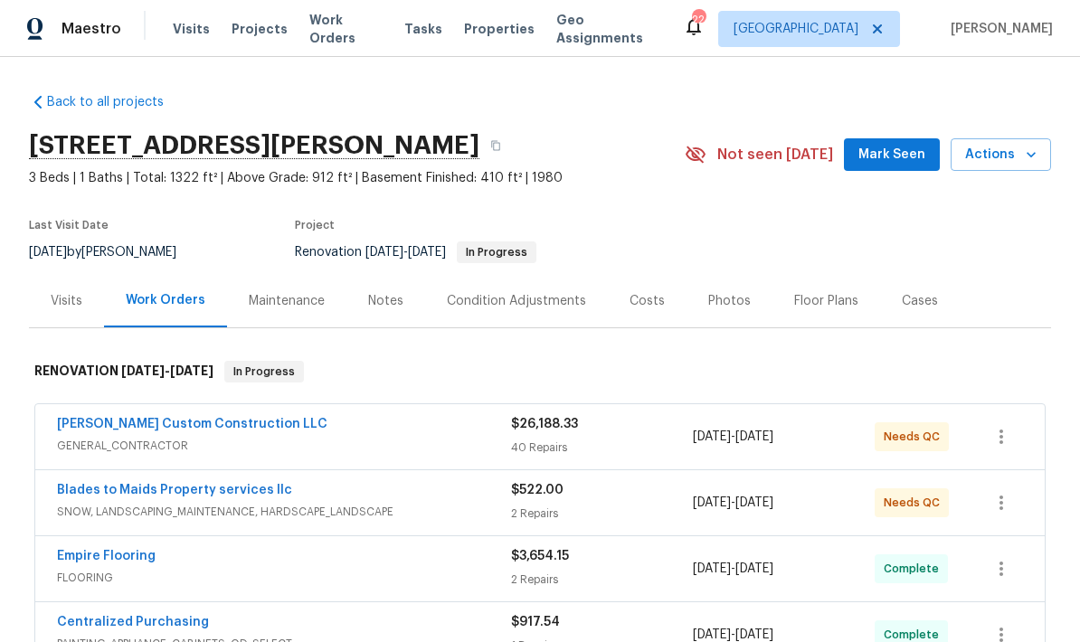
click at [109, 428] on link "[PERSON_NAME] Custom Construction LLC" at bounding box center [192, 424] width 270 height 13
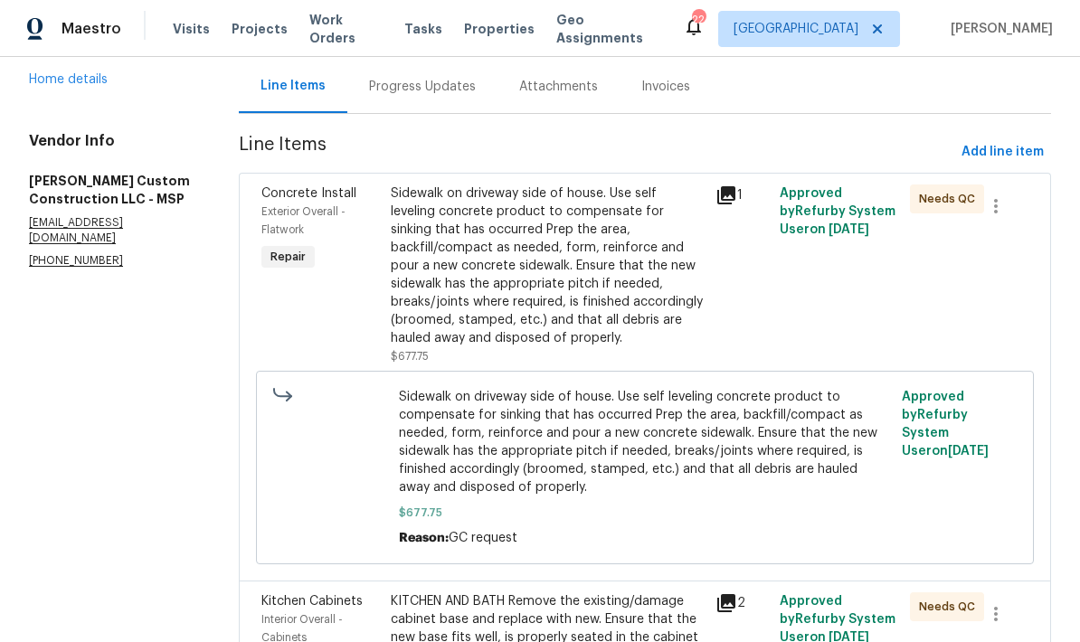
scroll to position [176, 0]
click at [467, 275] on div "Sidewalk on driveway side of house. Use self leveling concrete product to compe…" at bounding box center [547, 265] width 313 height 163
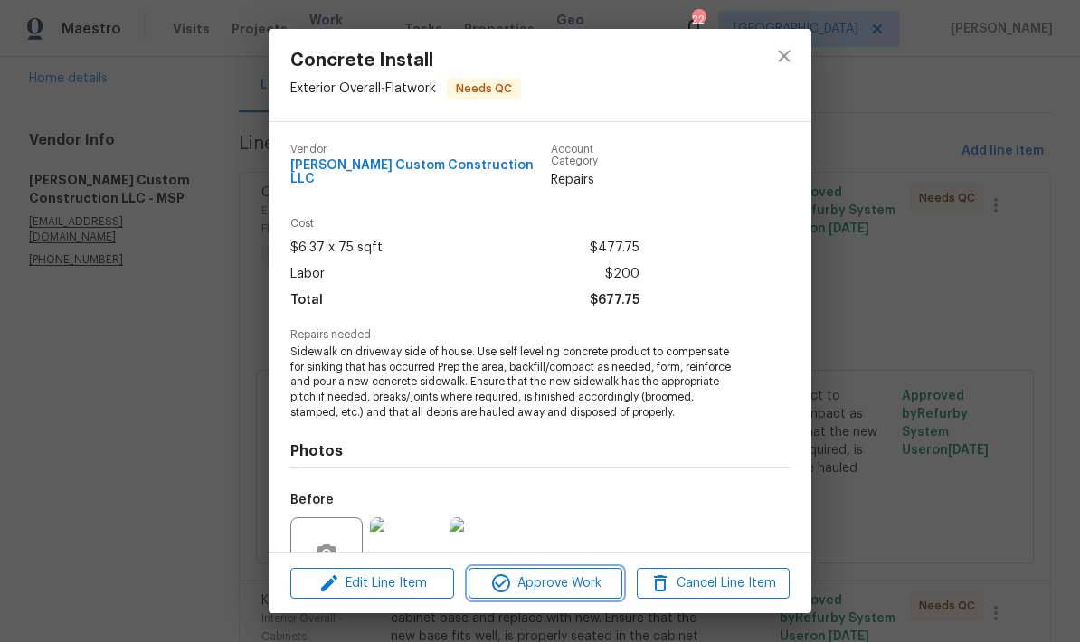
click at [538, 592] on span "Approve Work" at bounding box center [545, 584] width 142 height 23
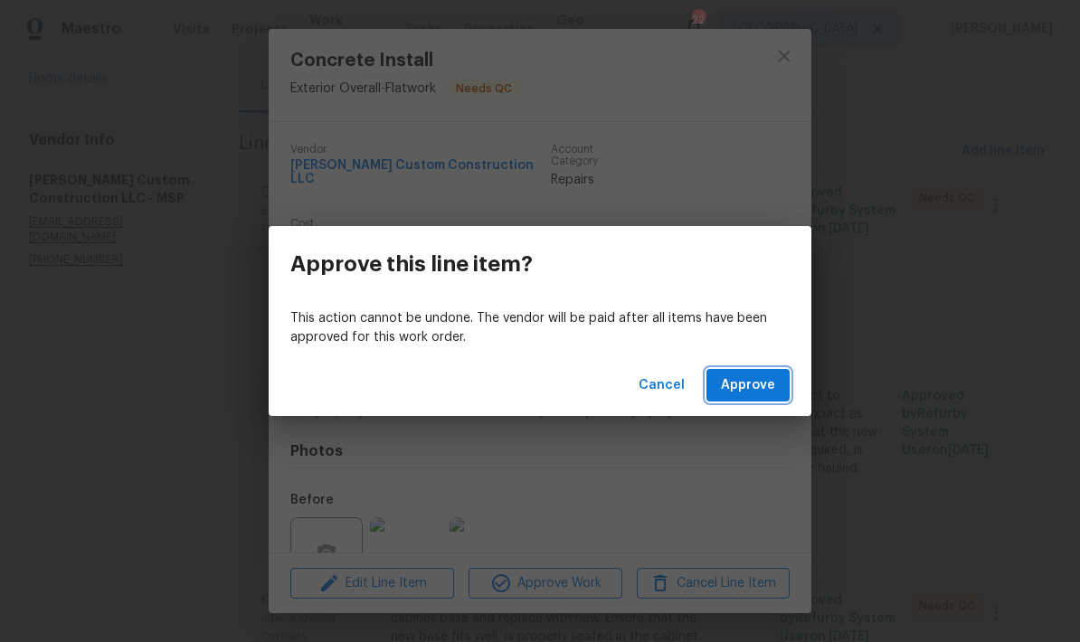
click at [745, 390] on span "Approve" at bounding box center [748, 386] width 54 height 23
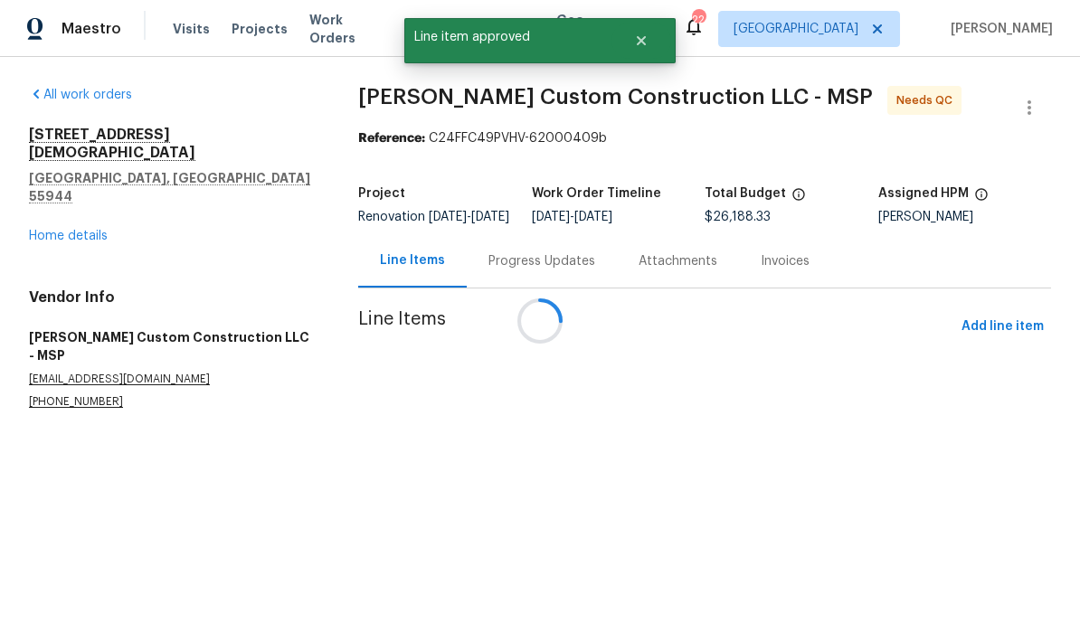
scroll to position [0, 0]
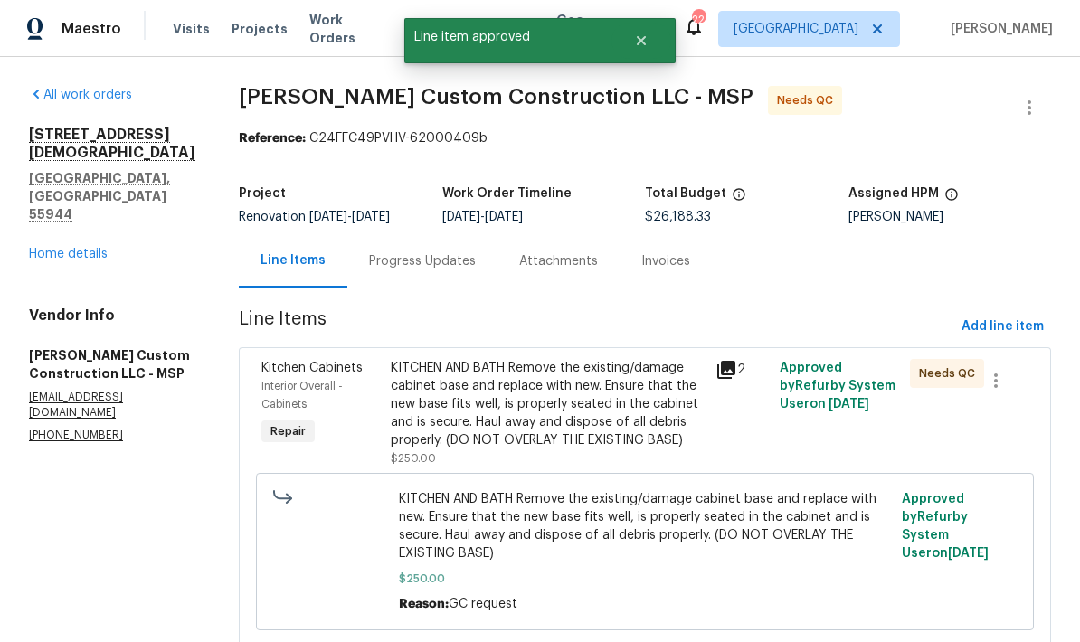
click at [479, 408] on div "KITCHEN AND BATH Remove the existing/damage cabinet base and replace with new. …" at bounding box center [547, 404] width 313 height 90
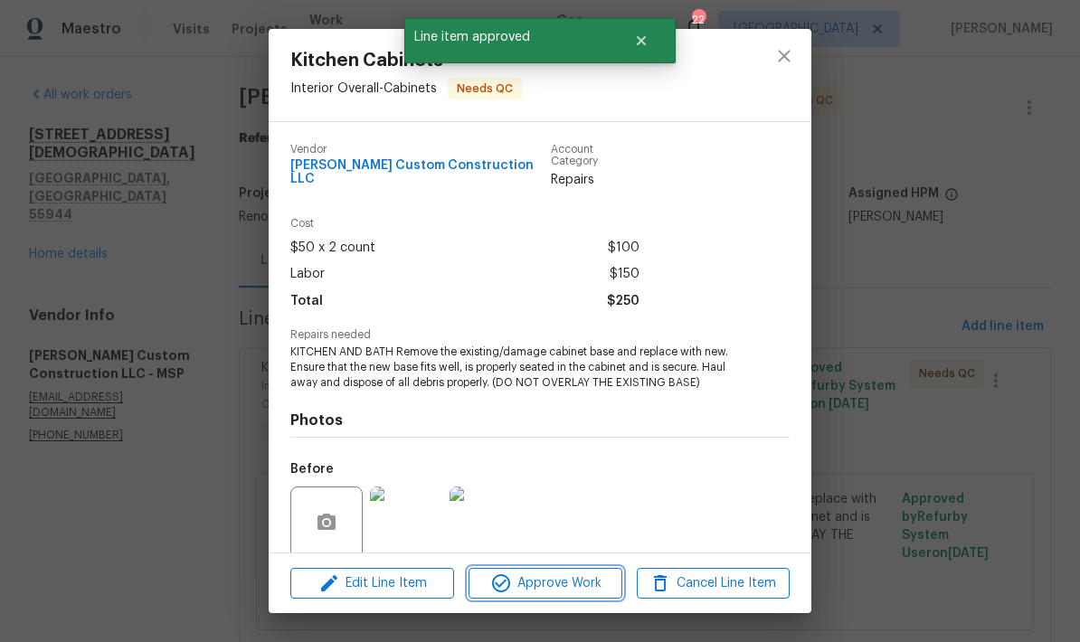
click at [551, 591] on span "Approve Work" at bounding box center [545, 584] width 142 height 23
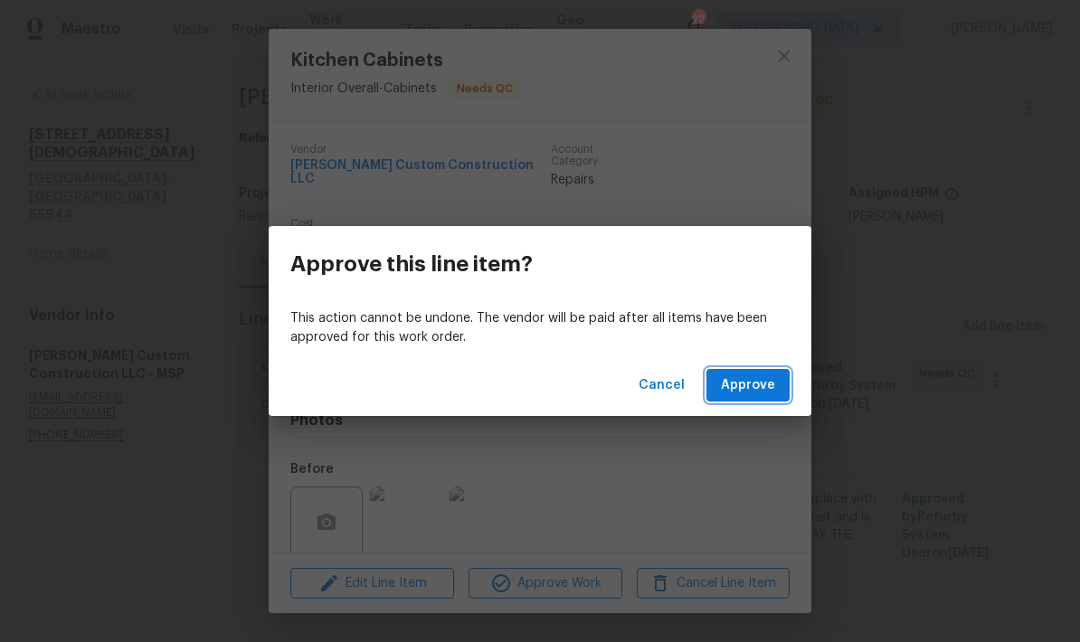
click at [734, 393] on span "Approve" at bounding box center [748, 386] width 54 height 23
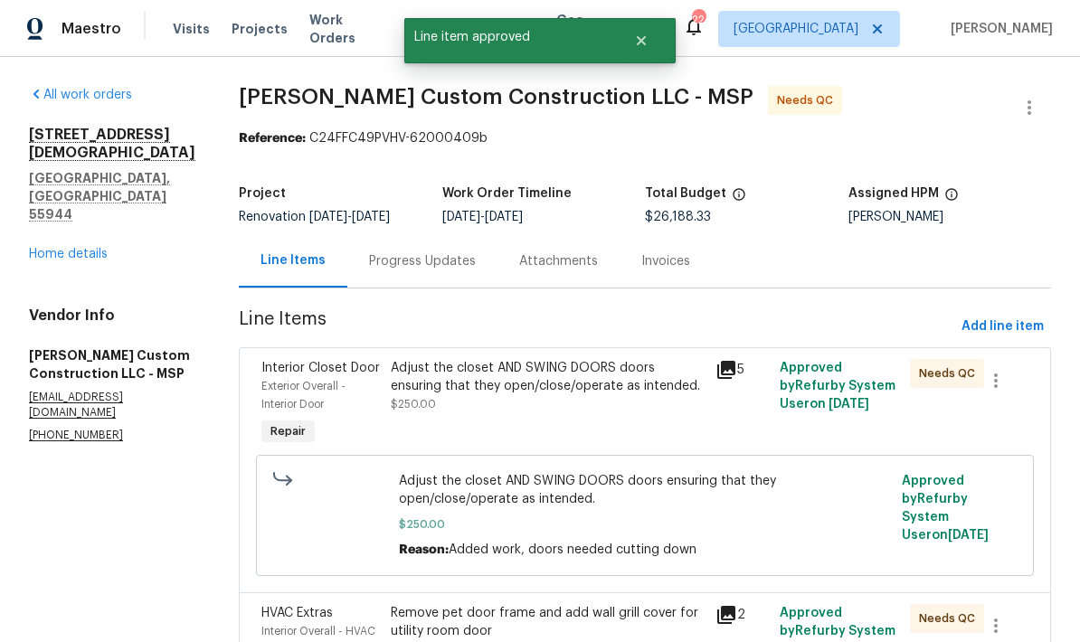
click at [46, 248] on link "Home details" at bounding box center [68, 254] width 79 height 13
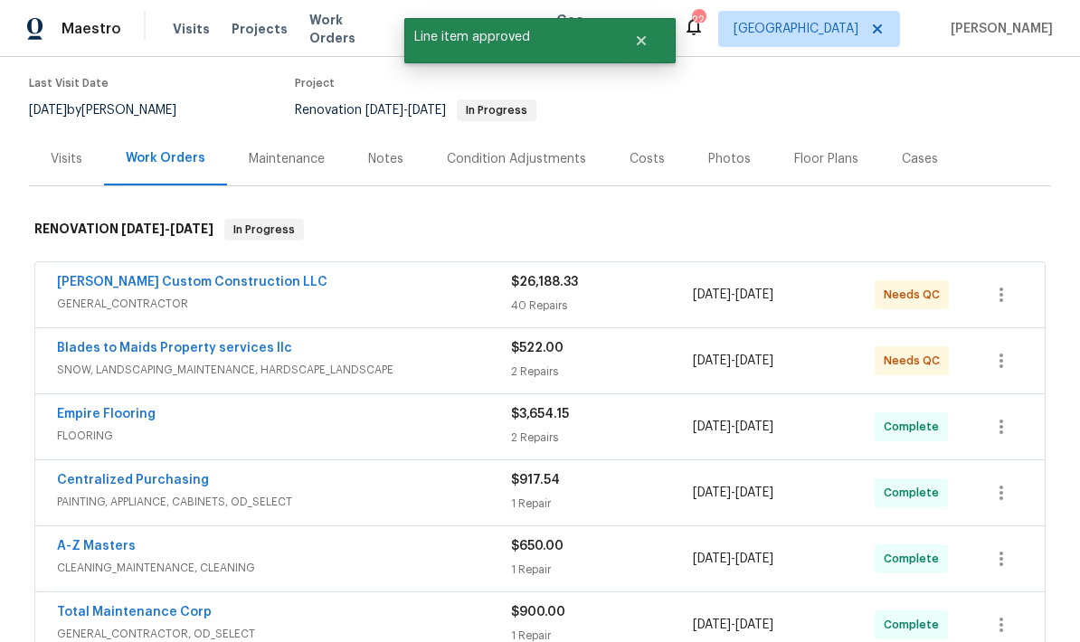
scroll to position [162, 0]
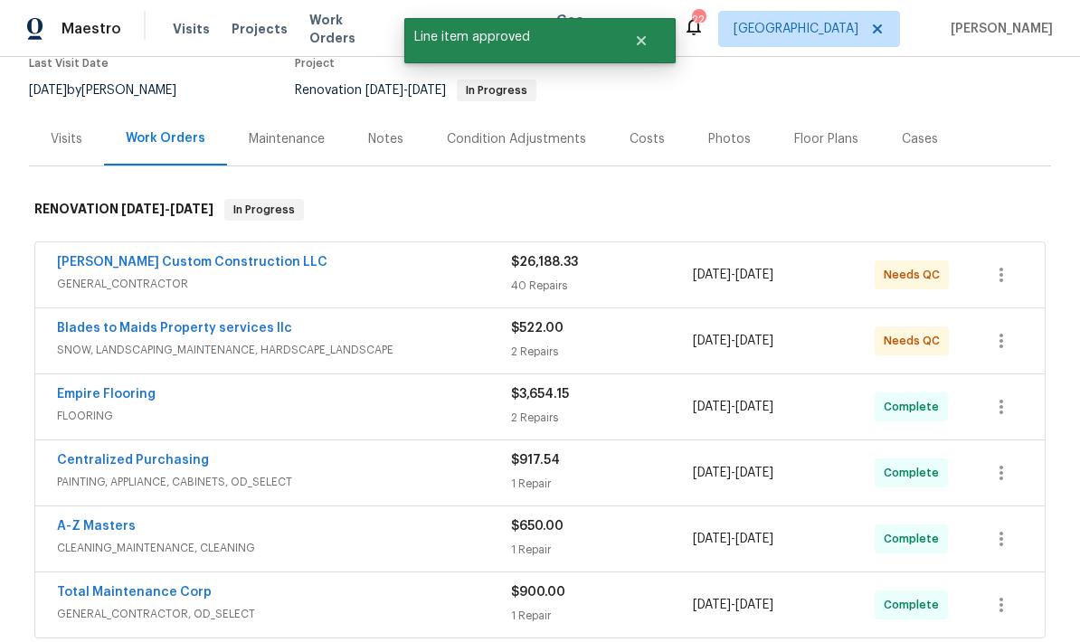
click at [107, 329] on link "Blades to Maids Property services llc" at bounding box center [174, 328] width 235 height 13
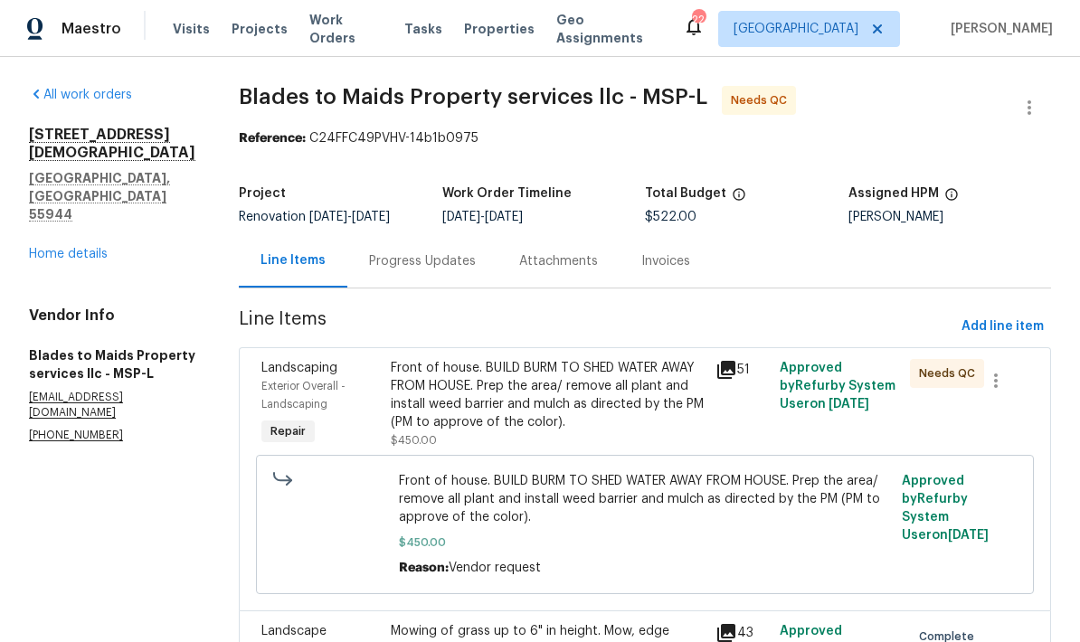
click at [369, 270] on div "Progress Updates" at bounding box center [422, 261] width 107 height 18
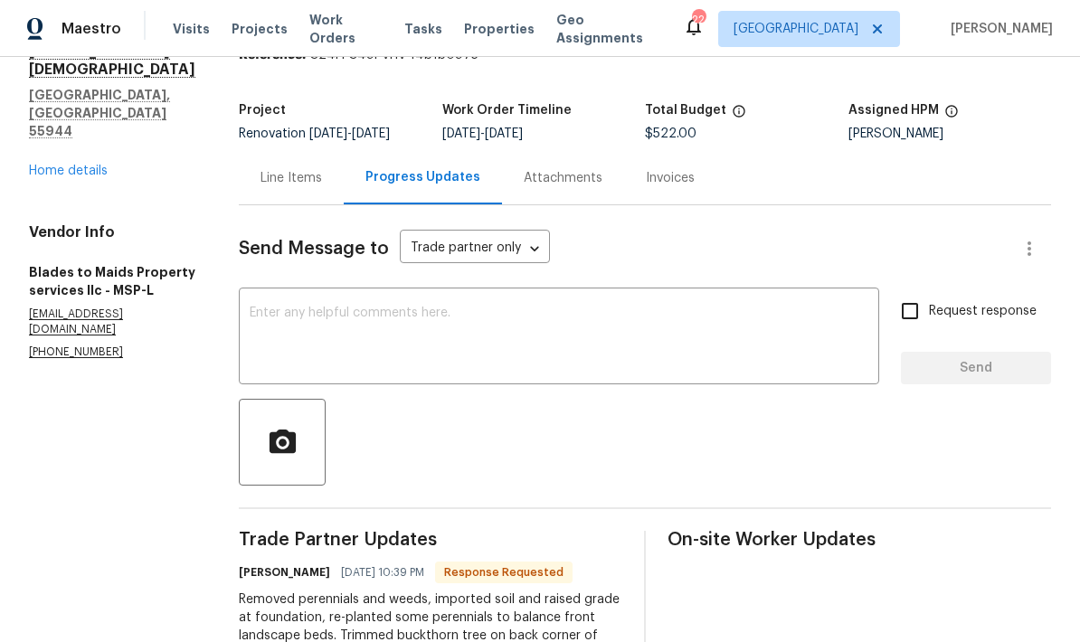
scroll to position [72, 0]
click at [250, 151] on div "Line Items" at bounding box center [291, 177] width 105 height 53
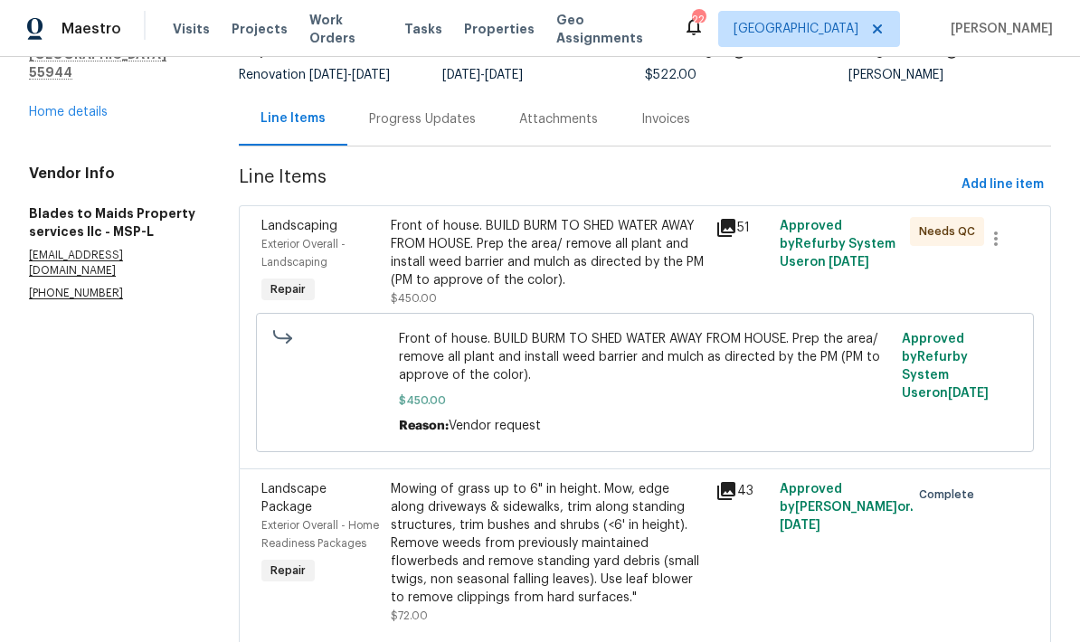
scroll to position [140, 0]
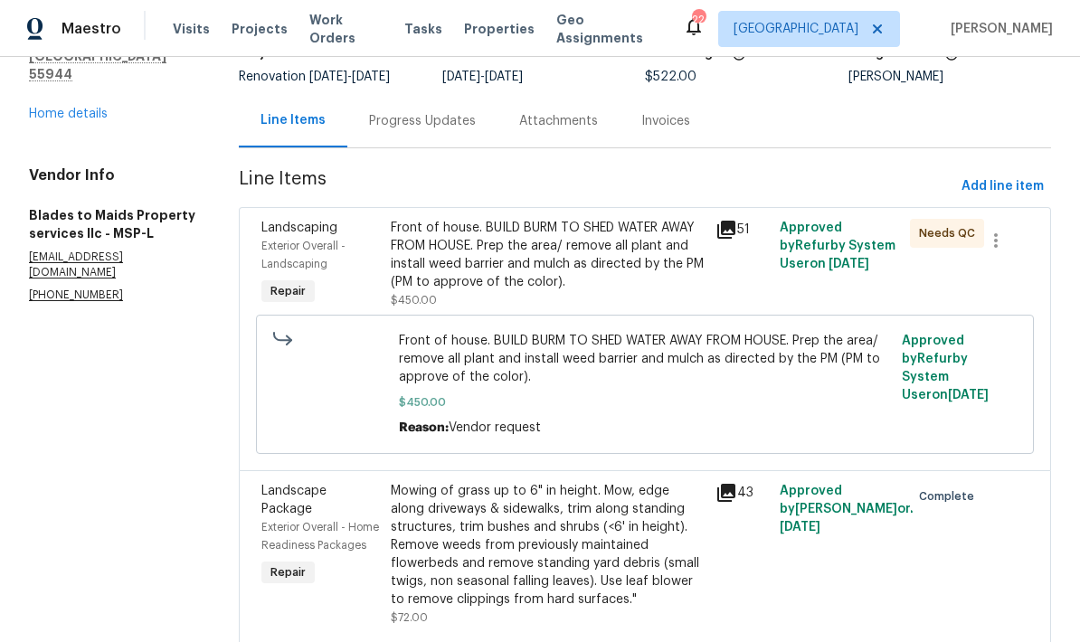
click at [391, 219] on div "Front of house. BUILD BURM TO SHED WATER AWAY FROM HOUSE. Prep the area/ remove…" at bounding box center [547, 255] width 313 height 72
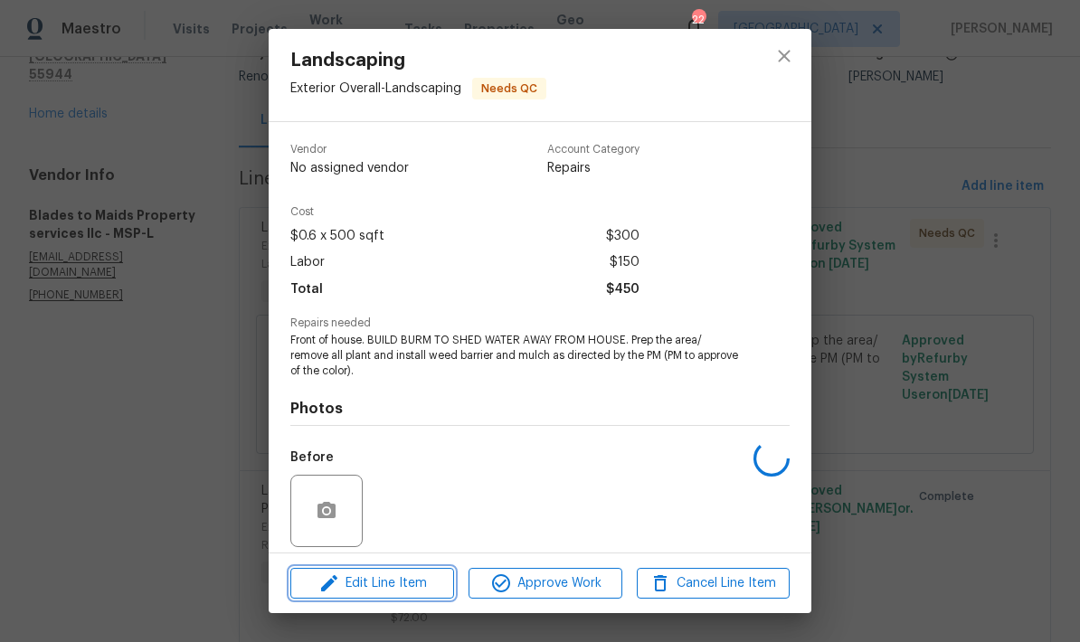
click at [375, 582] on span "Edit Line Item" at bounding box center [372, 584] width 153 height 23
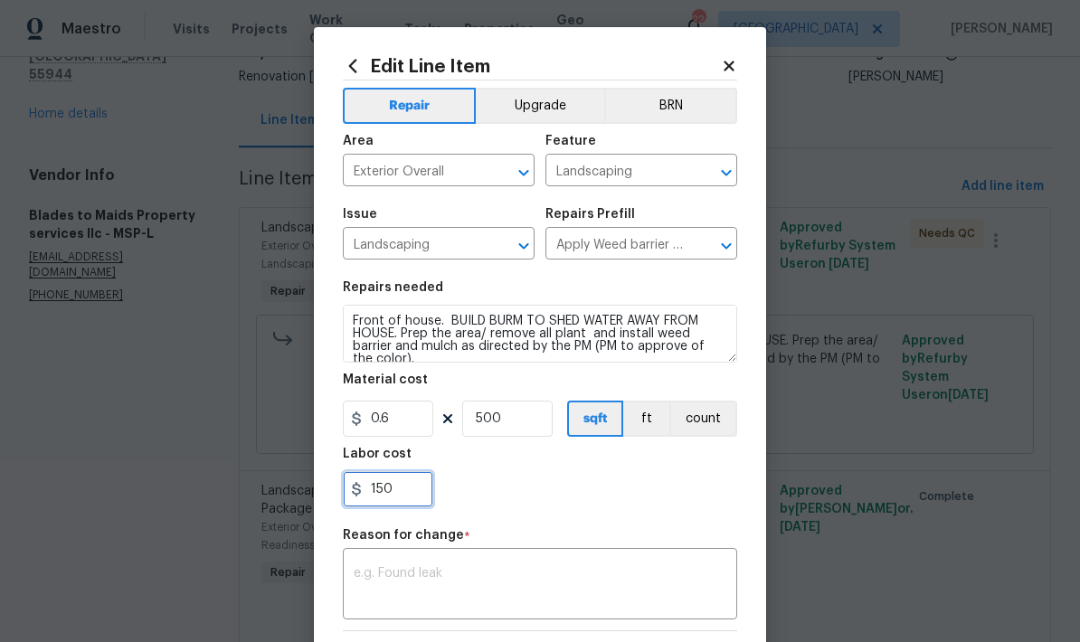
click at [394, 493] on input "150" at bounding box center [388, 489] width 90 height 36
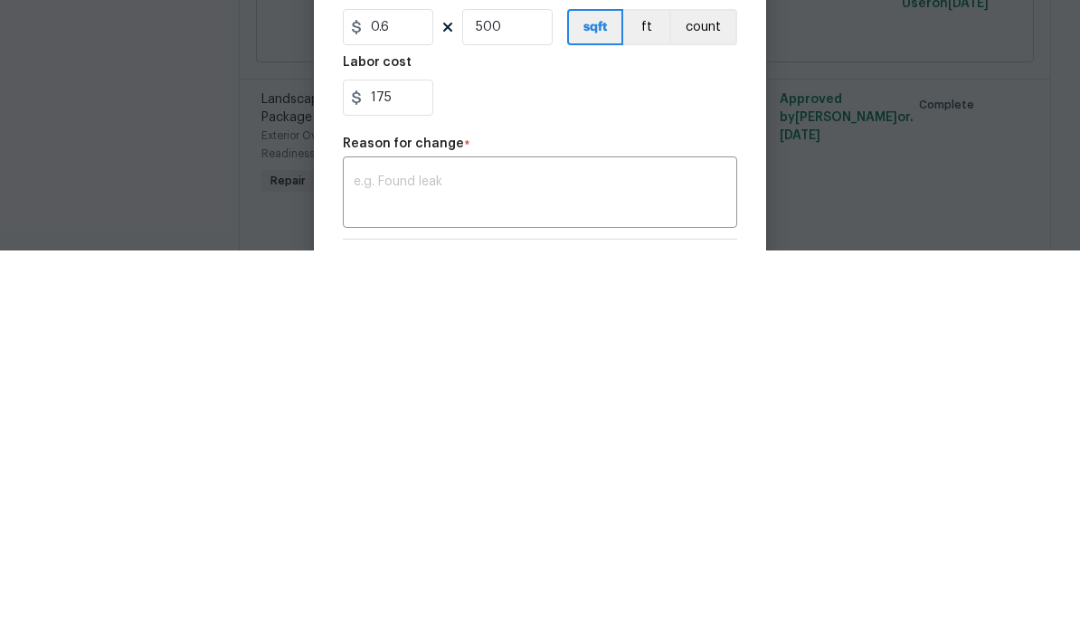
click at [376, 567] on textarea at bounding box center [540, 586] width 373 height 38
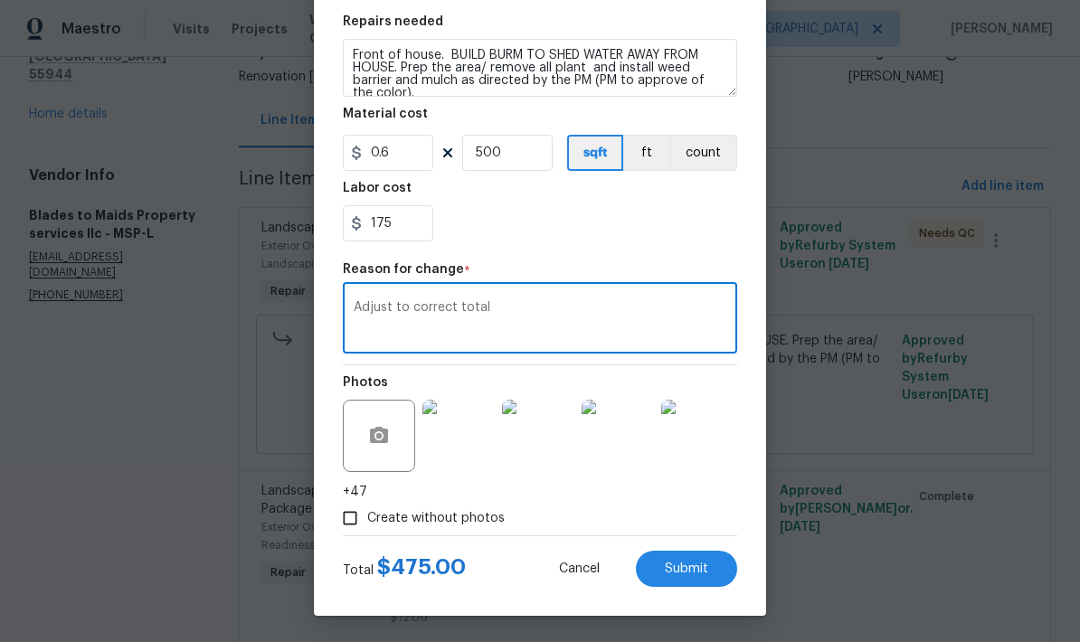
scroll to position [266, 0]
click at [688, 571] on span "Submit" at bounding box center [686, 570] width 43 height 14
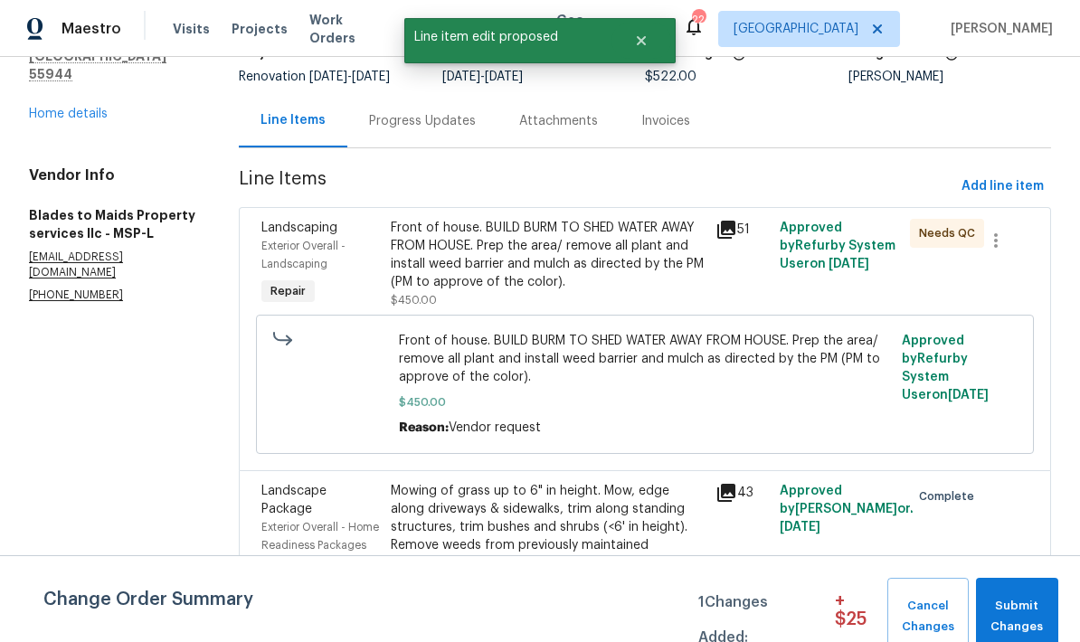
scroll to position [0, 0]
click at [992, 619] on span "Submit Changes" at bounding box center [1017, 617] width 64 height 42
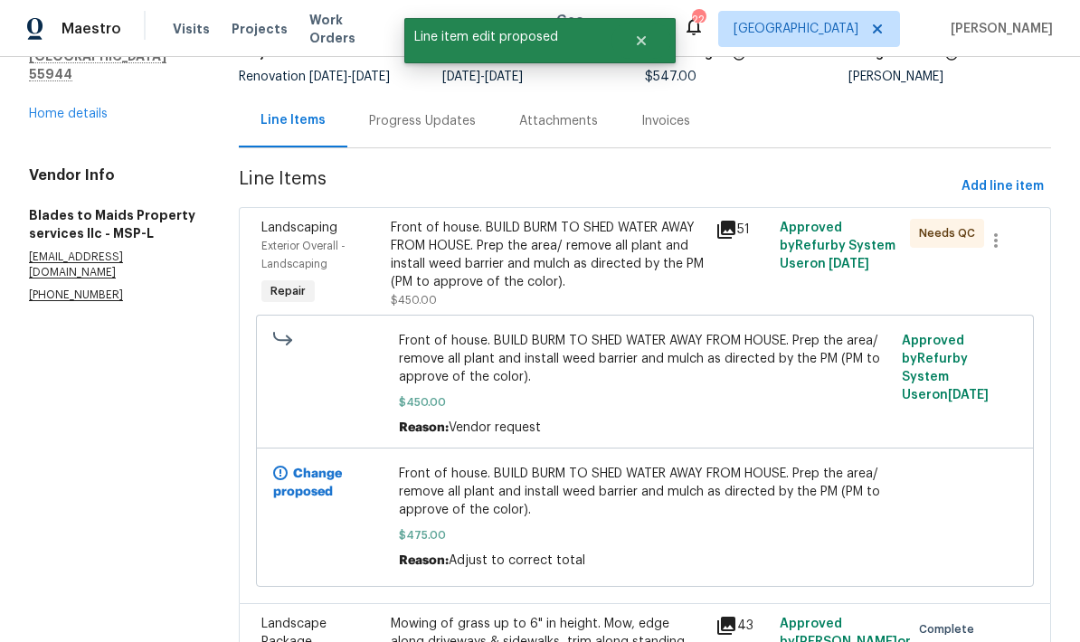
click at [398, 219] on div "Front of house. BUILD BURM TO SHED WATER AWAY FROM HOUSE. Prep the area/ remove…" at bounding box center [547, 255] width 313 height 72
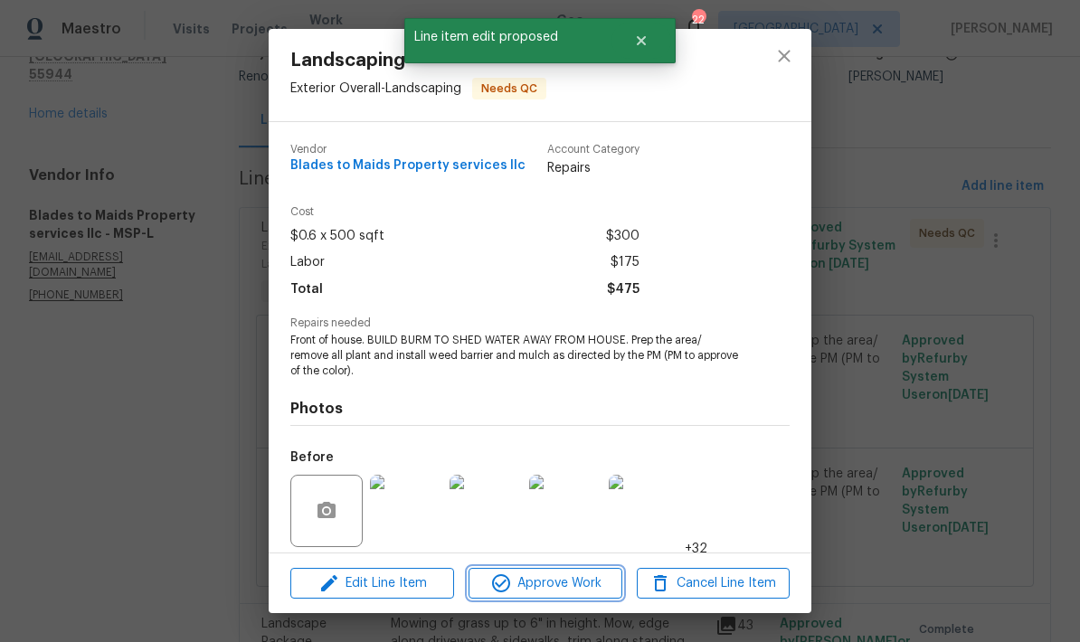
click at [541, 584] on span "Approve Work" at bounding box center [545, 584] width 142 height 23
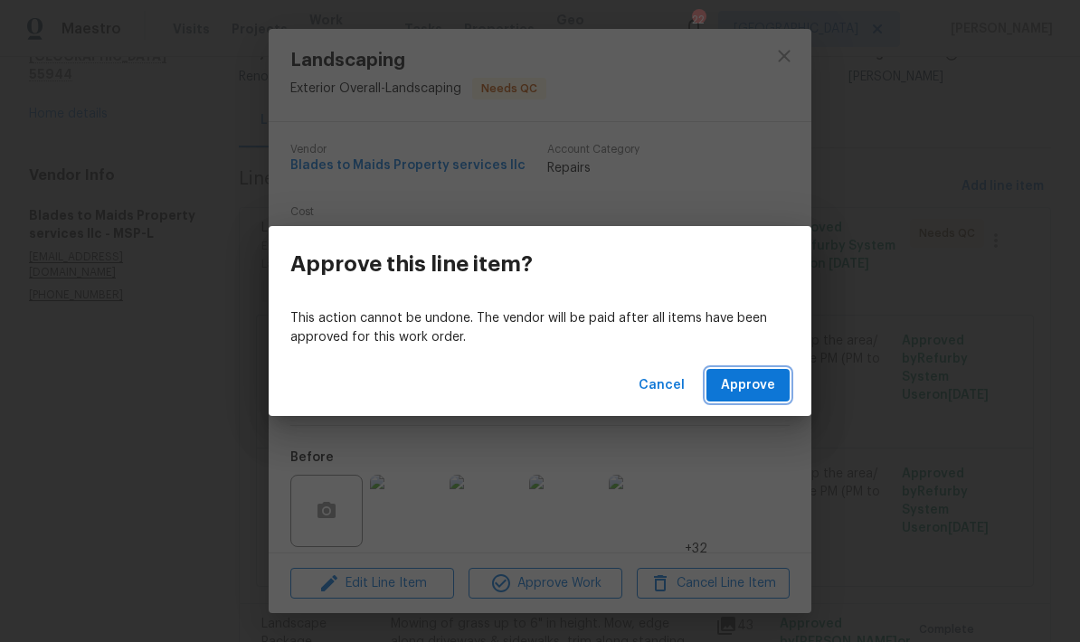
click at [760, 379] on span "Approve" at bounding box center [748, 386] width 54 height 23
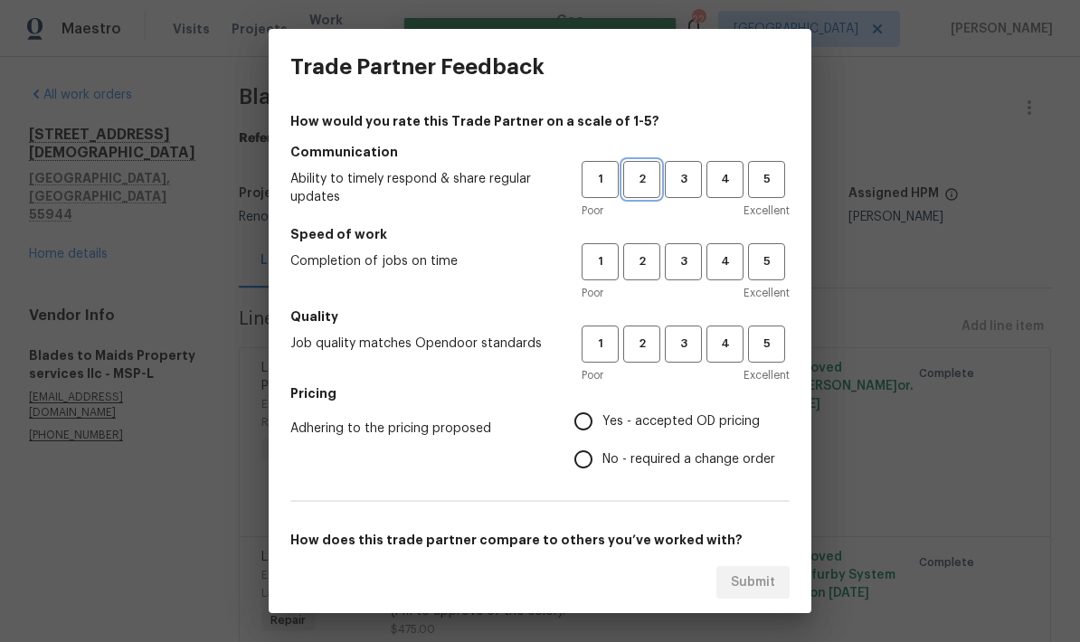
click at [658, 166] on button "2" at bounding box center [641, 179] width 37 height 37
click at [676, 347] on span "3" at bounding box center [683, 344] width 33 height 21
click at [688, 260] on span "3" at bounding box center [683, 261] width 33 height 21
click at [692, 184] on span "3" at bounding box center [683, 179] width 33 height 21
click at [596, 429] on input "Yes - accepted OD pricing" at bounding box center [584, 422] width 38 height 38
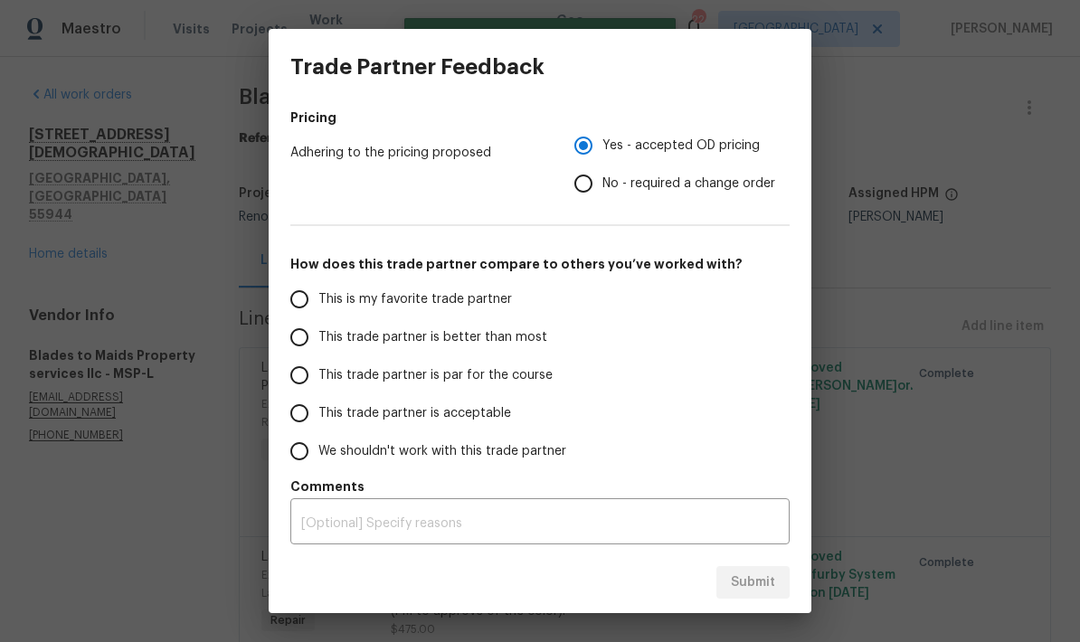
scroll to position [276, 0]
click at [297, 390] on input "This trade partner is par for the course" at bounding box center [299, 375] width 38 height 38
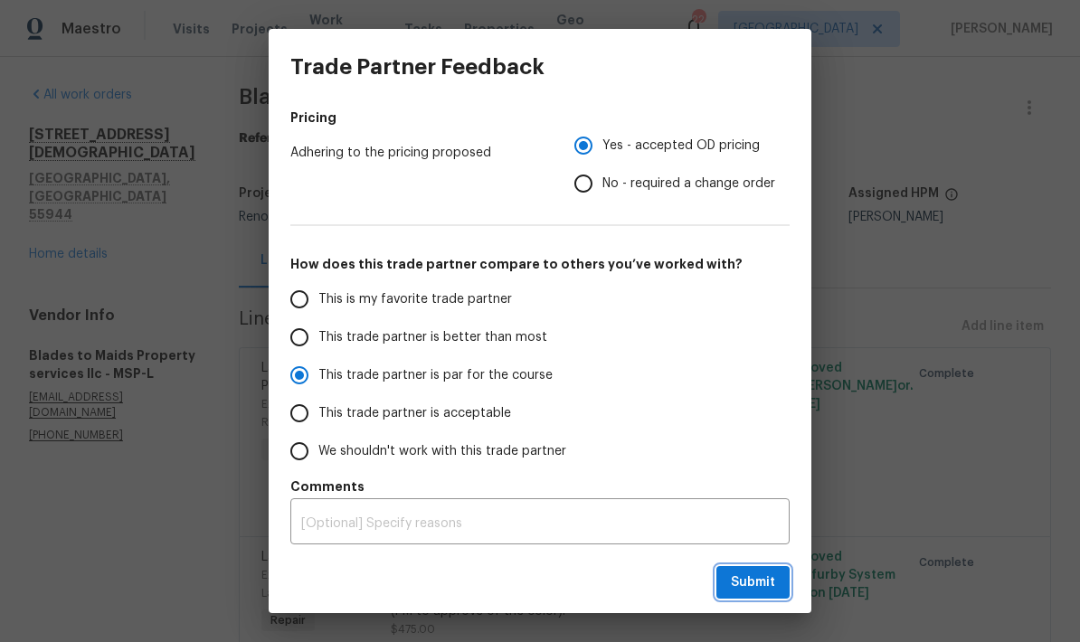
click at [766, 579] on span "Submit" at bounding box center [753, 583] width 44 height 23
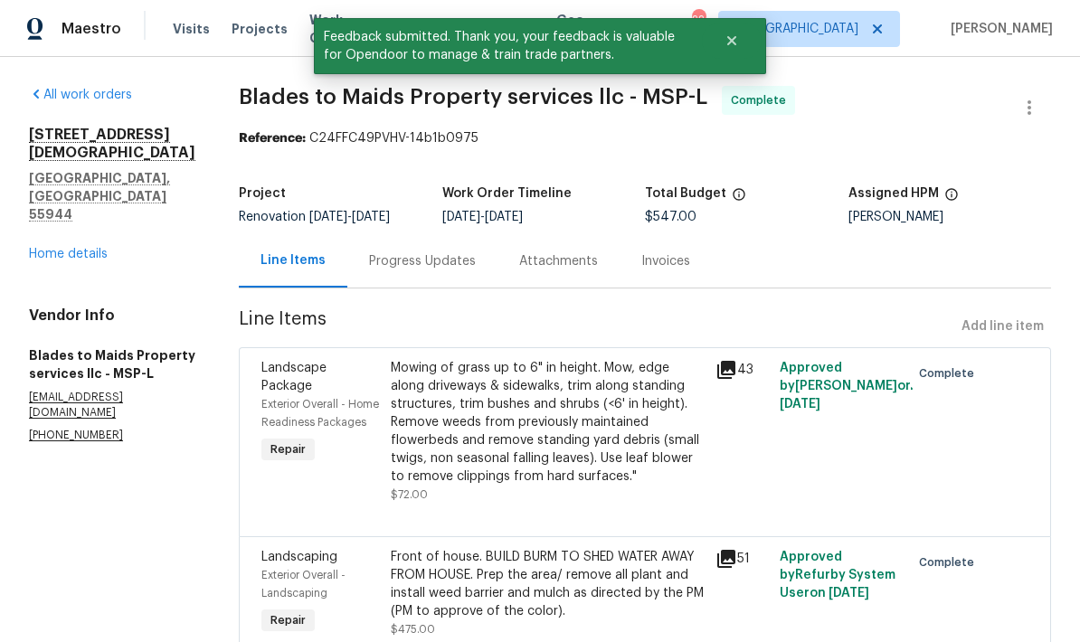
click at [43, 248] on link "Home details" at bounding box center [68, 254] width 79 height 13
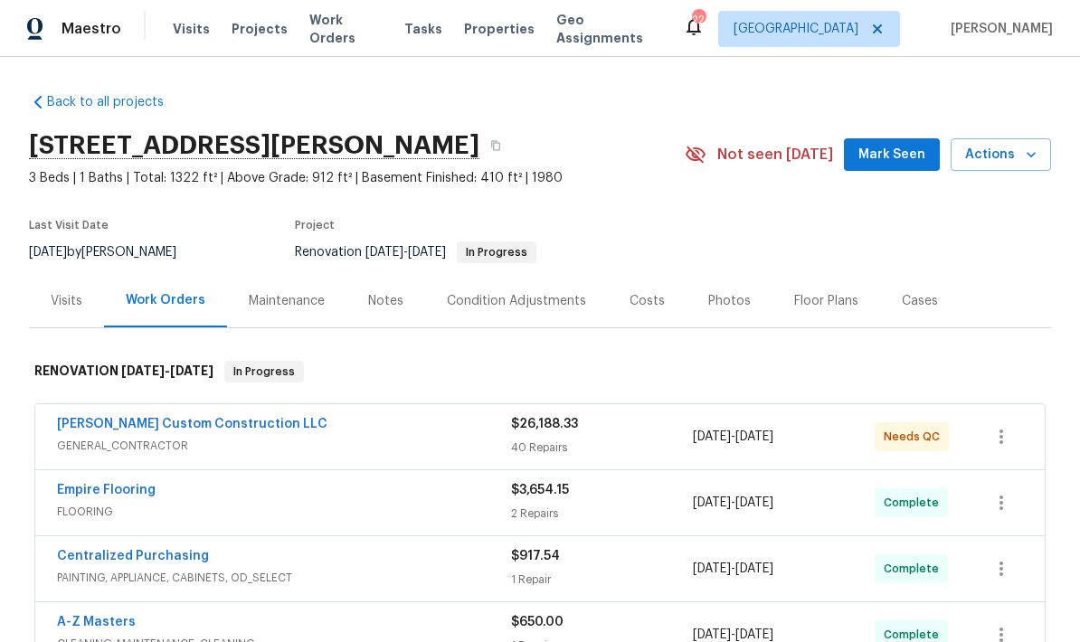
click at [726, 303] on div "Photos" at bounding box center [729, 301] width 43 height 18
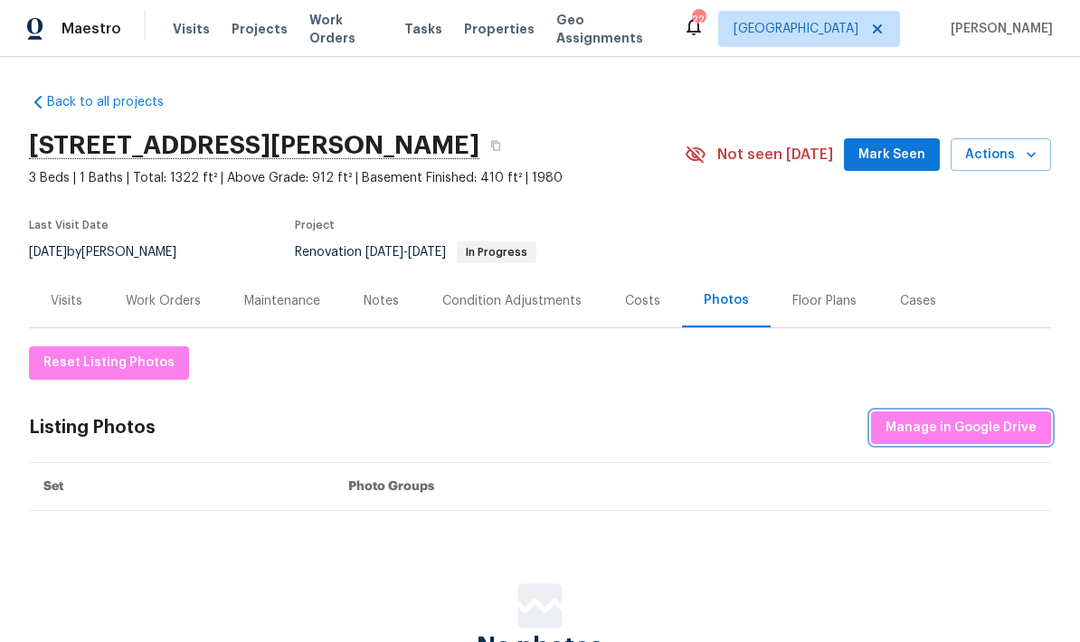
click at [972, 432] on span "Manage in Google Drive" at bounding box center [961, 428] width 151 height 23
click at [713, 310] on div "Photos" at bounding box center [726, 300] width 89 height 53
click at [911, 428] on span "Manage in Google Drive" at bounding box center [961, 428] width 151 height 23
click at [155, 302] on div "Work Orders" at bounding box center [163, 301] width 75 height 18
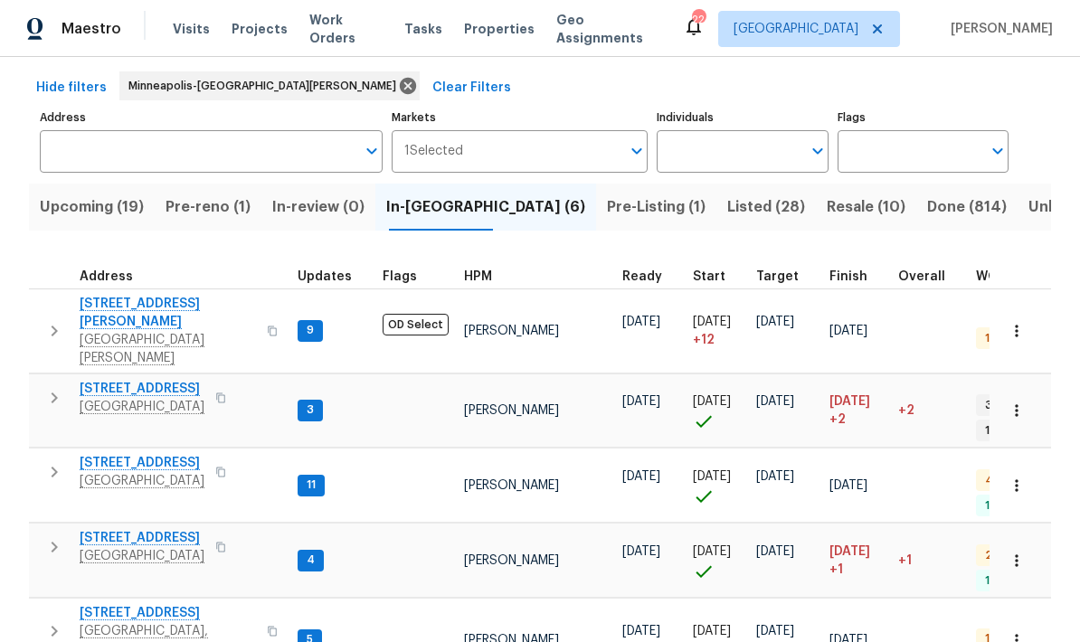
scroll to position [71, 0]
click at [119, 605] on span "13999 Abbeyfield Ave" at bounding box center [168, 614] width 176 height 18
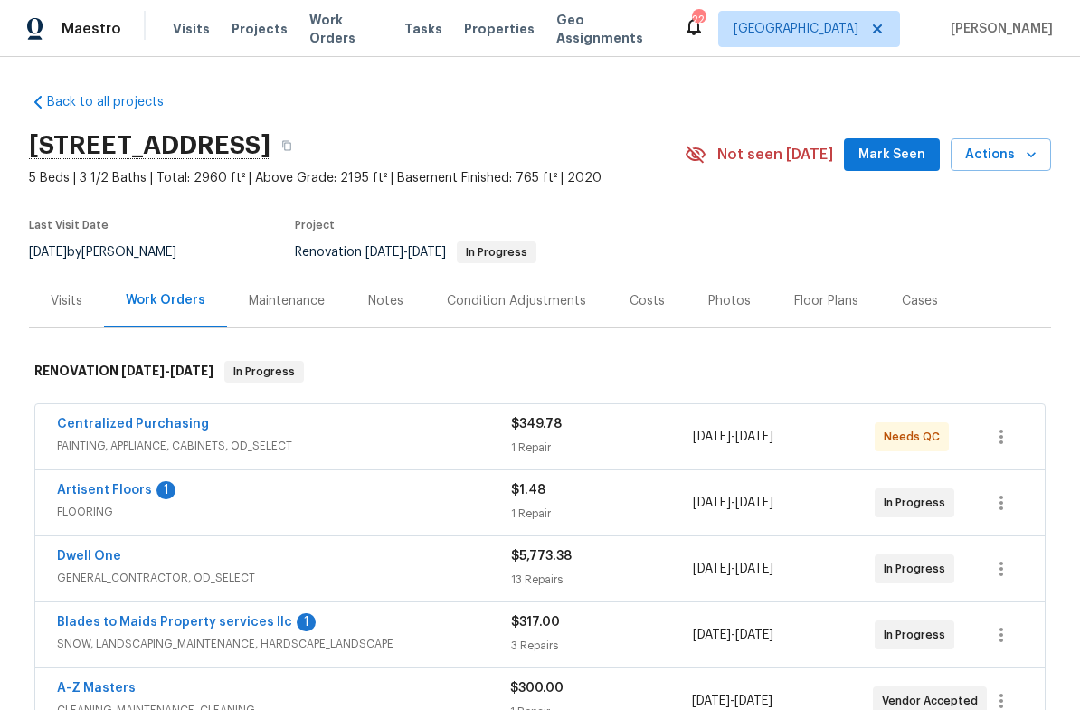
click at [101, 495] on link "Artisent Floors" at bounding box center [104, 490] width 95 height 13
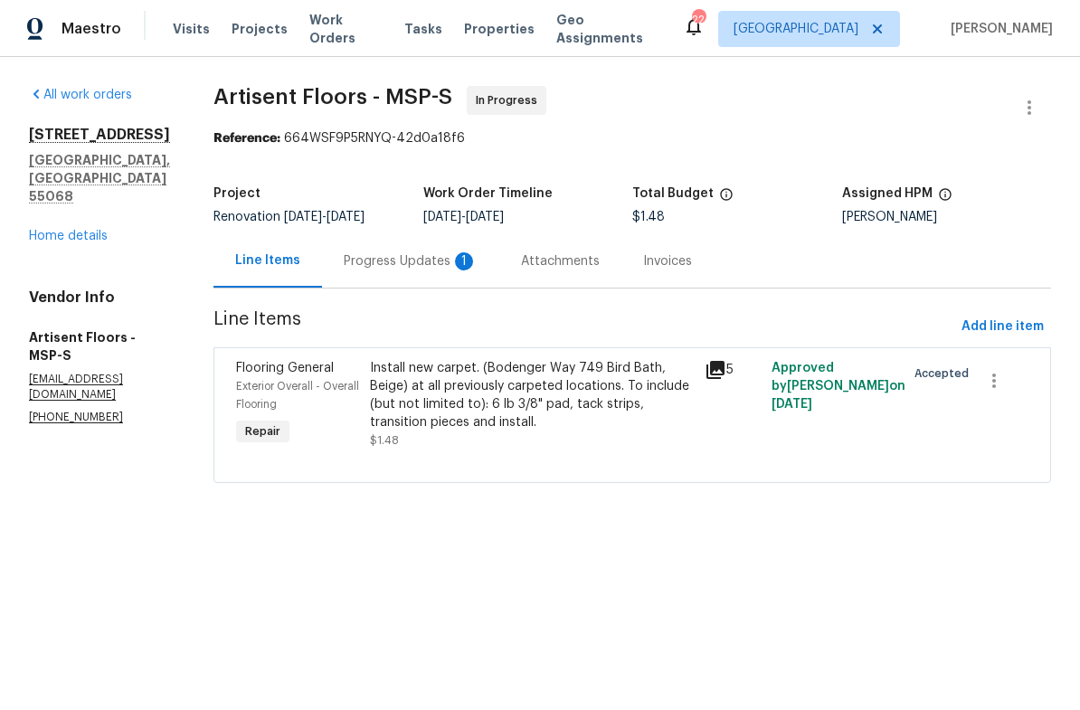
click at [379, 256] on div "Progress Updates 1" at bounding box center [411, 261] width 134 height 18
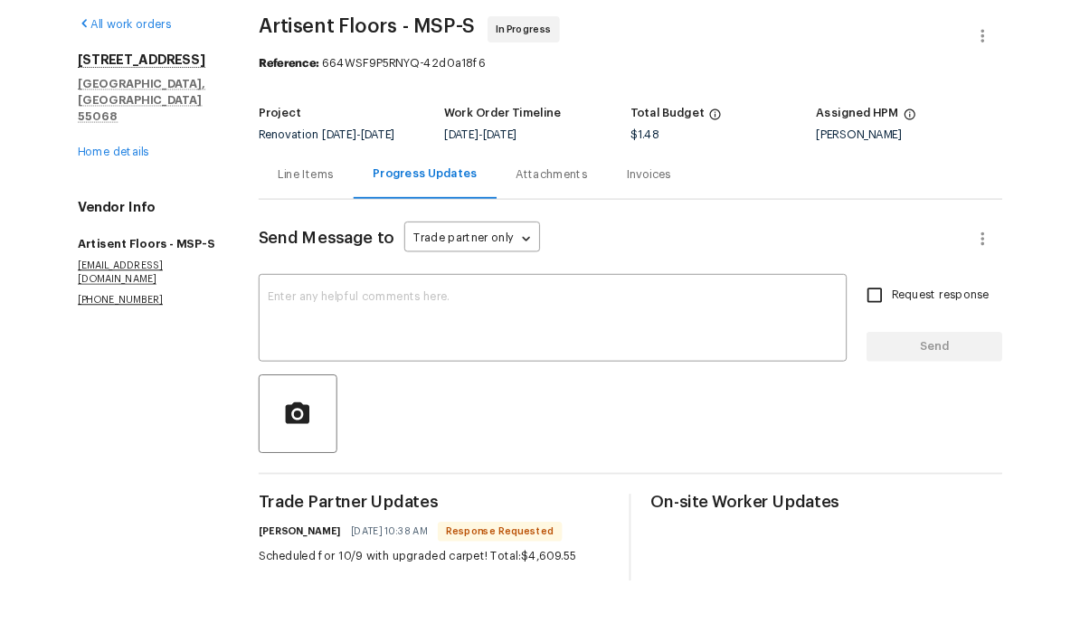
scroll to position [44, 0]
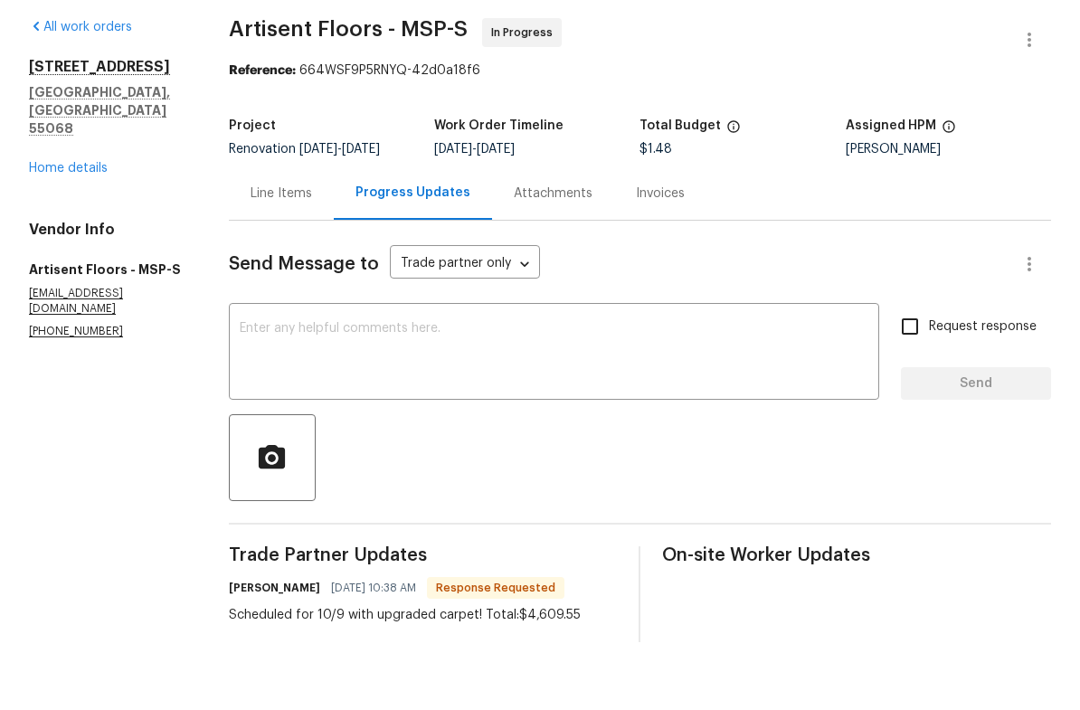
click at [245, 390] on textarea at bounding box center [554, 421] width 629 height 63
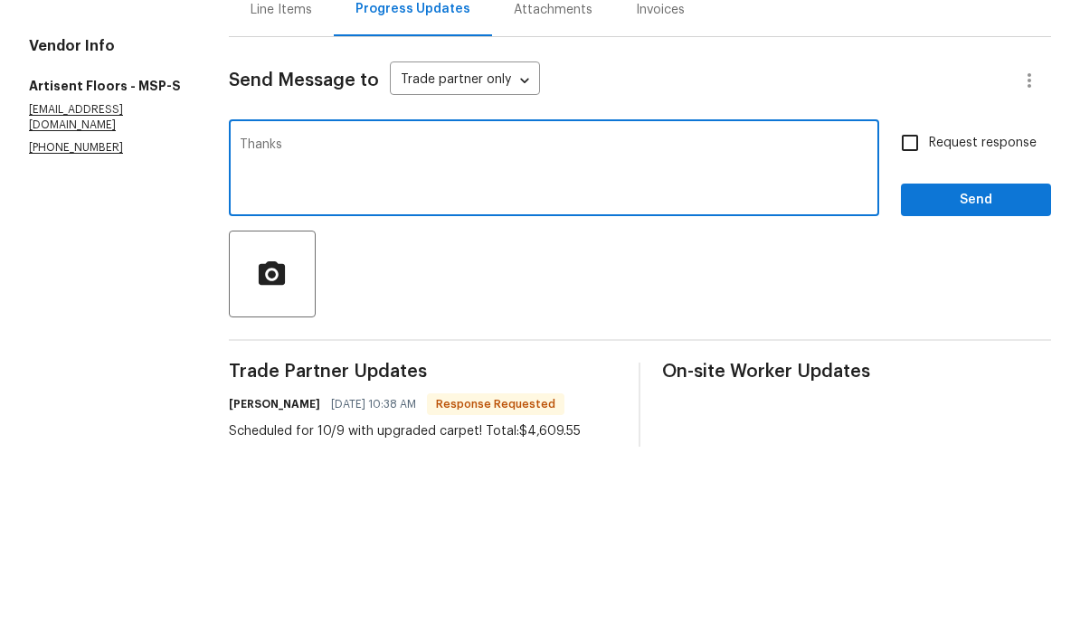
scroll to position [100, 0]
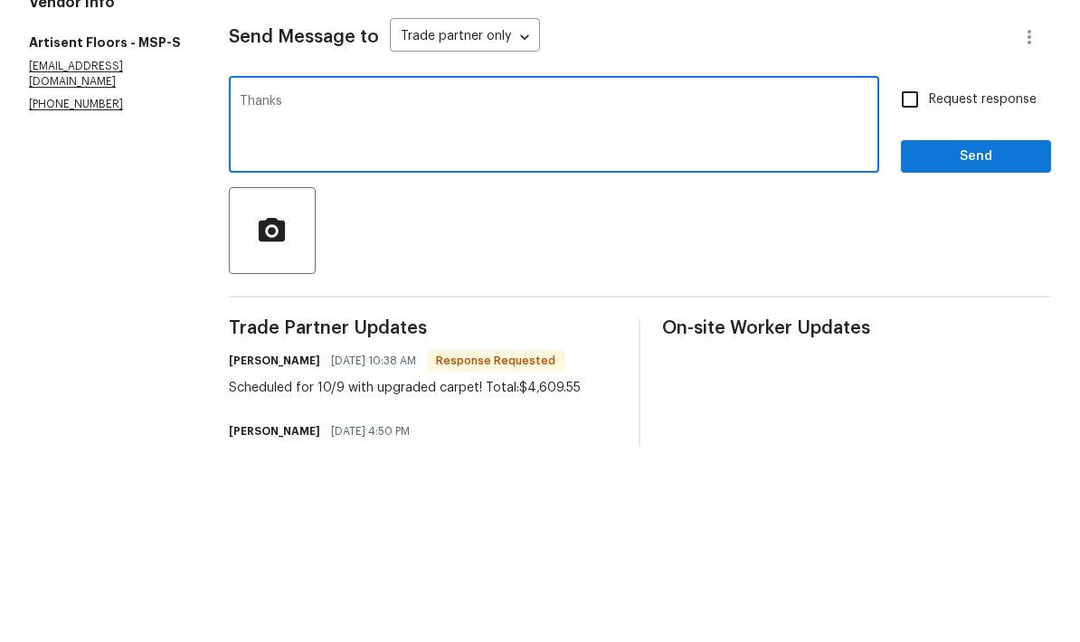
type textarea "Thanks"
click at [950, 341] on span "Send" at bounding box center [976, 352] width 121 height 23
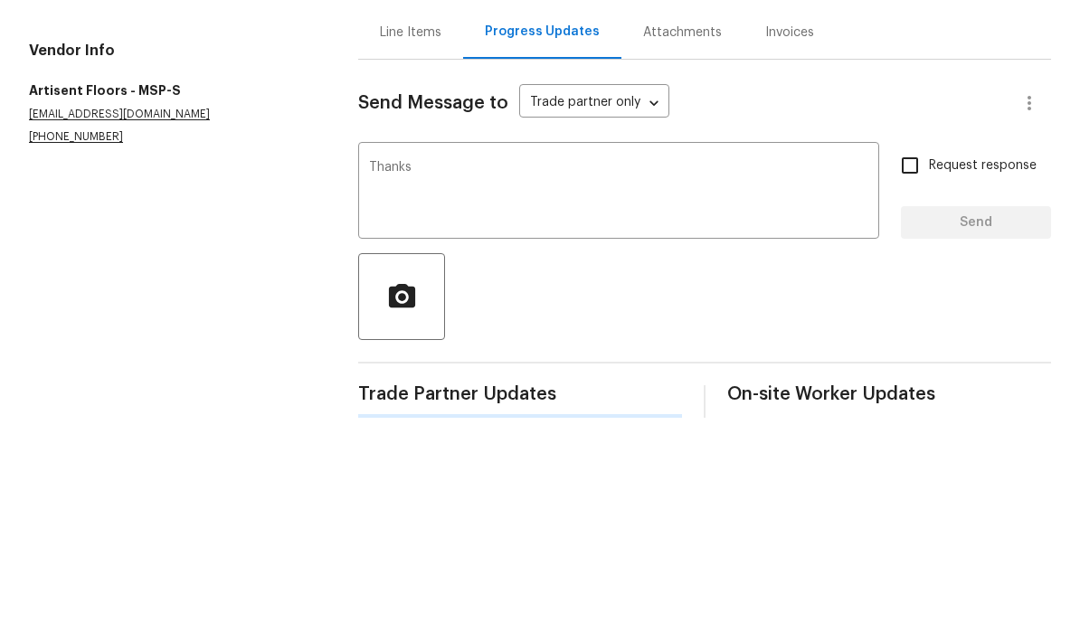
scroll to position [0, 0]
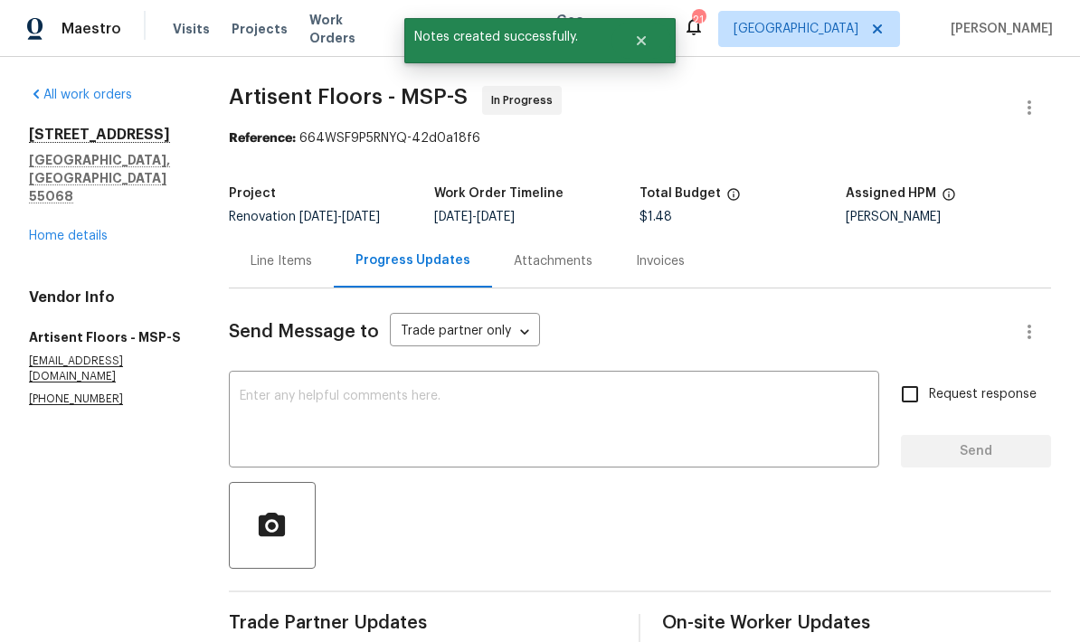
click at [45, 230] on link "Home details" at bounding box center [68, 236] width 79 height 13
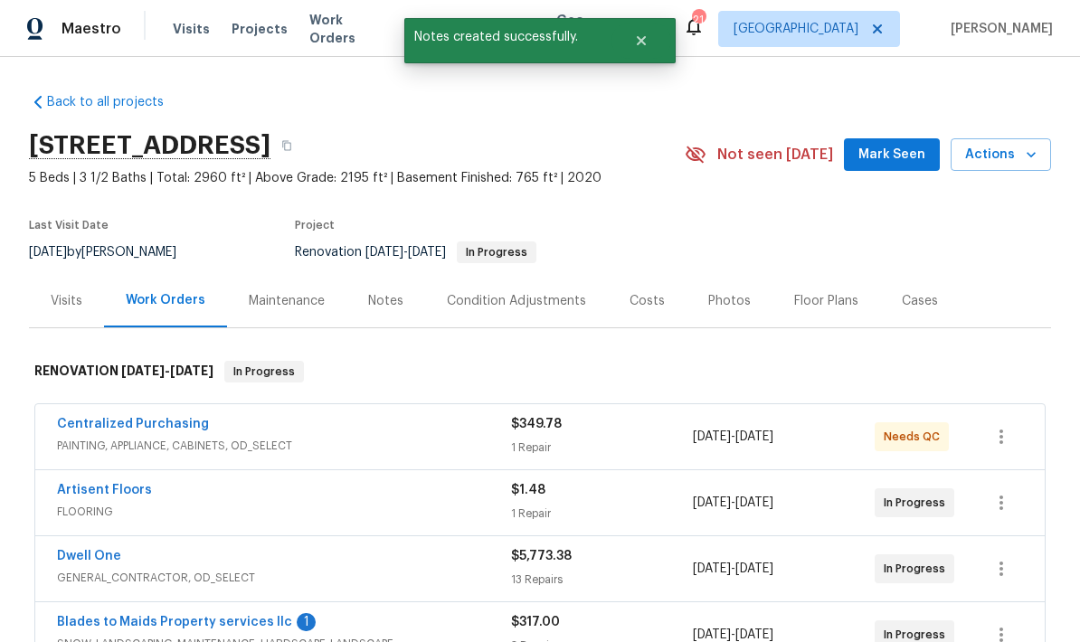
click at [115, 616] on link "Blades to Maids Property services llc" at bounding box center [174, 622] width 235 height 13
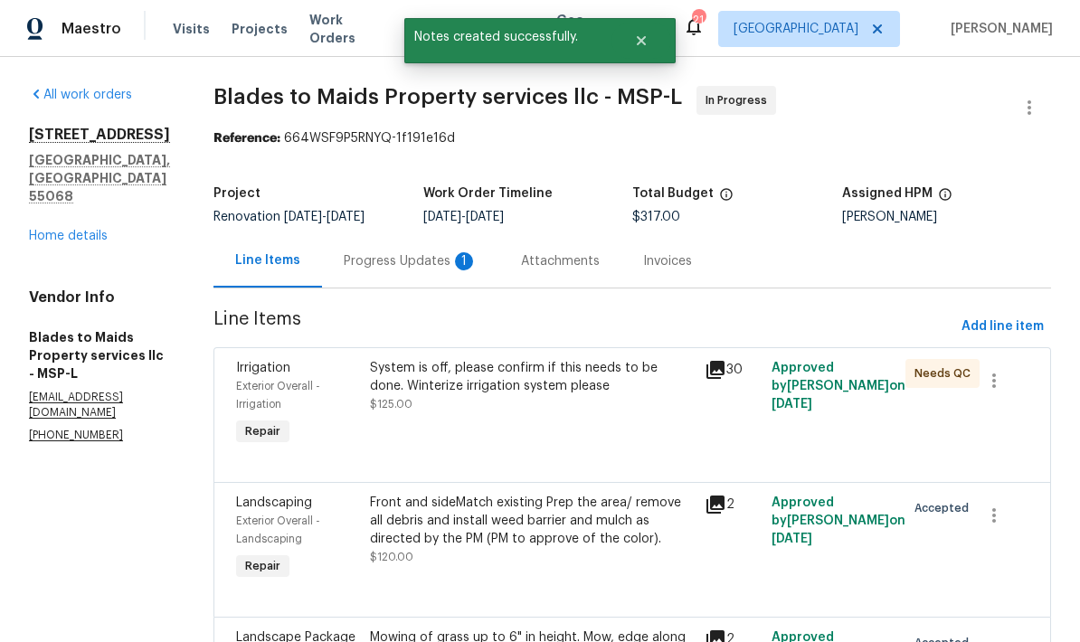
click at [344, 261] on div "Progress Updates 1" at bounding box center [411, 261] width 134 height 18
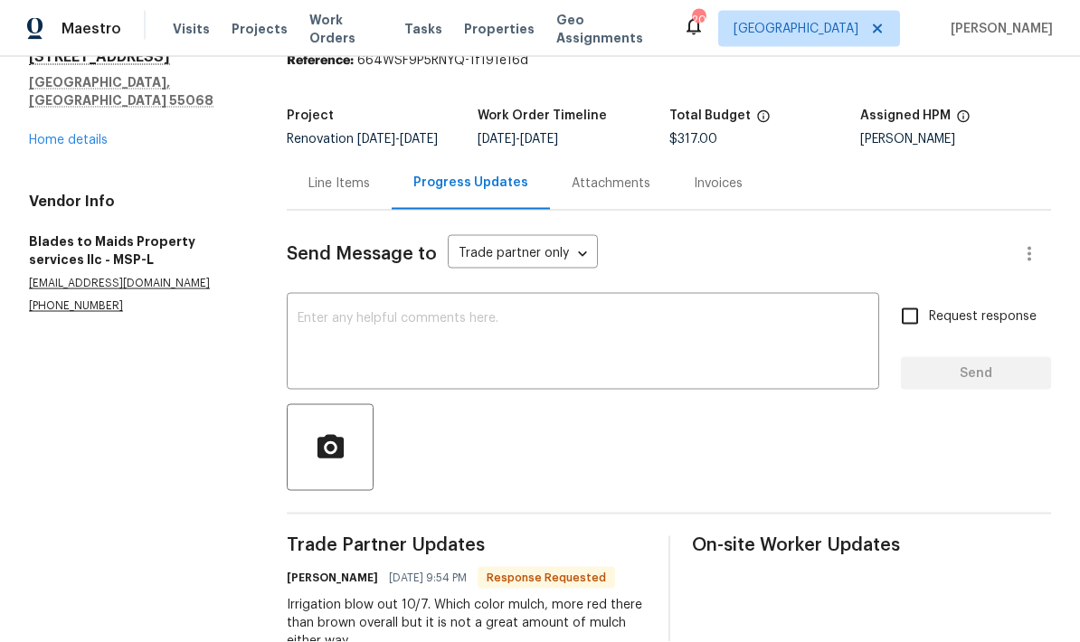
scroll to position [72, 0]
click at [310, 312] on textarea at bounding box center [583, 343] width 571 height 63
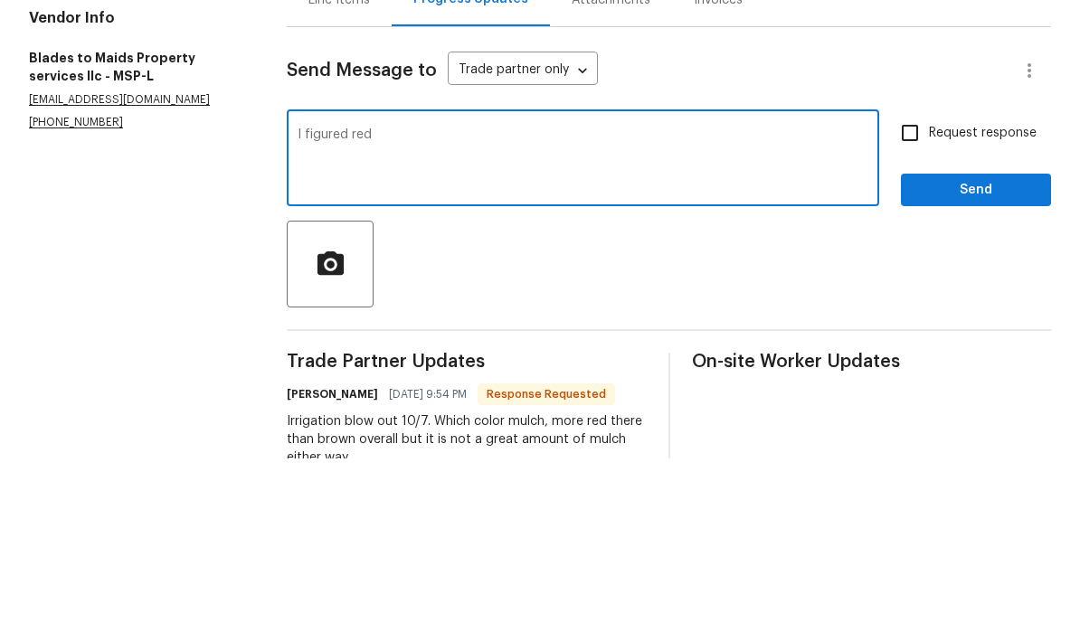
type textarea "I figured red"
click at [957, 363] on span "Send" at bounding box center [976, 374] width 121 height 23
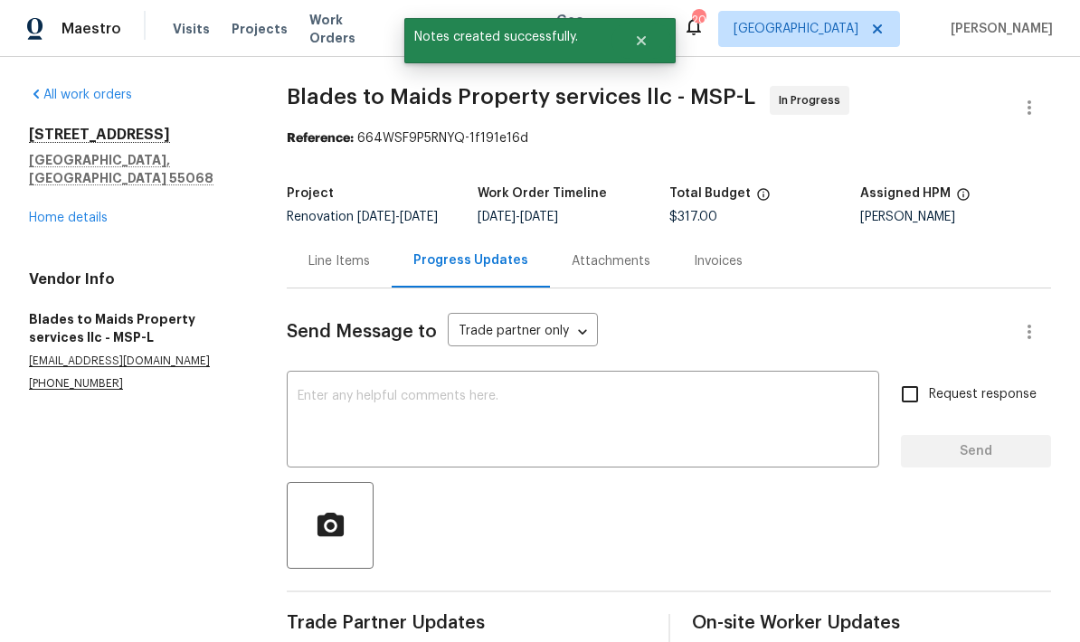
scroll to position [0, 0]
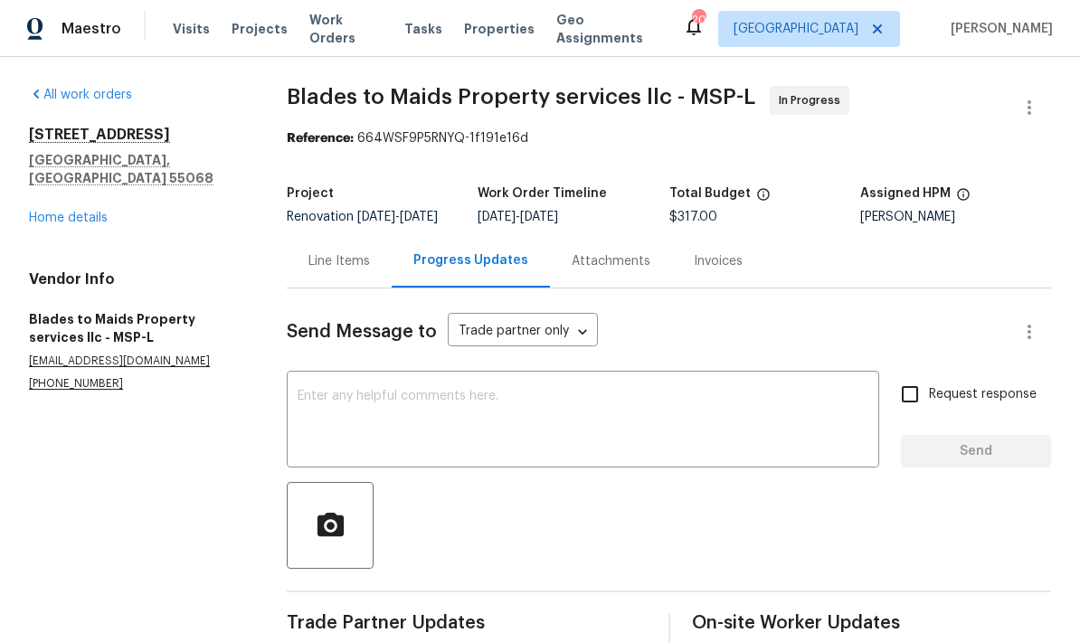
click at [44, 212] on link "Home details" at bounding box center [68, 218] width 79 height 13
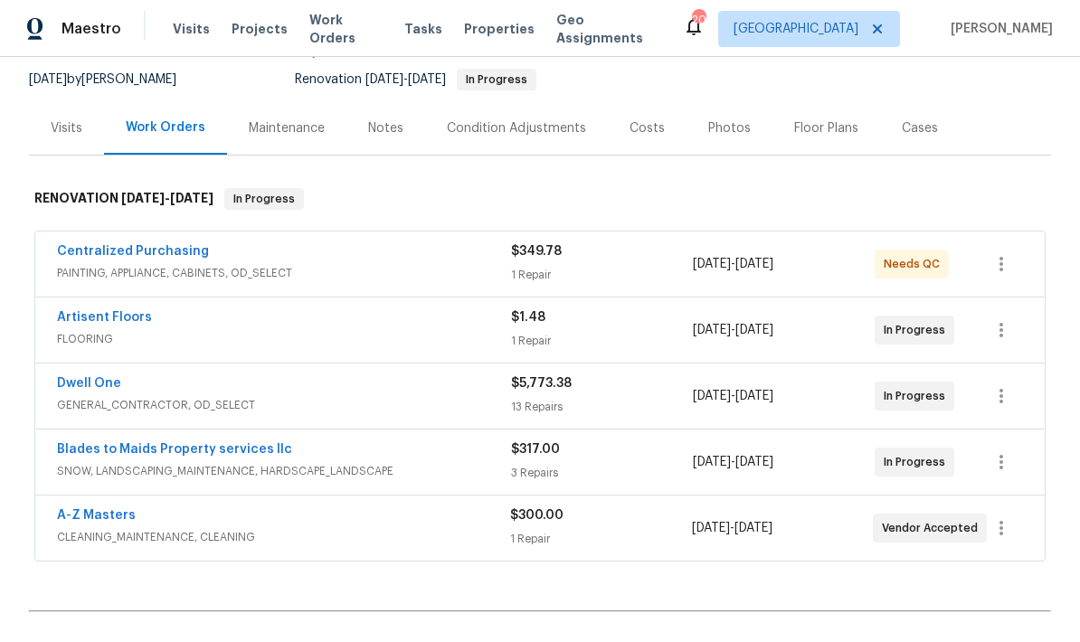
scroll to position [176, 0]
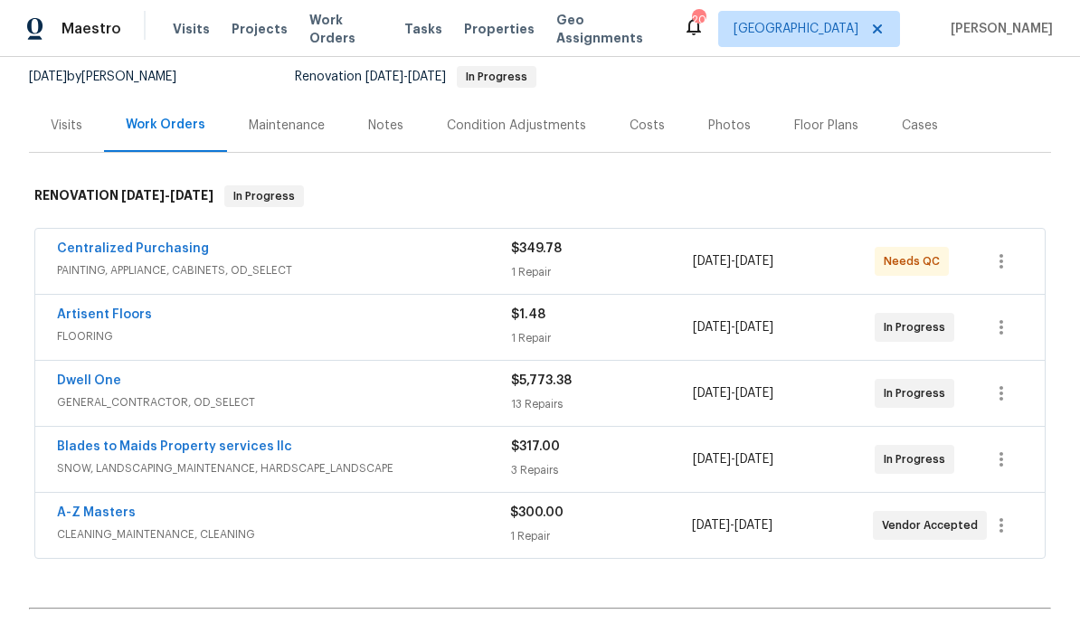
click at [68, 308] on link "Artisent Floors" at bounding box center [104, 314] width 95 height 13
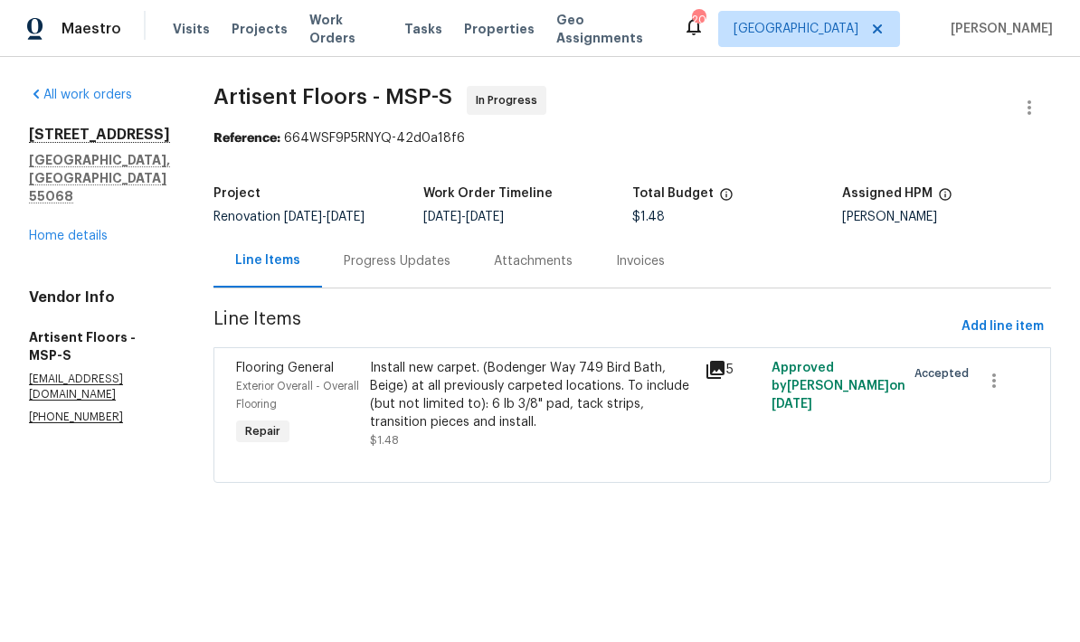
click at [382, 266] on div "Progress Updates" at bounding box center [397, 261] width 107 height 18
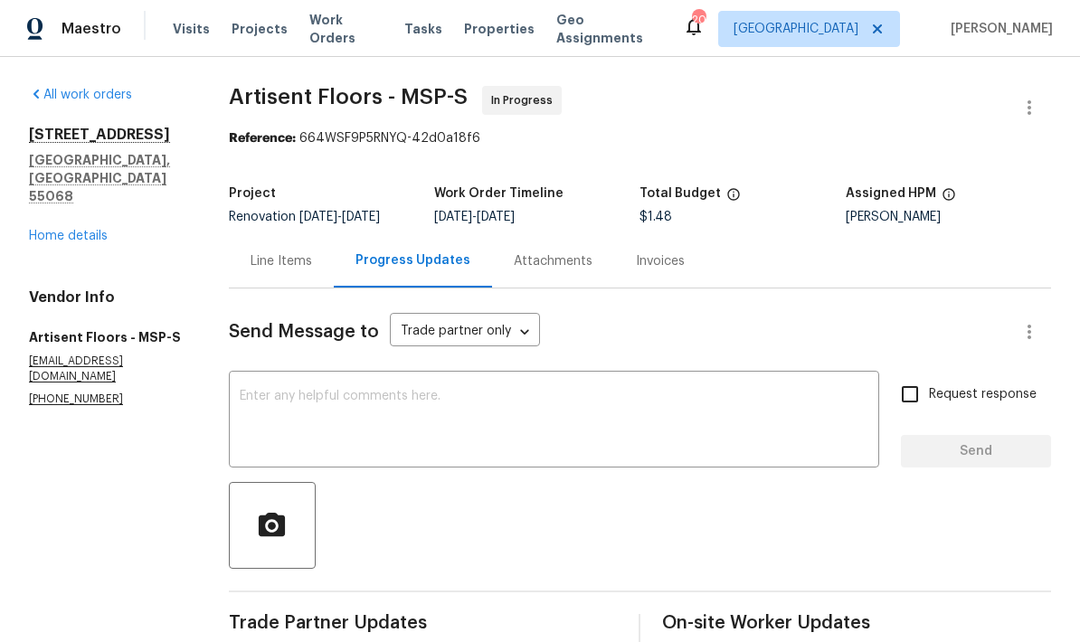
click at [43, 230] on link "Home details" at bounding box center [68, 236] width 79 height 13
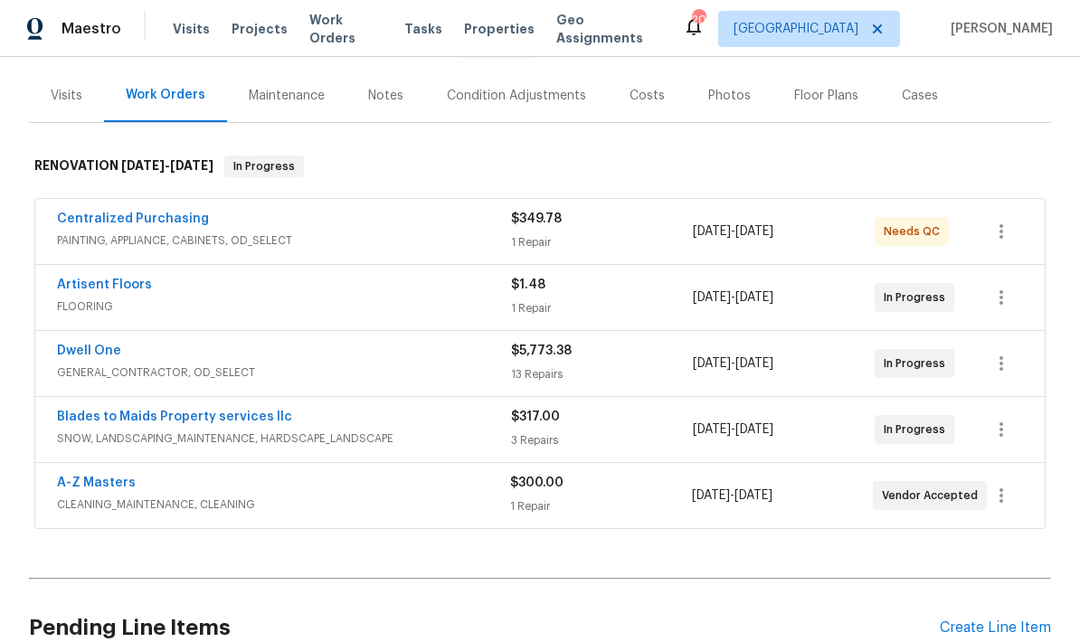
scroll to position [211, 0]
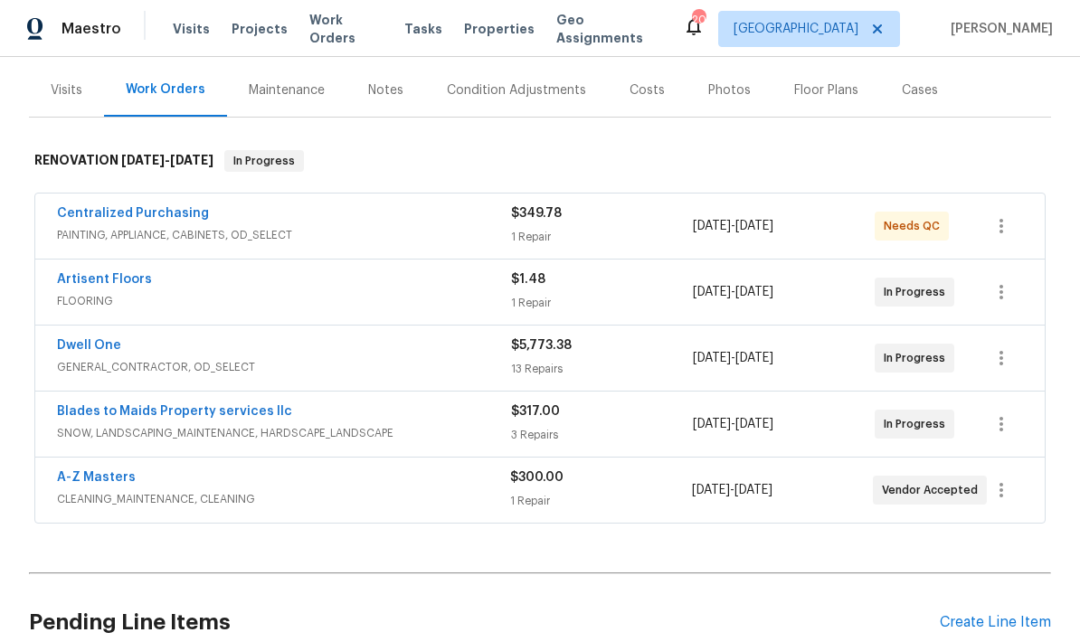
click at [70, 479] on link "A-Z Masters" at bounding box center [96, 477] width 79 height 13
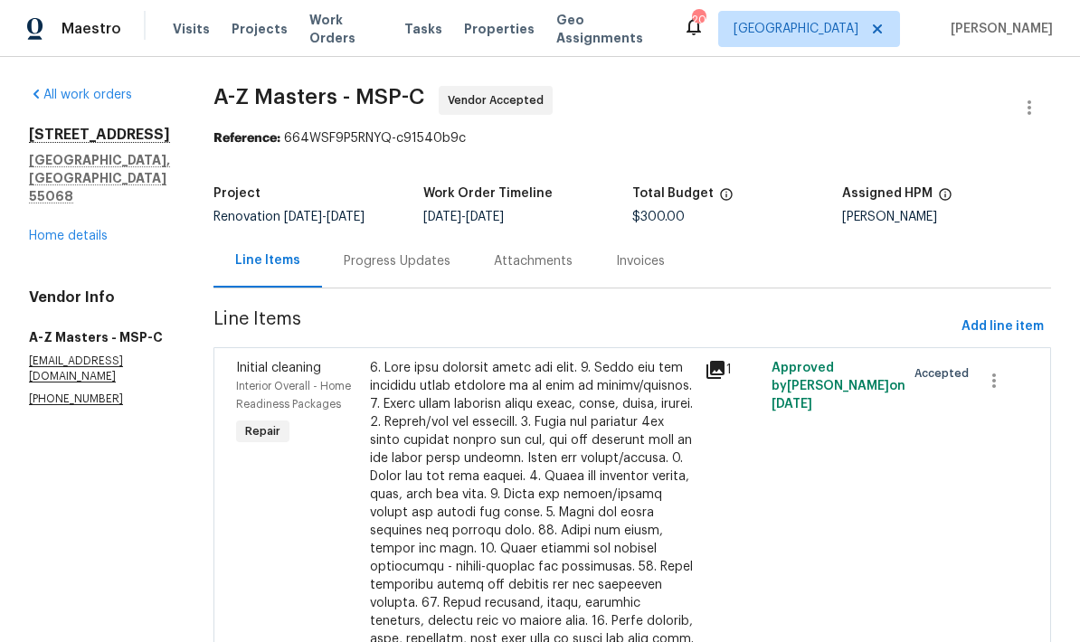
click at [344, 265] on div "Progress Updates" at bounding box center [397, 261] width 107 height 18
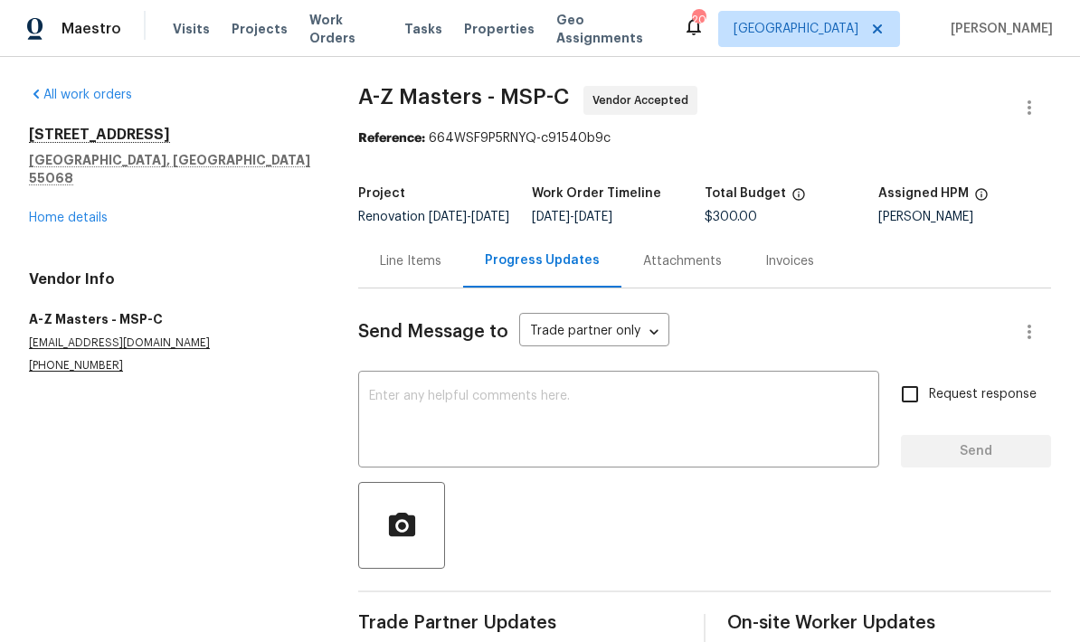
scroll to position [43, 0]
click at [378, 390] on textarea at bounding box center [618, 421] width 499 height 63
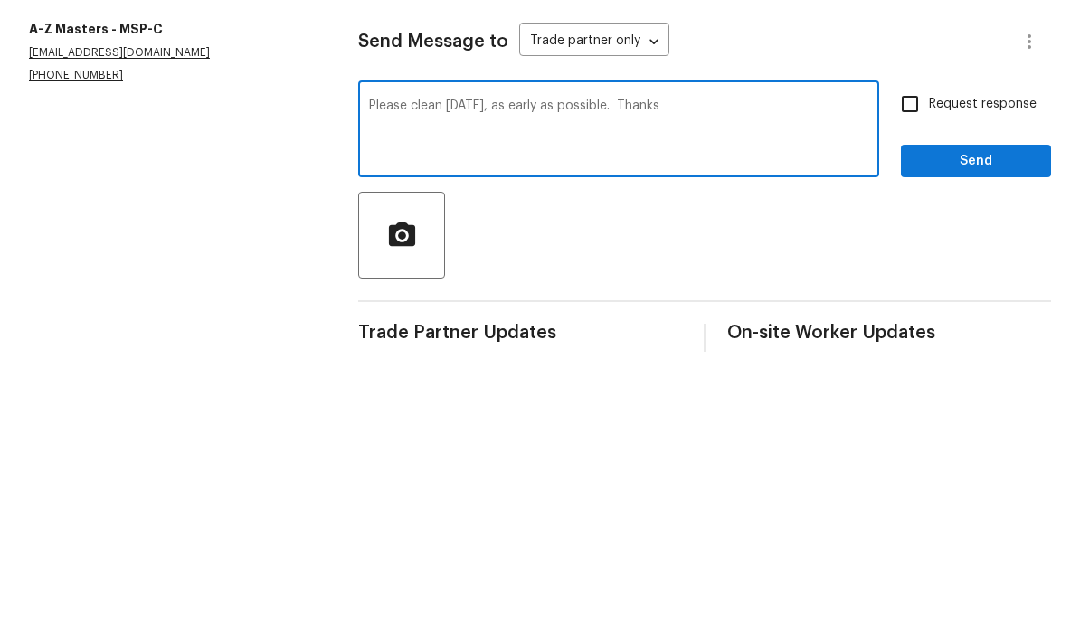
type textarea "Please clean Friday, as early as possible. Thanks"
click at [903, 375] on input "Request response" at bounding box center [910, 394] width 38 height 38
checkbox input "true"
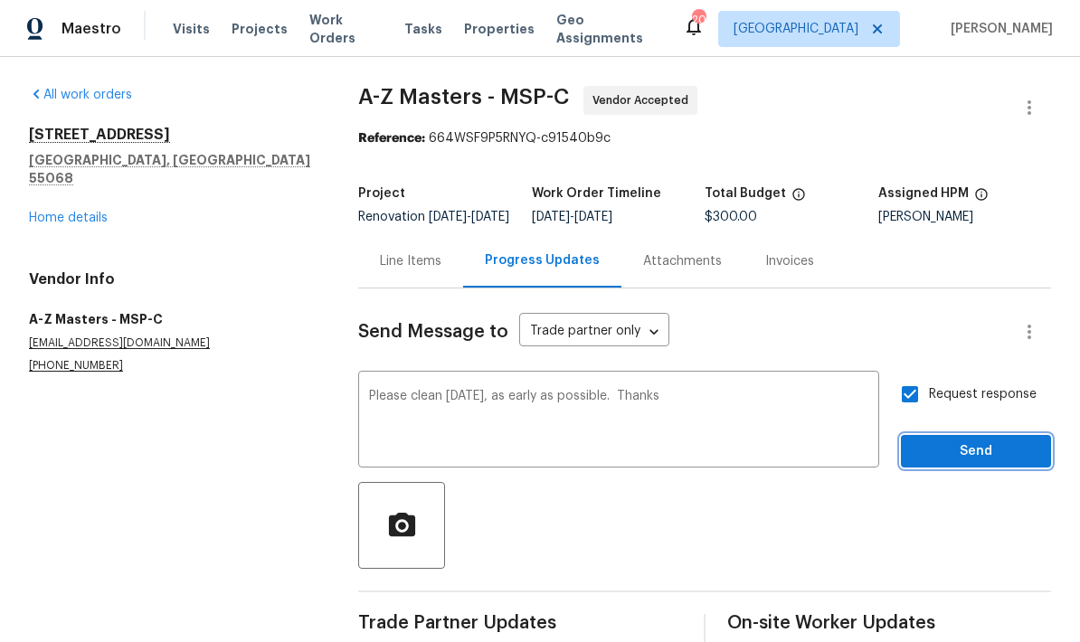
click at [941, 441] on span "Send" at bounding box center [976, 452] width 121 height 23
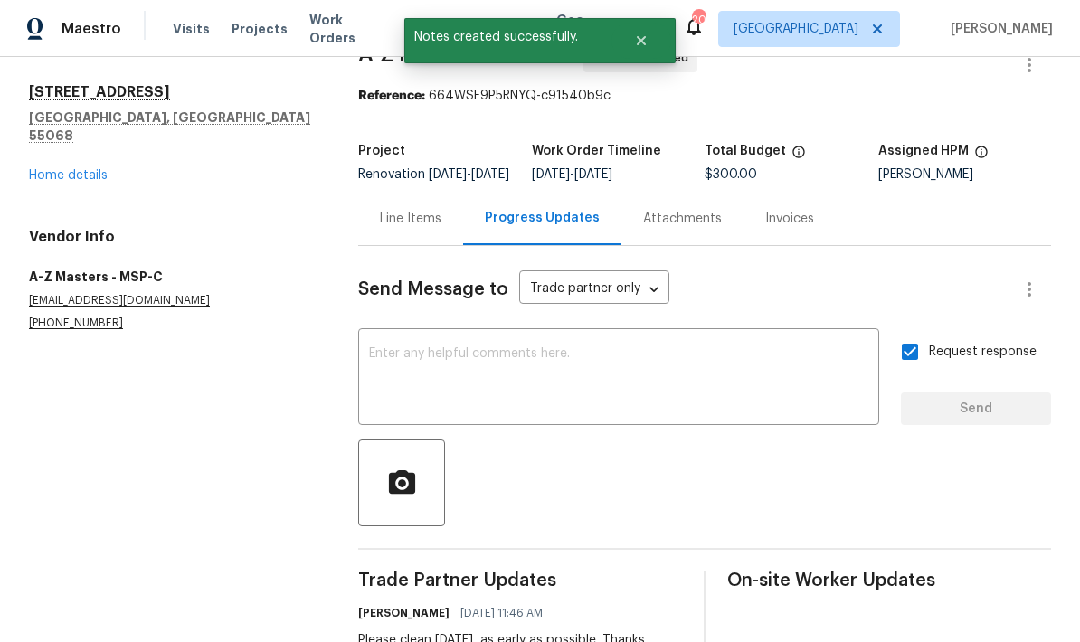
scroll to position [42, 0]
click at [37, 170] on link "Home details" at bounding box center [68, 176] width 79 height 13
